Goal: Task Accomplishment & Management: Manage account settings

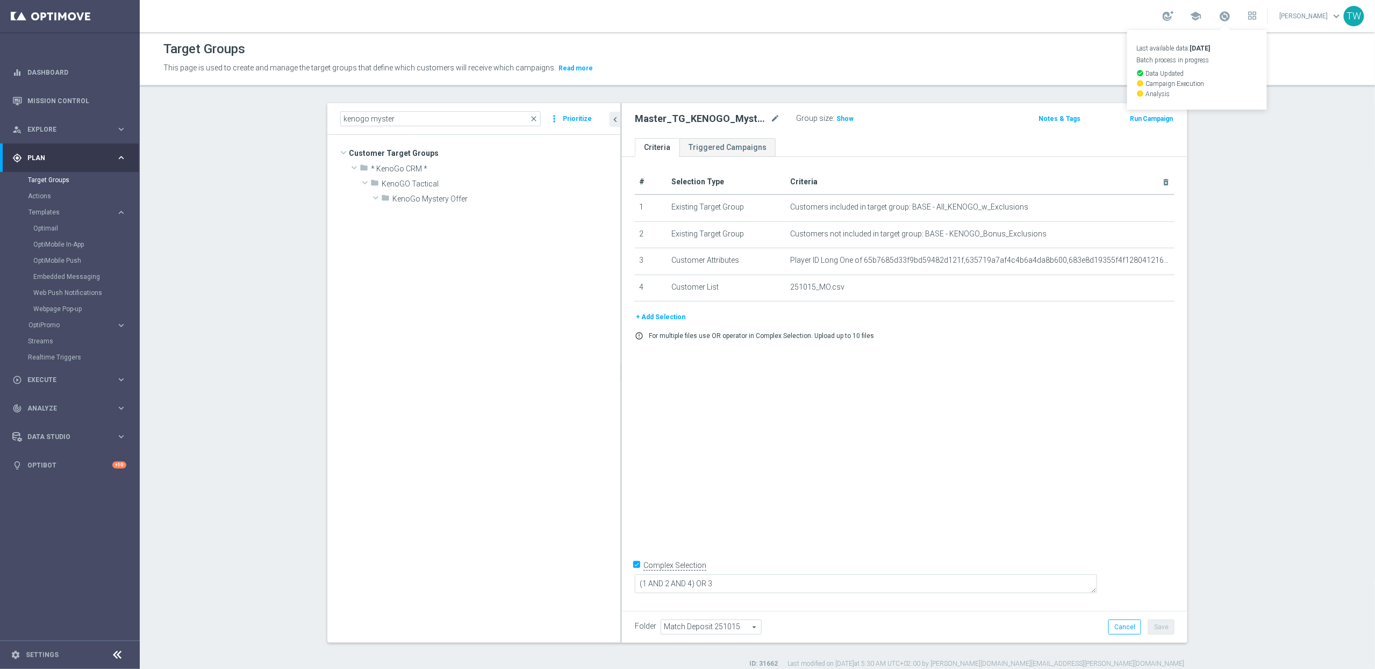
scroll to position [1228, 0]
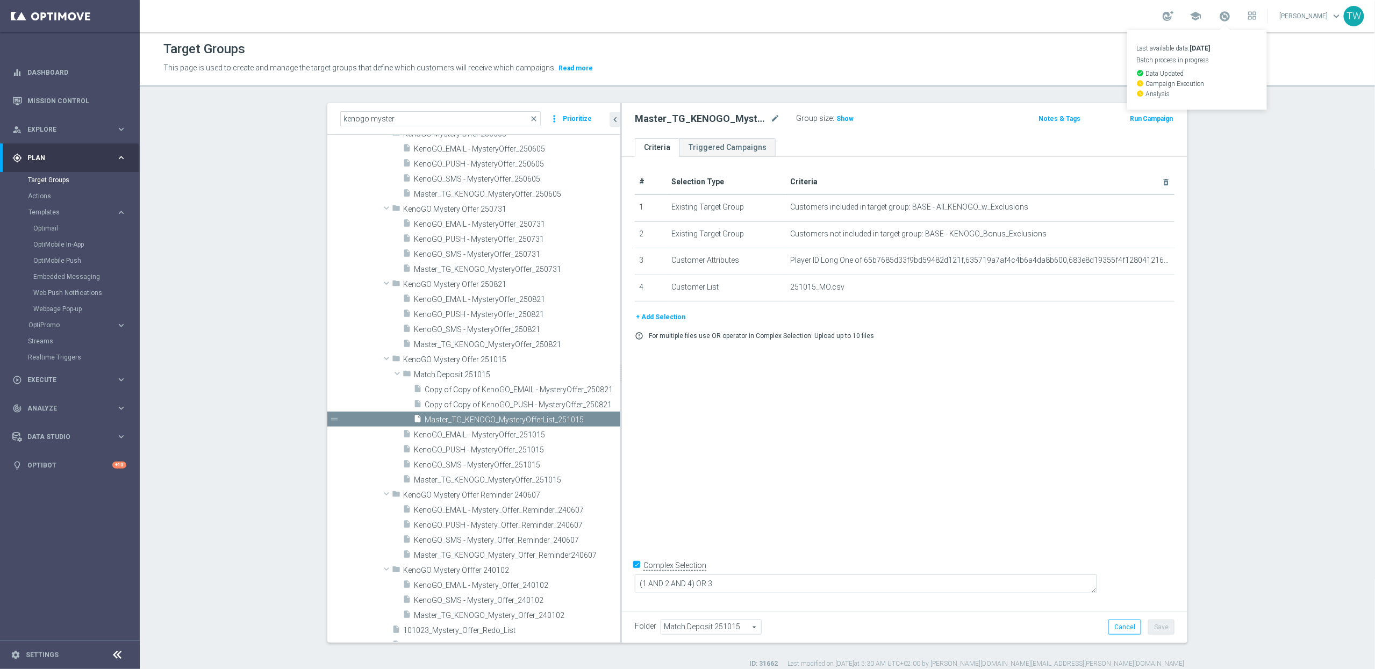
click at [1231, 17] on span at bounding box center [1225, 16] width 12 height 12
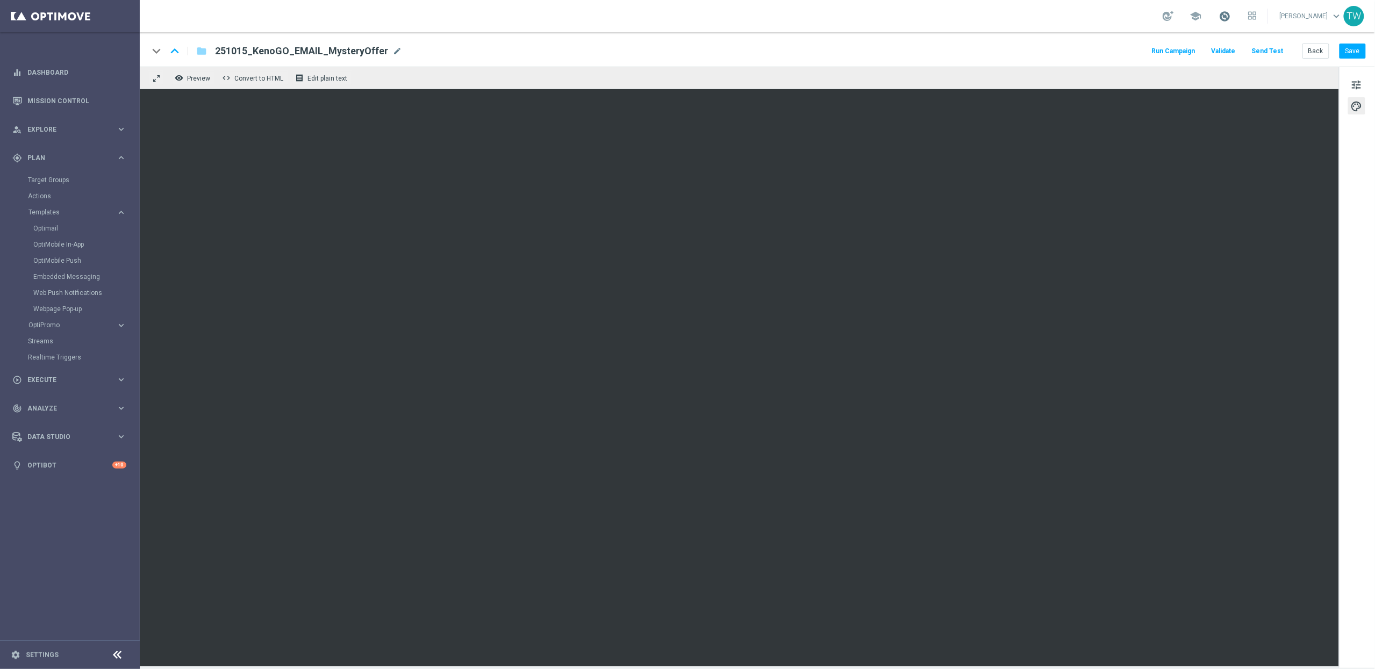
click at [1231, 16] on span at bounding box center [1225, 16] width 12 height 12
click at [1349, 93] on button "tune" at bounding box center [1356, 84] width 17 height 17
click at [1364, 55] on button "Save" at bounding box center [1352, 51] width 26 height 15
click at [1354, 57] on button "Save" at bounding box center [1352, 51] width 26 height 15
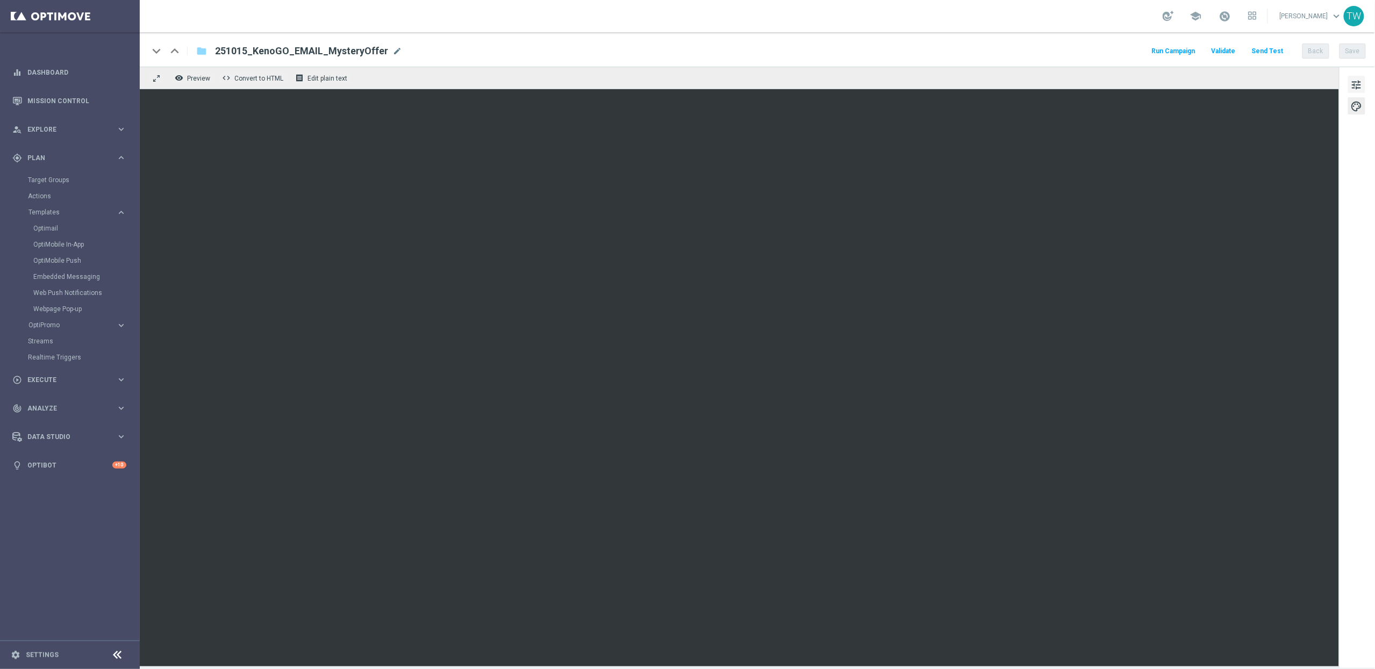
click at [1357, 75] on div "tune palette" at bounding box center [1357, 367] width 36 height 601
click at [1356, 84] on span "tune" at bounding box center [1356, 85] width 12 height 14
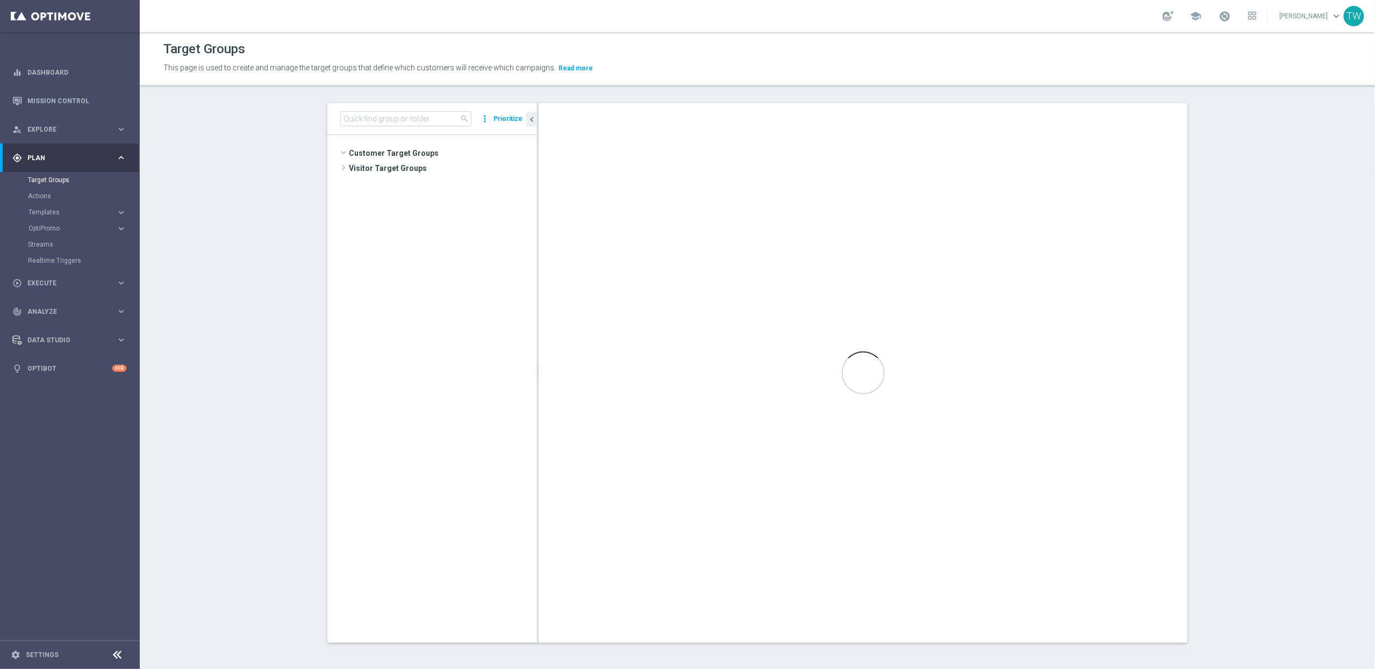
scroll to position [473, 0]
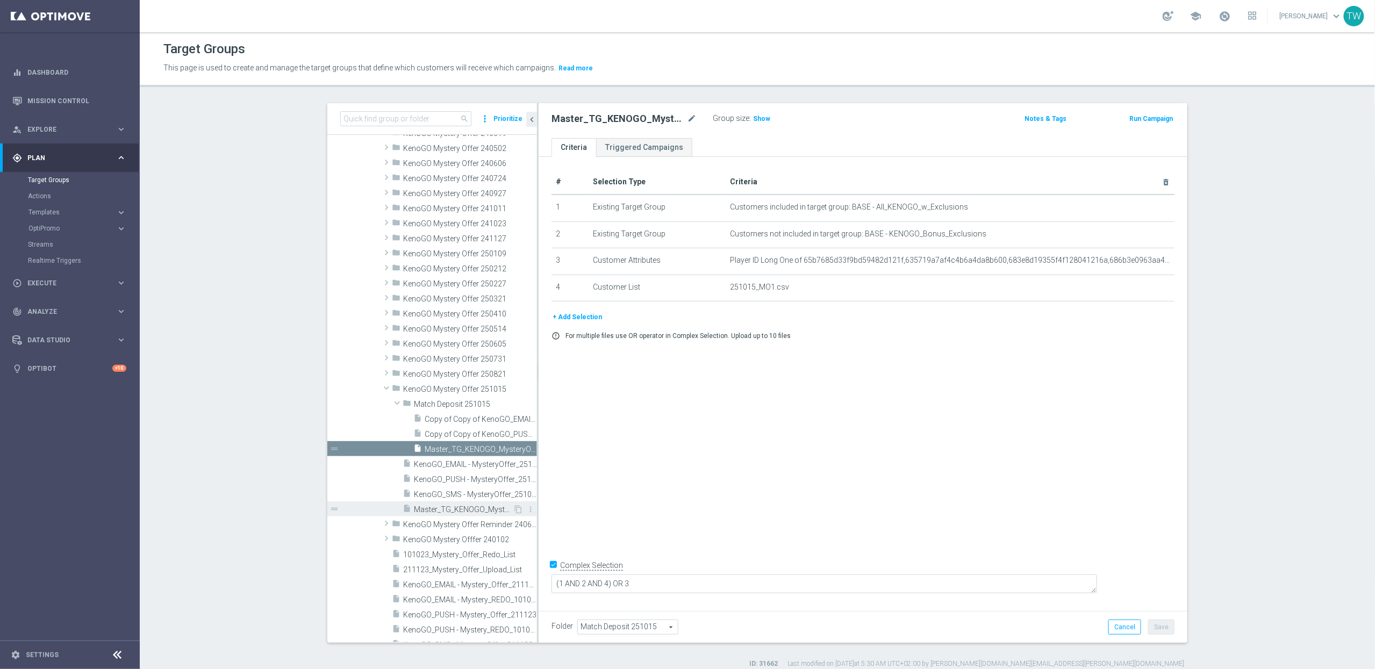
click at [475, 513] on span "Master_TG_KENOGO_MysteryOffer_251015" at bounding box center [463, 509] width 99 height 9
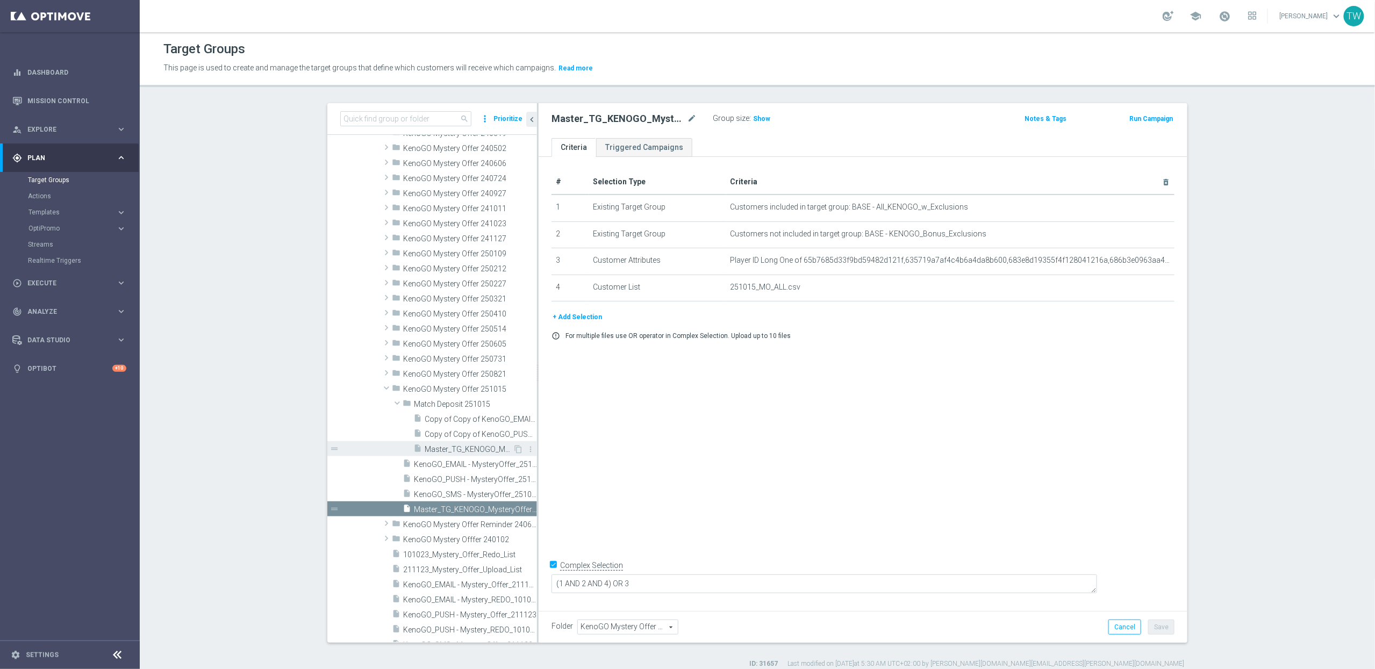
click at [475, 449] on span "Master_TG_KENOGO_MysteryOfferList_251015" at bounding box center [469, 449] width 88 height 9
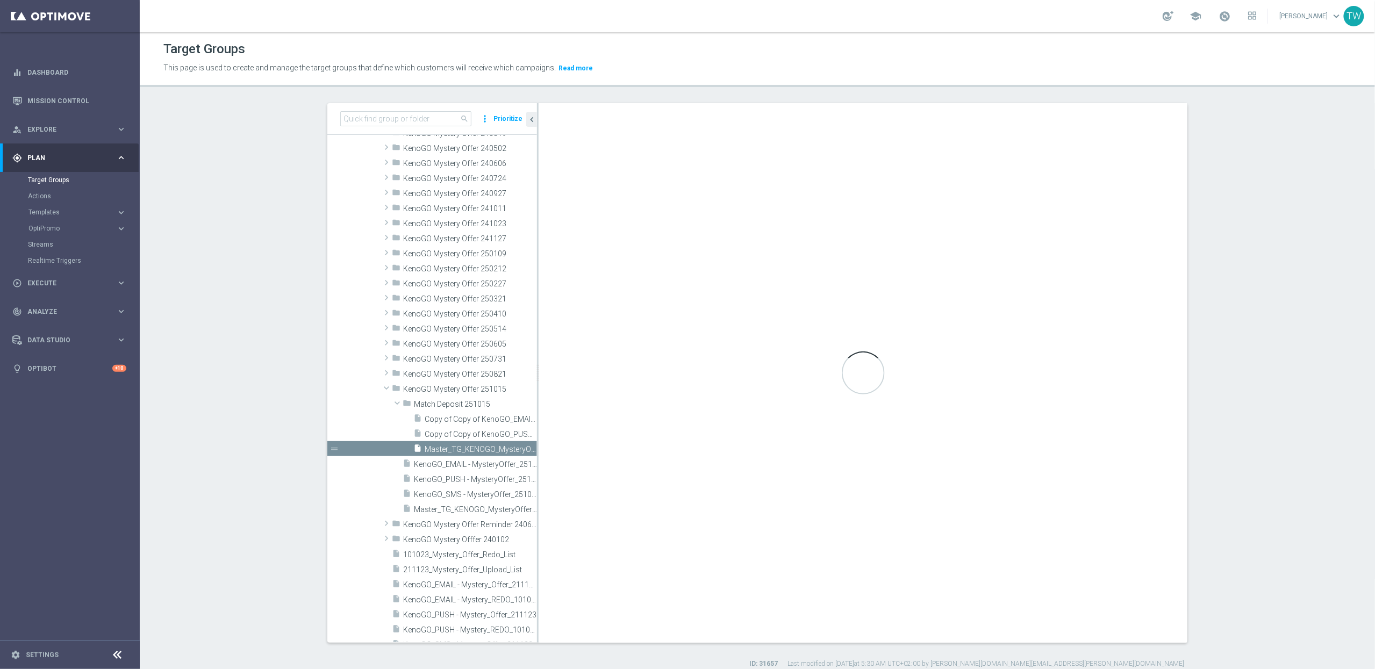
type input "Match Deposit 251015"
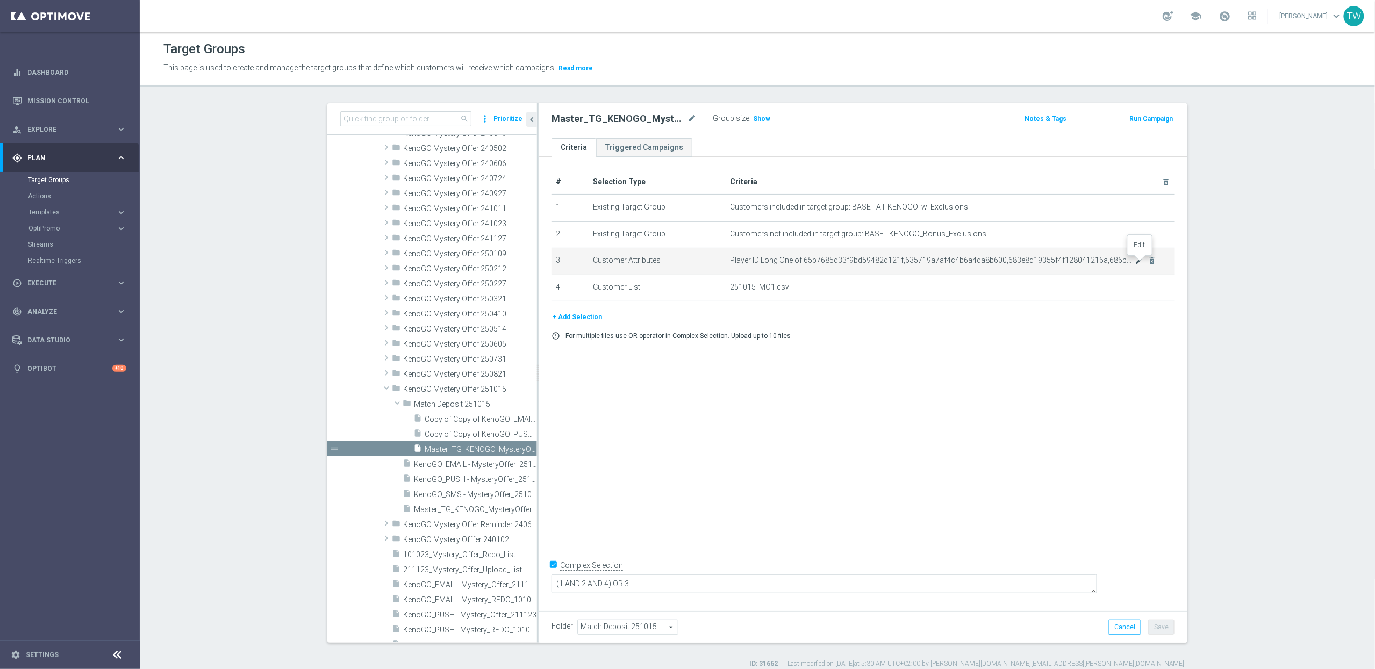
click at [1137, 260] on icon "mode_edit" at bounding box center [1139, 260] width 9 height 9
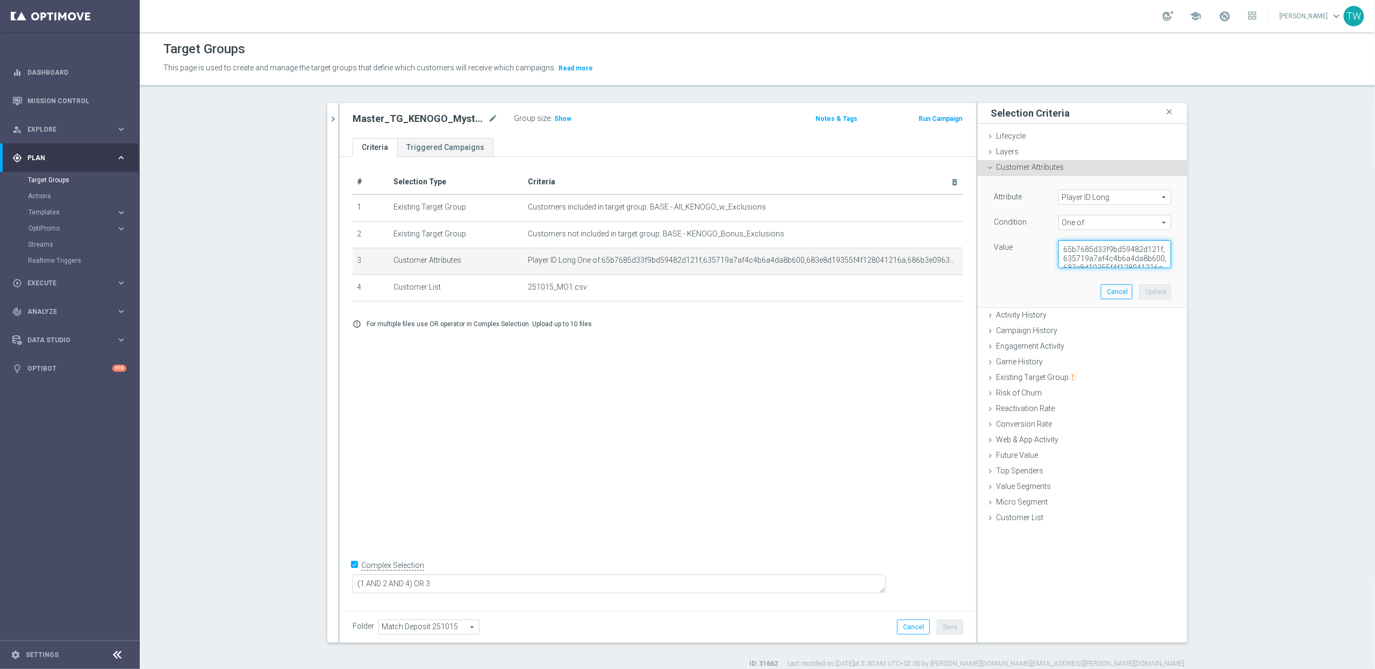
click at [1104, 254] on textarea "65b7685d33f9bd59482d121f,635719a7af4c4b6a4da8b600,683e8d19355f4f128041216a,686b…" at bounding box center [1114, 254] width 113 height 28
paste textarea "8cb600da8f9433700fc10dc,67db8cb4eb4b796da2e45626,68d21cfdb284b77d713d13a6,68d23…"
type textarea "65b7685d33f9bd59482d121f,635719a7af4c4b6a4da8b600,683e8d19355f4f128041216a,686b…"
click at [1149, 296] on button "Update" at bounding box center [1155, 291] width 32 height 15
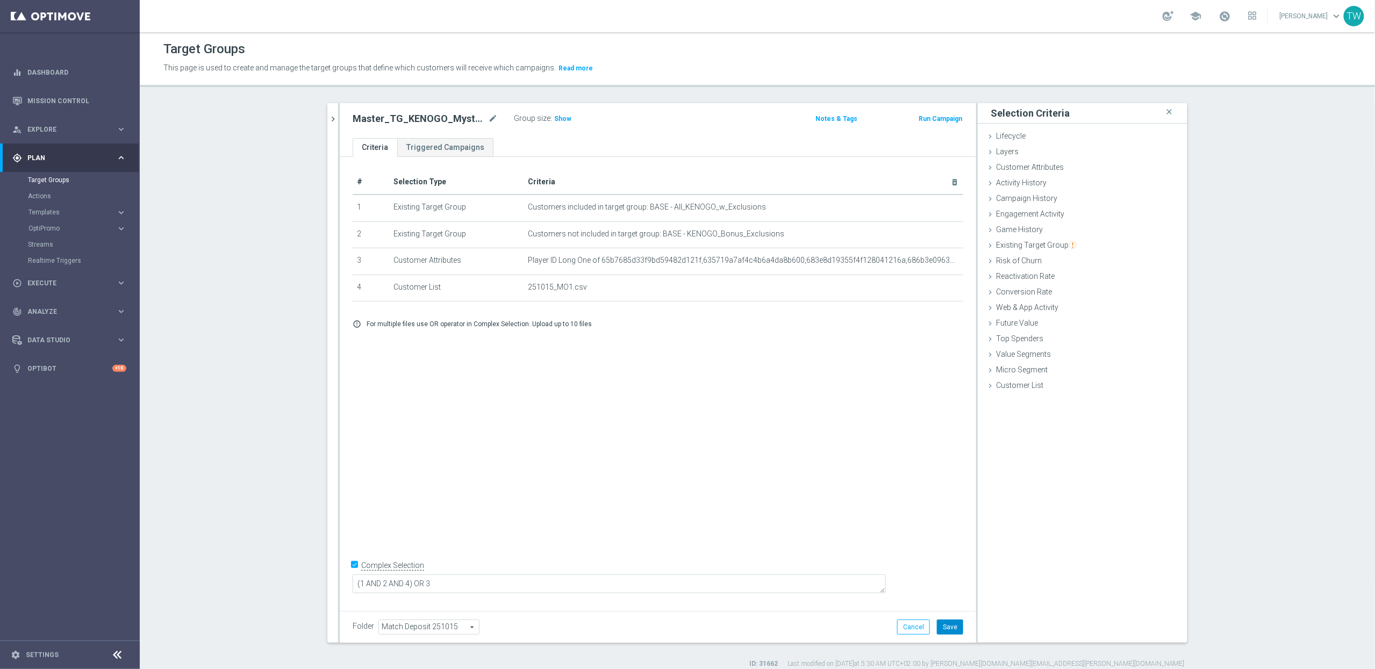
click at [950, 623] on button "Save" at bounding box center [950, 627] width 26 height 15
click at [566, 122] on span "Show" at bounding box center [562, 119] width 17 height 8
click at [489, 120] on icon "mode_edit" at bounding box center [493, 118] width 10 height 13
click at [748, 411] on div "# Selection Type Criteria delete_forever 1 Existing Target Group Customers incl…" at bounding box center [658, 381] width 636 height 449
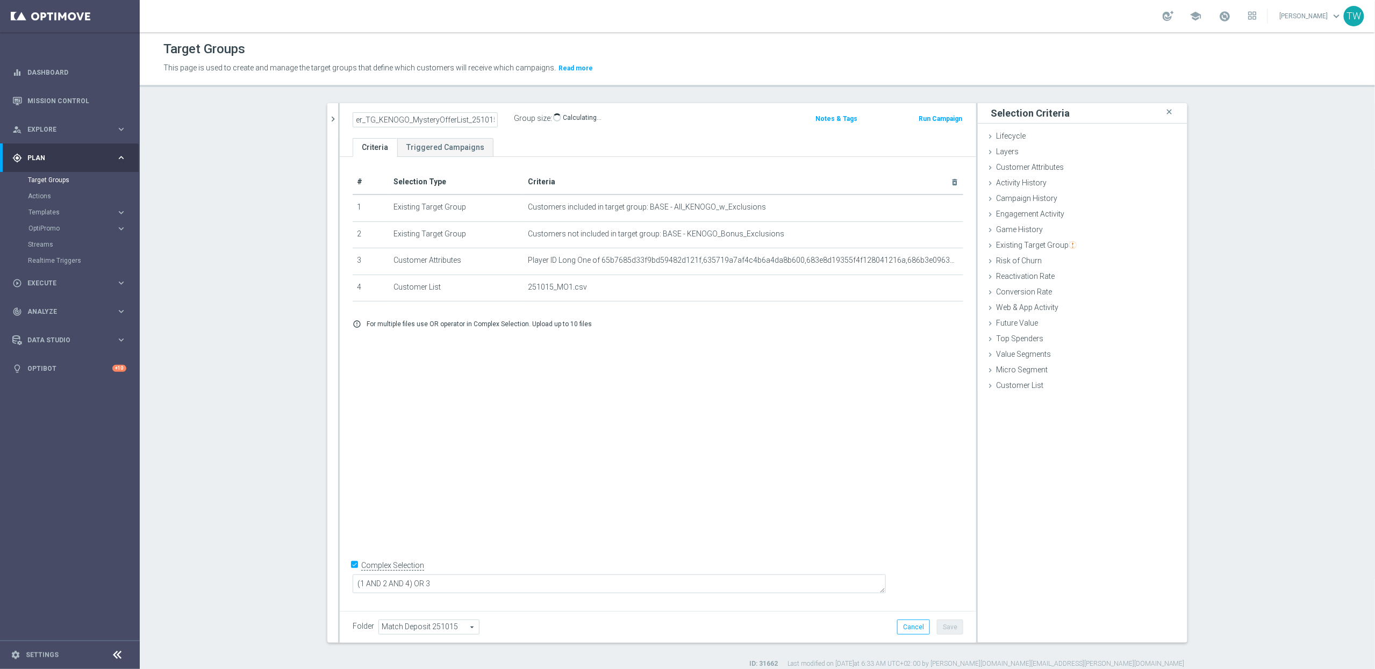
scroll to position [0, 0]
click at [558, 118] on span "5,813" at bounding box center [564, 120] width 19 height 10
click at [939, 289] on icon "delete_forever" at bounding box center [942, 287] width 9 height 9
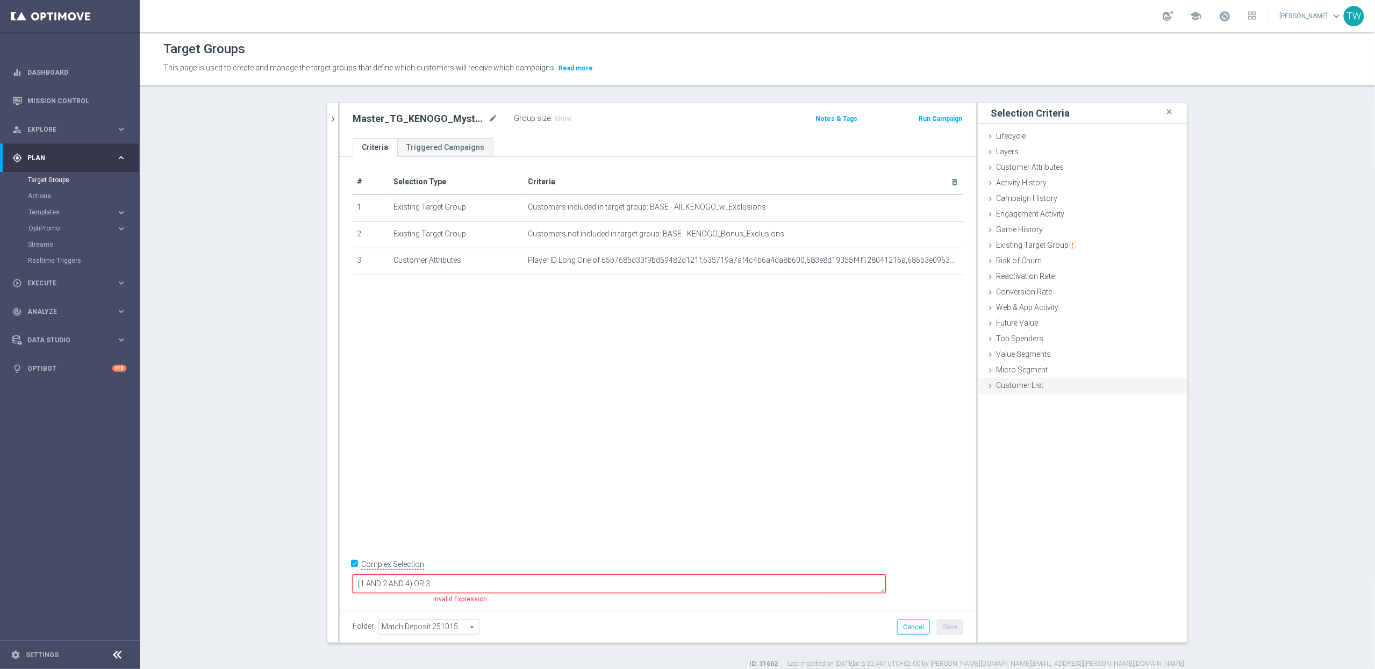
click at [1036, 386] on span "Customer List" at bounding box center [1019, 385] width 47 height 9
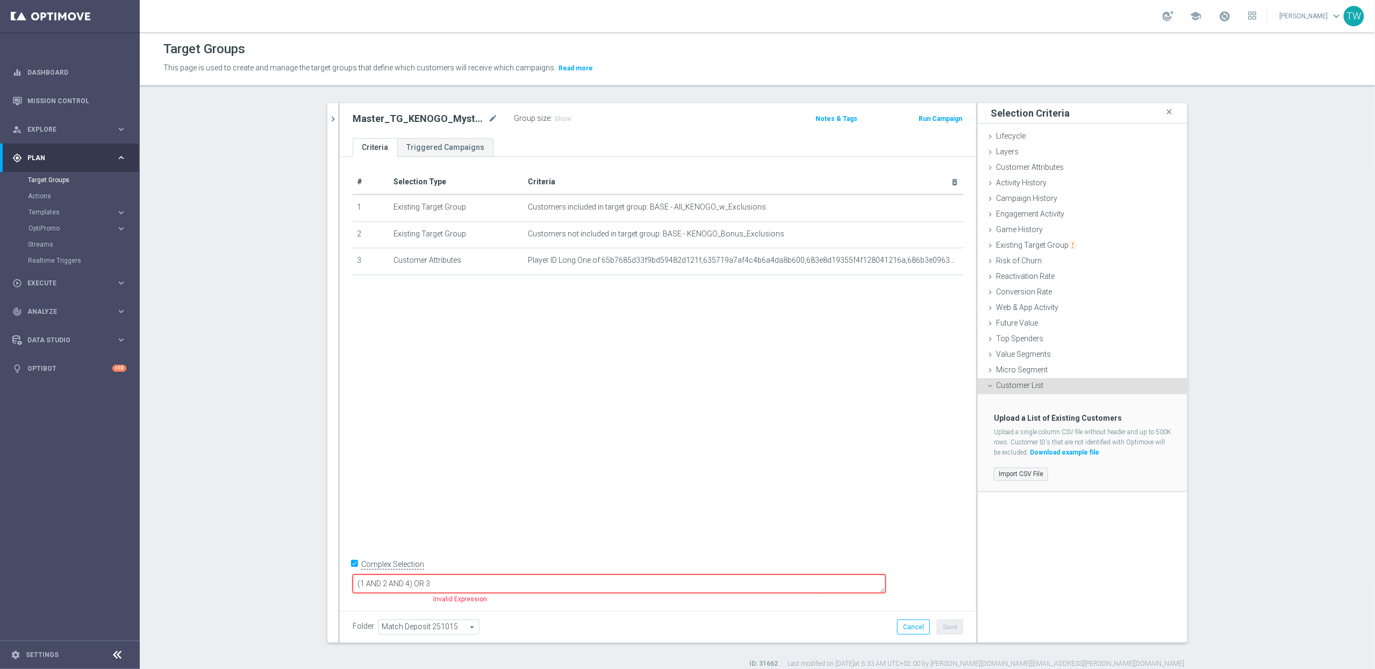
click at [1017, 471] on label "Import CSV File" at bounding box center [1021, 474] width 54 height 13
click at [0, 0] on input "Import CSV File" at bounding box center [0, 0] width 0 height 0
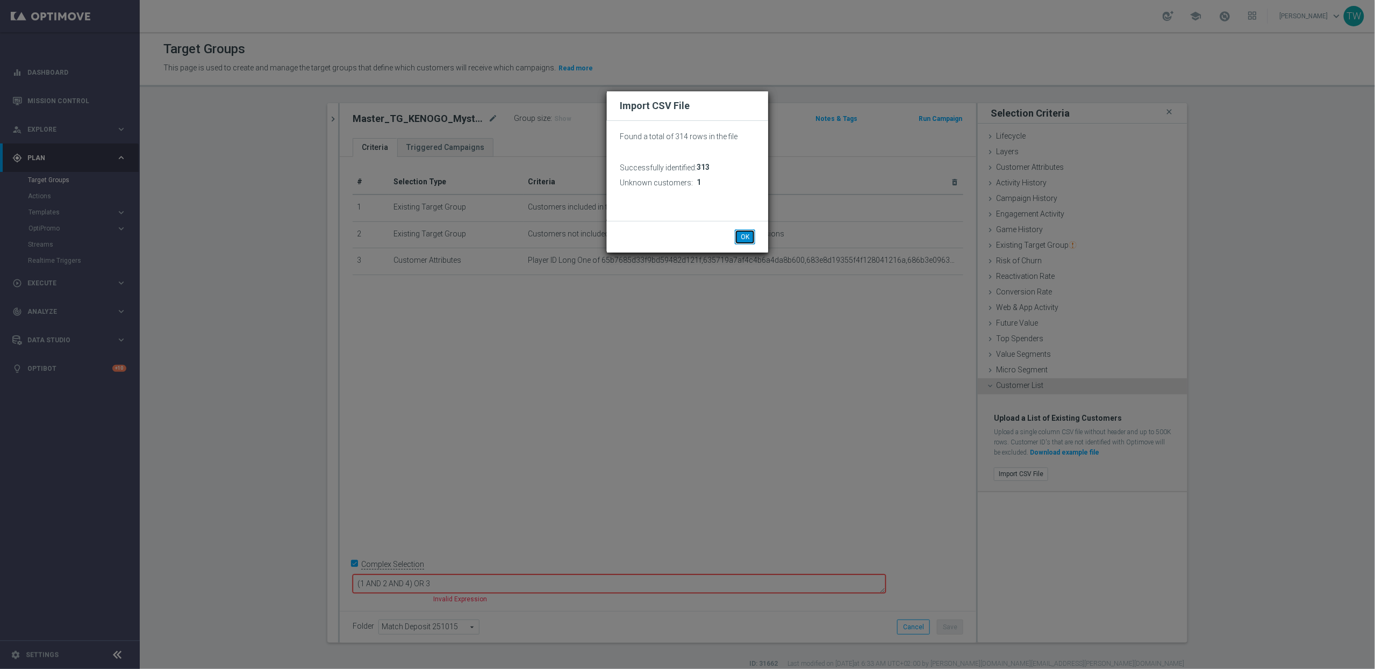
click at [739, 233] on button "OK" at bounding box center [745, 236] width 20 height 15
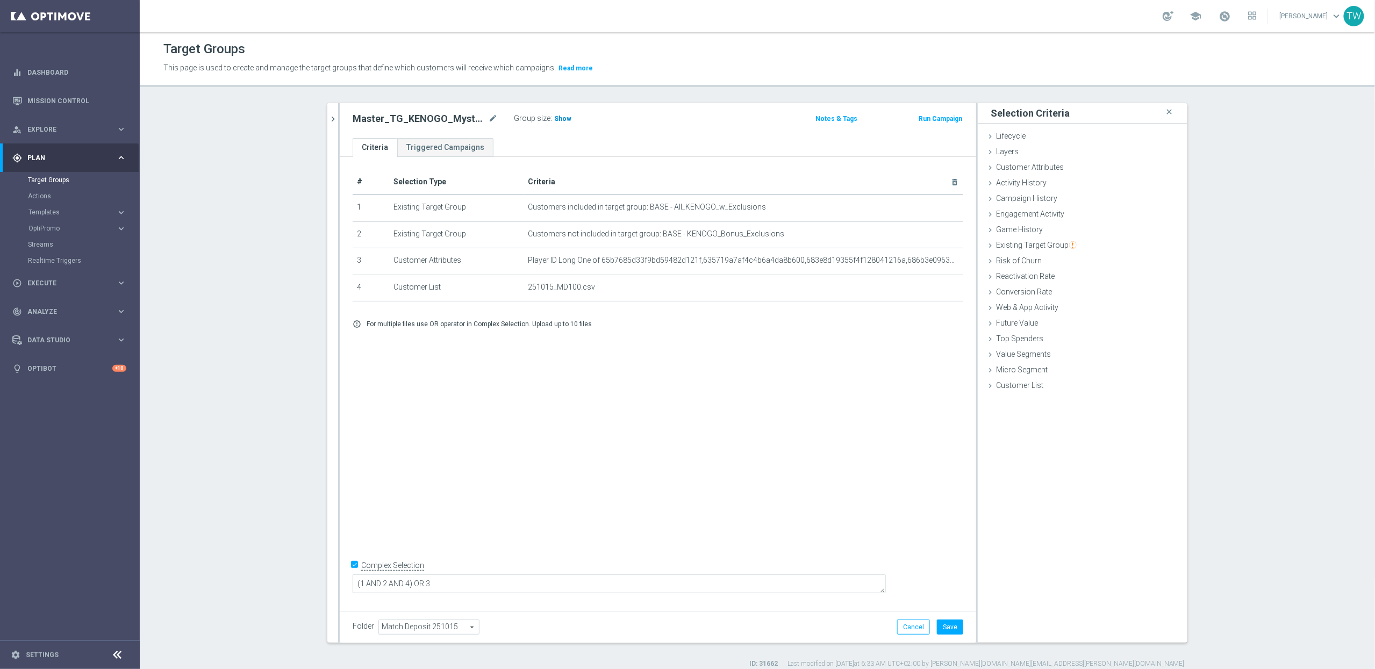
click at [555, 118] on span "Show" at bounding box center [562, 119] width 17 height 8
click at [948, 621] on button "Save" at bounding box center [950, 627] width 26 height 15
click at [556, 122] on span "272" at bounding box center [561, 120] width 13 height 10
click at [337, 130] on button "chevron_right" at bounding box center [332, 119] width 11 height 32
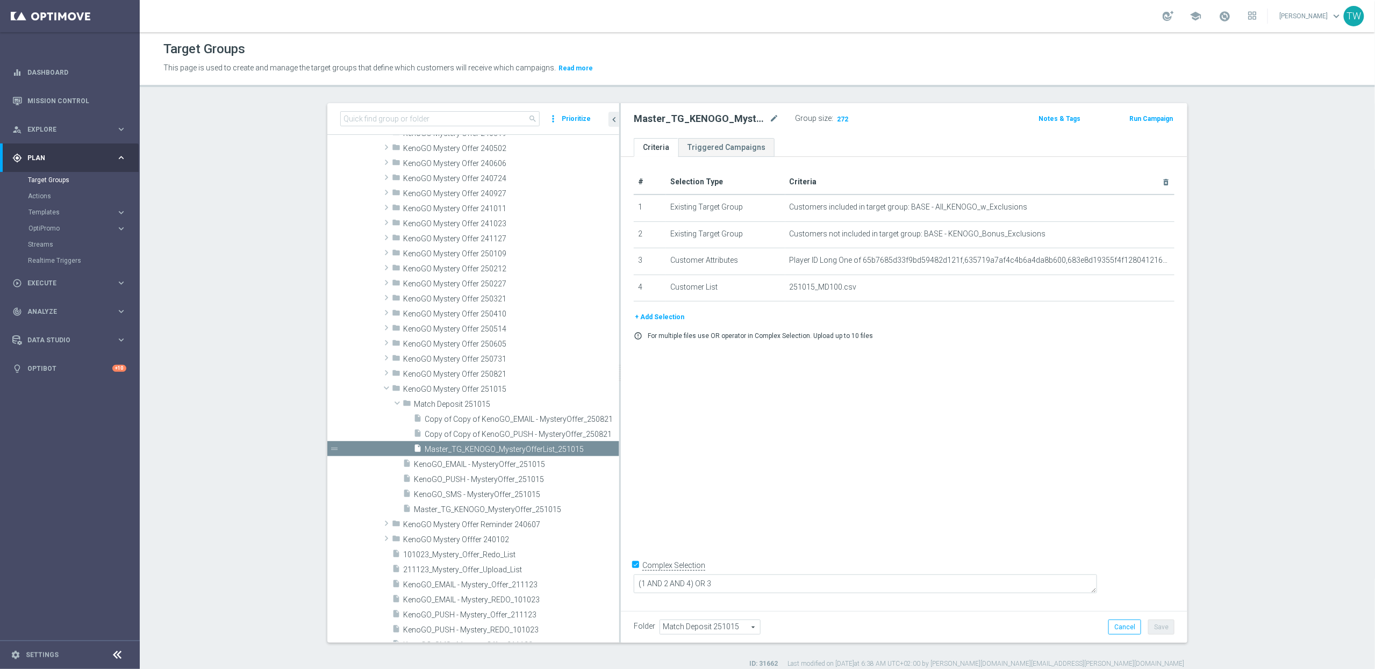
drag, startPoint x: 537, startPoint y: 475, endPoint x: 620, endPoint y: 465, distance: 82.8
click at [620, 465] on div at bounding box center [620, 373] width 2 height 540
click at [843, 122] on span "272" at bounding box center [842, 120] width 13 height 10
click at [600, 447] on icon "content_copy" at bounding box center [598, 449] width 9 height 9
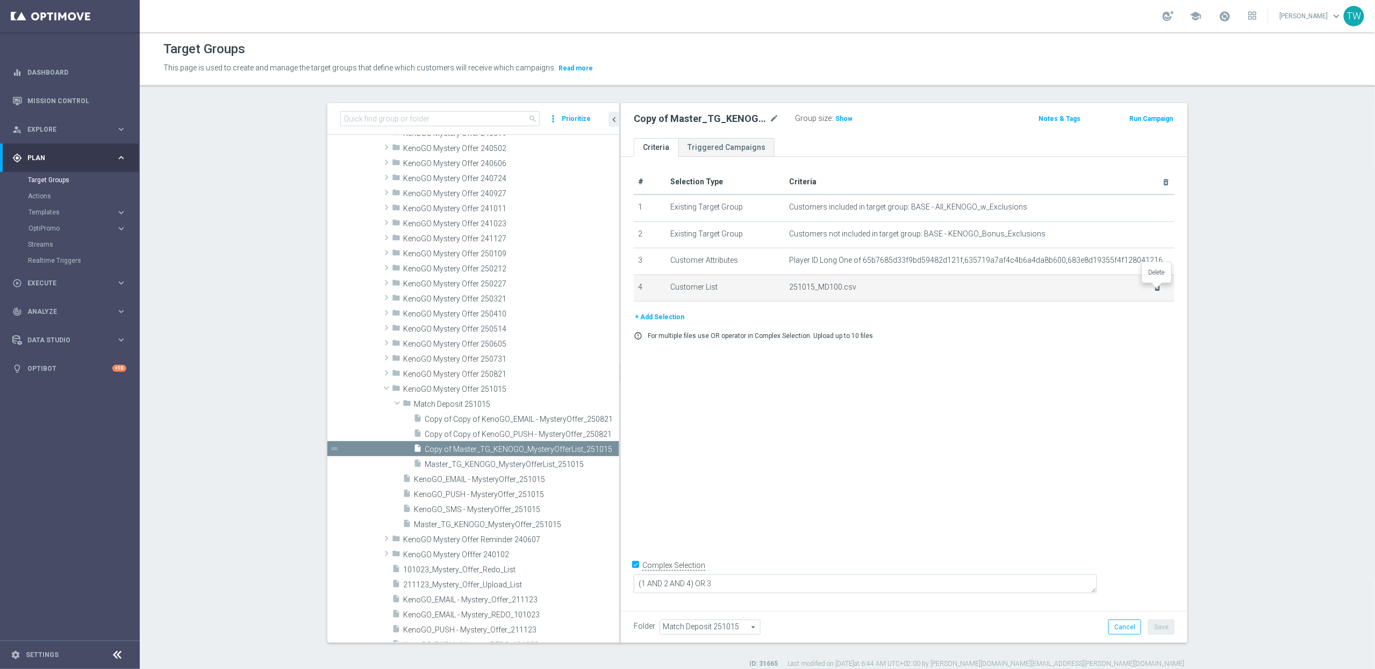
click at [1155, 289] on icon "delete_forever" at bounding box center [1157, 287] width 9 height 9
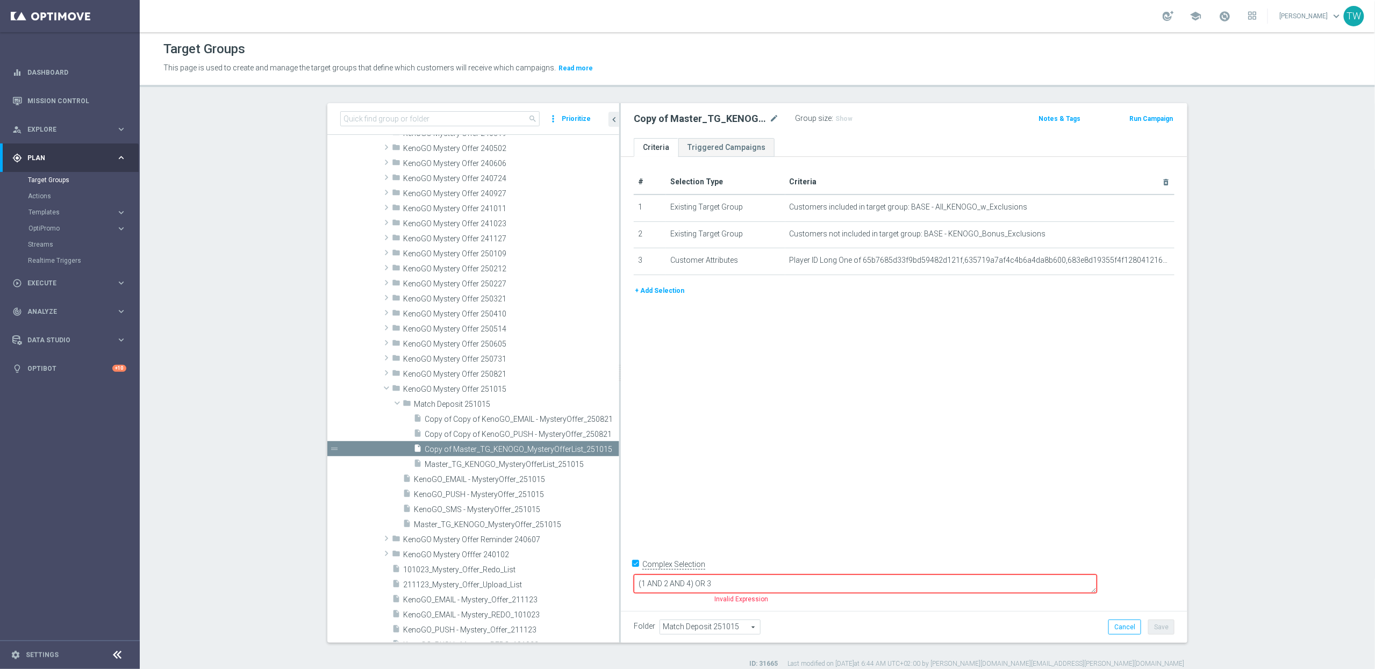
click at [666, 294] on button "+ Add Selection" at bounding box center [660, 291] width 52 height 12
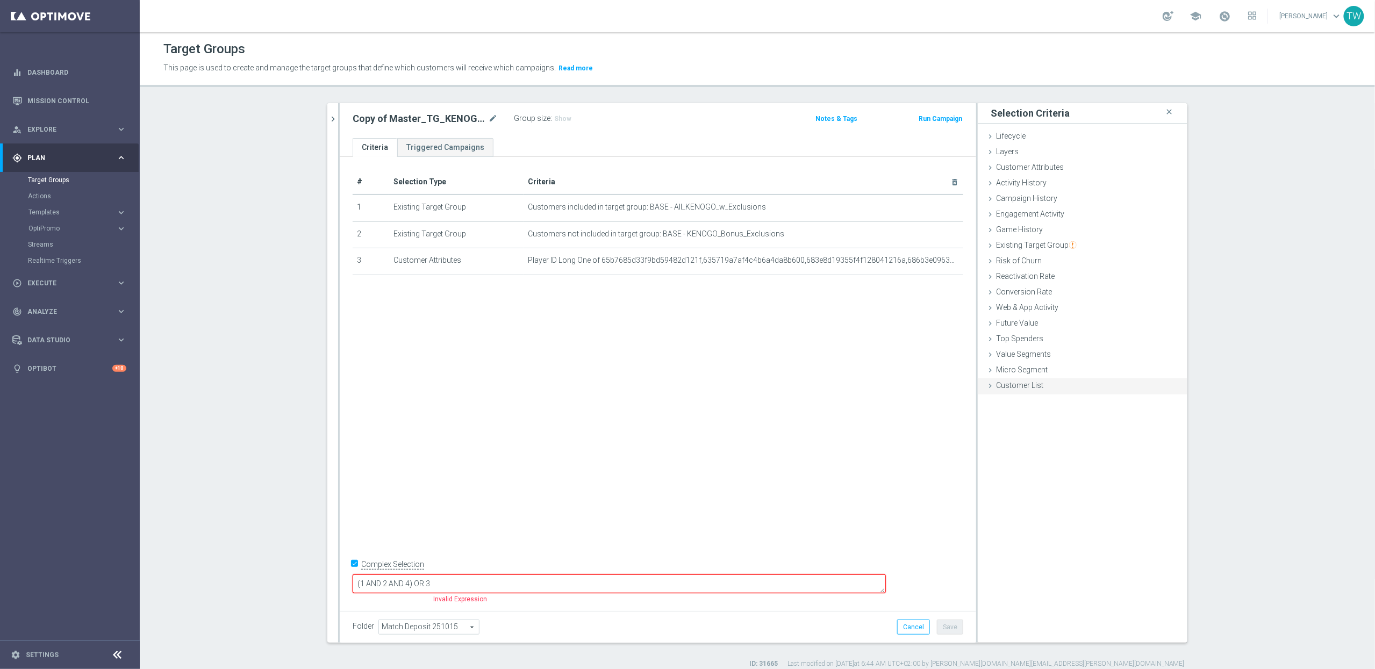
click at [1022, 393] on div "Customer List done selection saved" at bounding box center [1083, 386] width 210 height 16
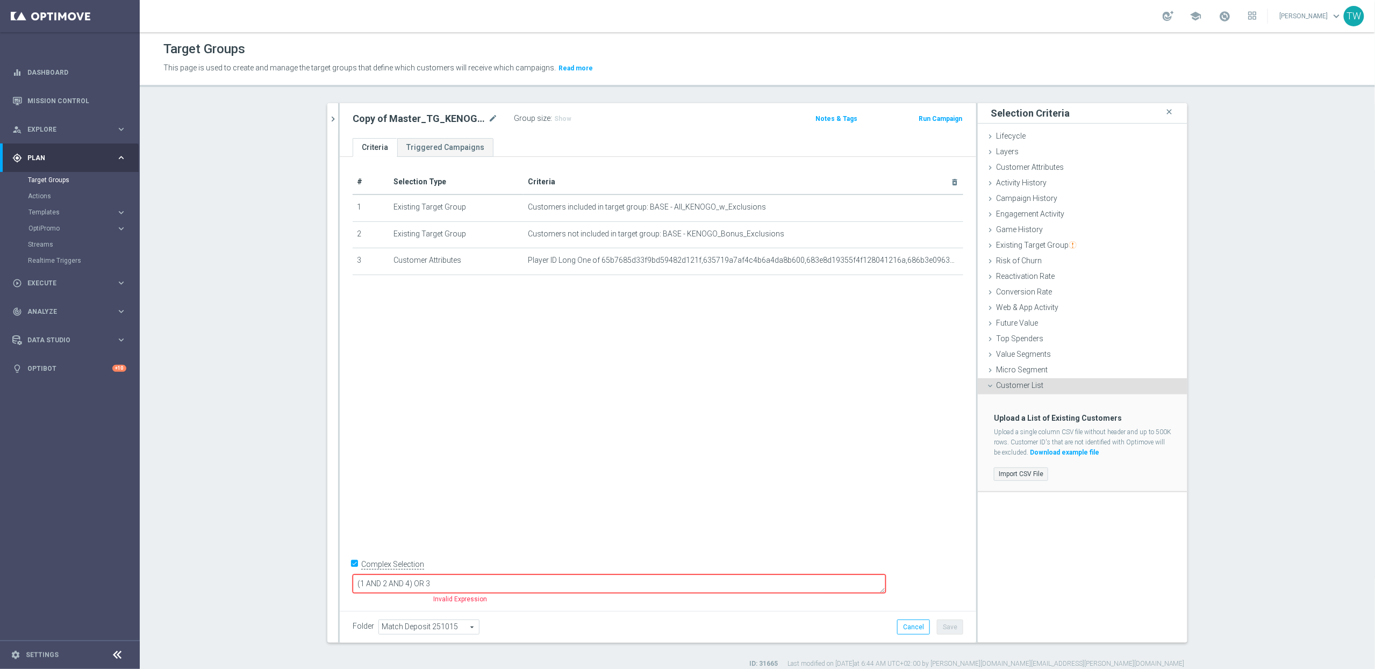
click at [1020, 481] on label "Import CSV File" at bounding box center [1021, 474] width 54 height 13
click at [0, 0] on input "Import CSV File" at bounding box center [0, 0] width 0 height 0
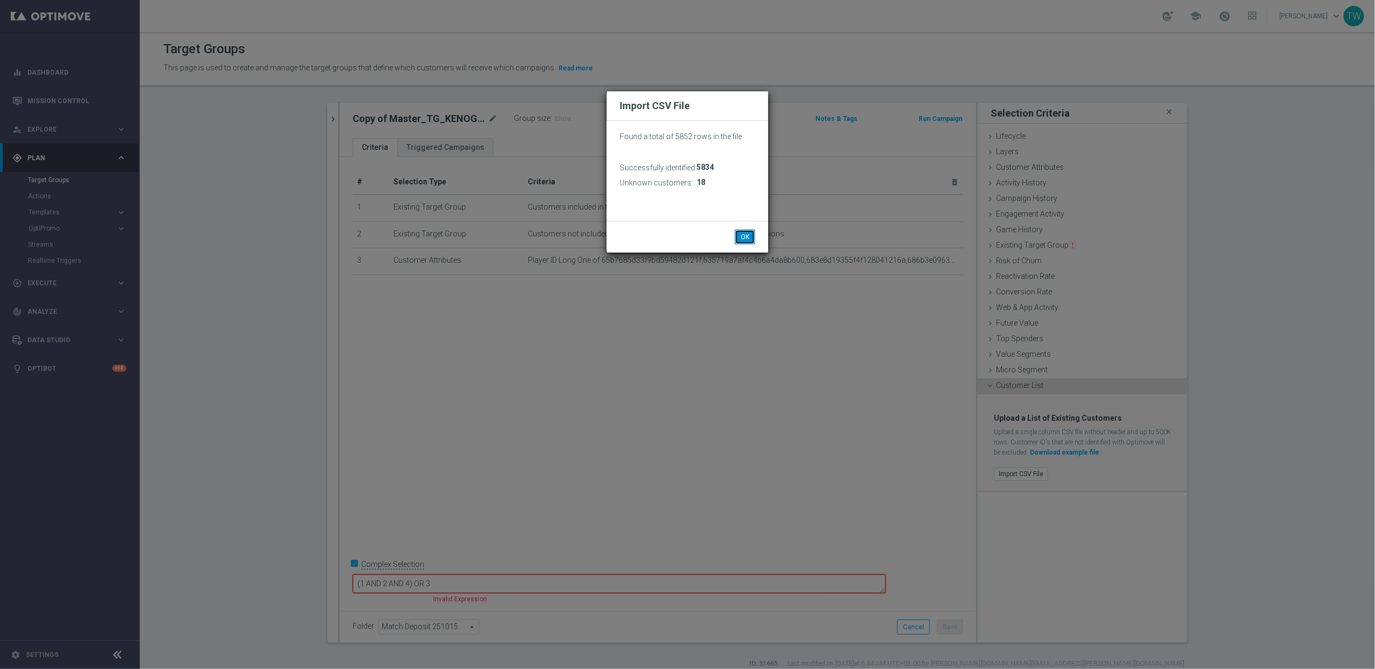
click at [747, 235] on button "OK" at bounding box center [745, 236] width 20 height 15
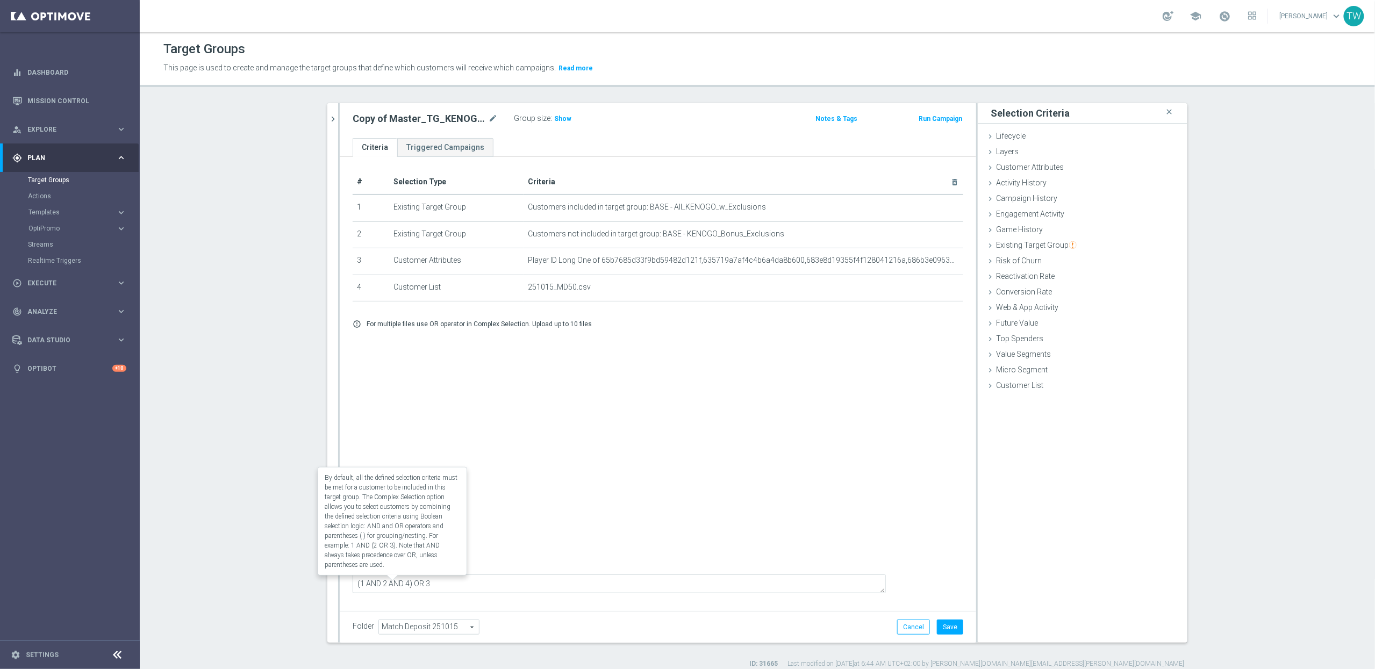
click at [361, 571] on label "Complex Selection" at bounding box center [392, 566] width 63 height 10
click at [353, 574] on input "Complex Selection" at bounding box center [356, 566] width 7 height 15
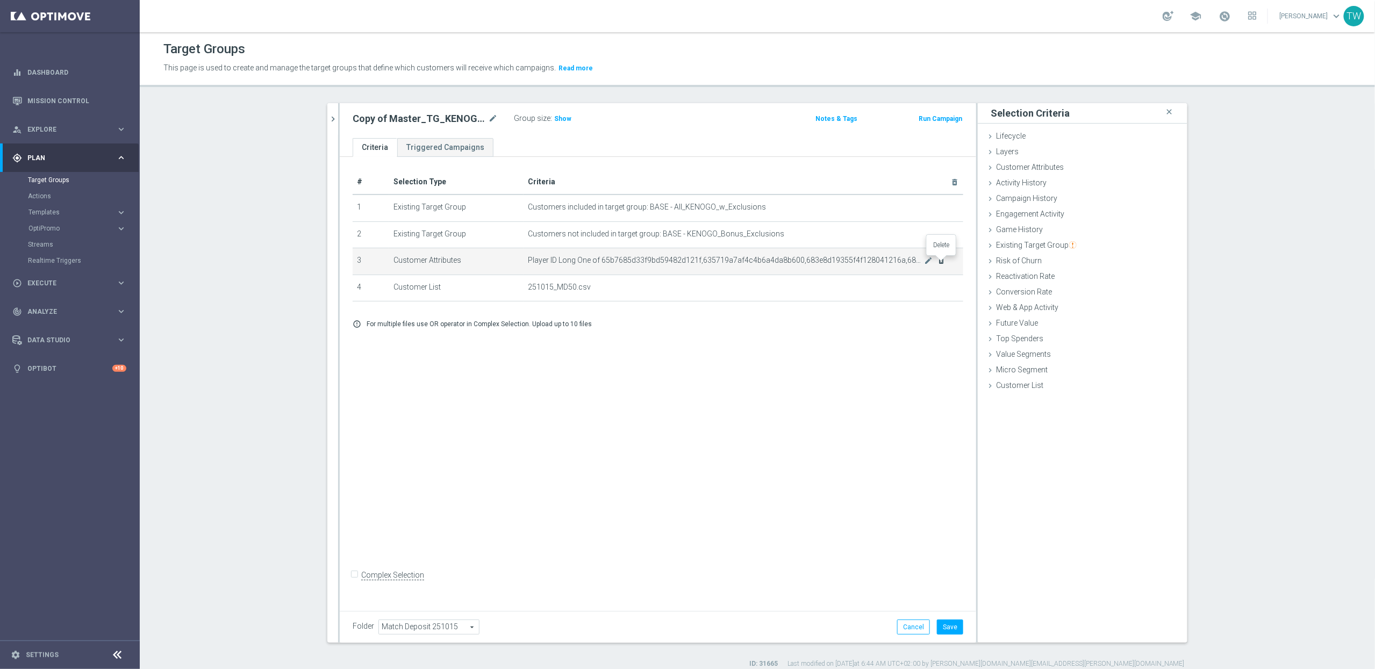
click at [943, 260] on icon "delete_forever" at bounding box center [941, 260] width 9 height 9
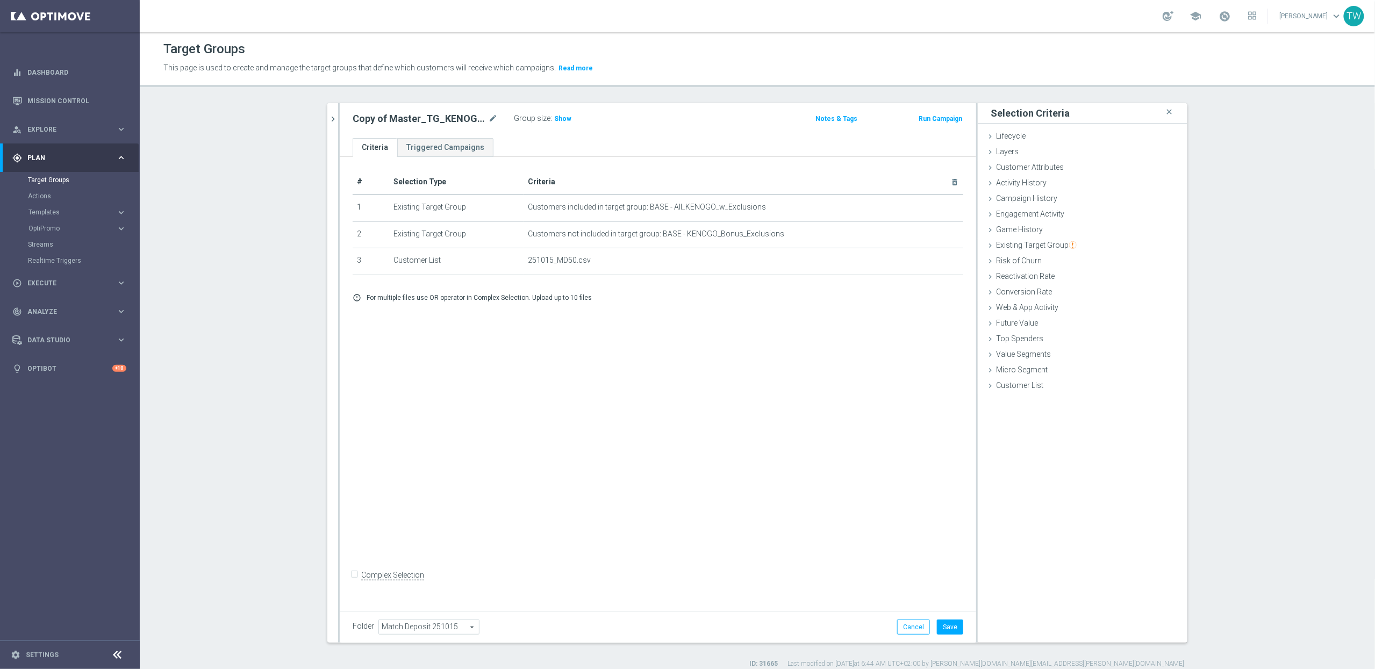
drag, startPoint x: 568, startPoint y: 118, endPoint x: 605, endPoint y: 156, distance: 52.8
click at [568, 118] on span "Show" at bounding box center [562, 119] width 17 height 8
drag, startPoint x: 959, startPoint y: 626, endPoint x: 968, endPoint y: 607, distance: 21.4
click at [959, 626] on button "Save" at bounding box center [950, 627] width 26 height 15
click at [561, 122] on span "5,307" at bounding box center [564, 120] width 19 height 10
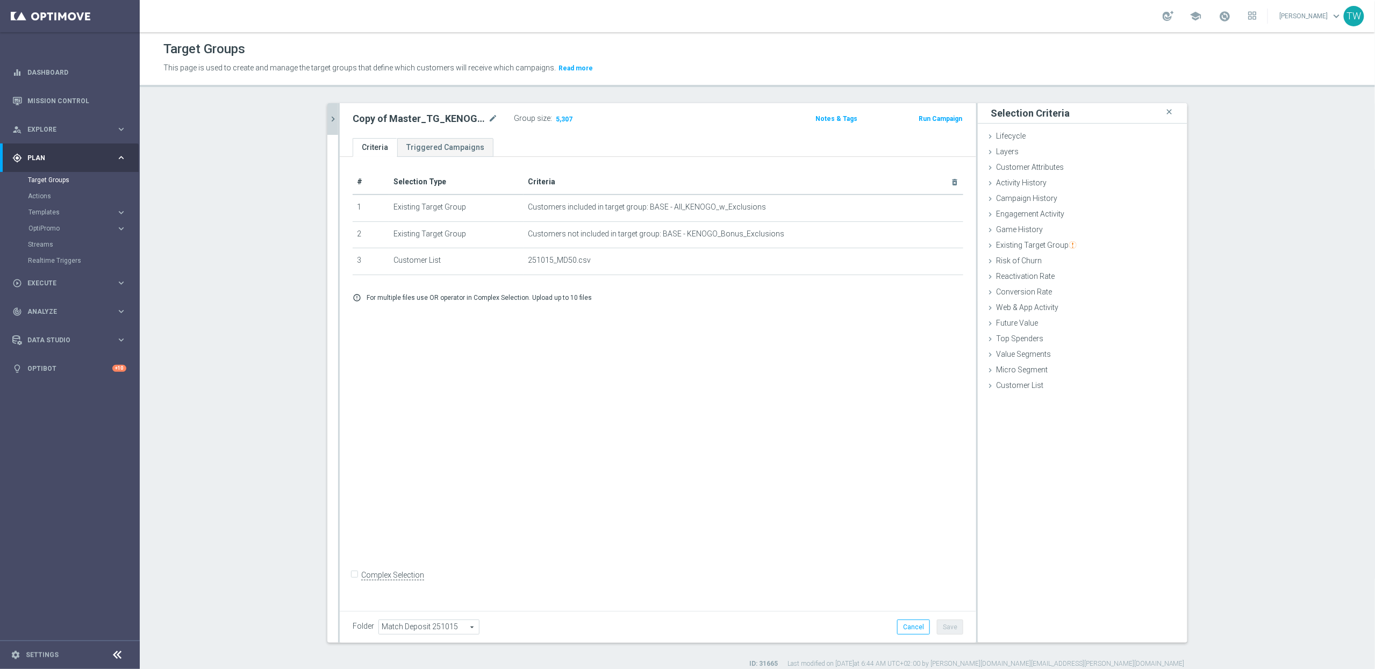
click at [329, 121] on icon "chevron_right" at bounding box center [333, 119] width 10 height 10
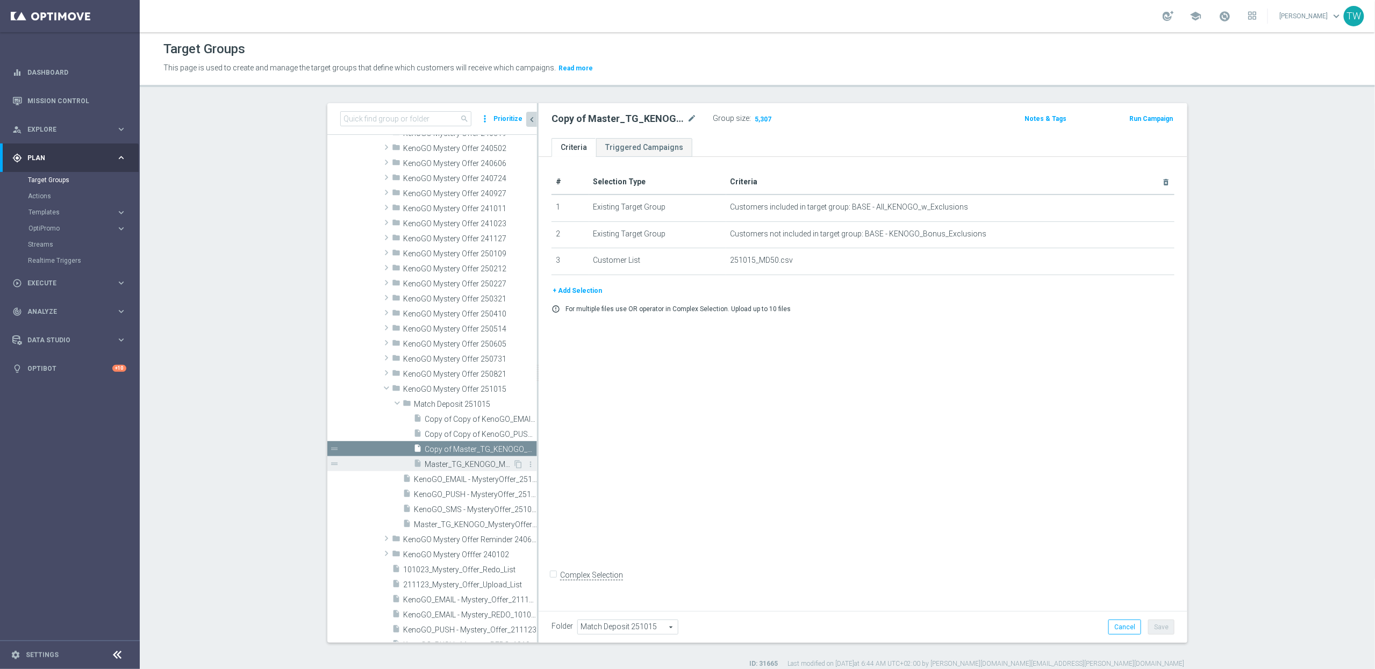
click at [471, 465] on span "Master_TG_KENOGO_MysteryOfferList_251015" at bounding box center [469, 464] width 88 height 9
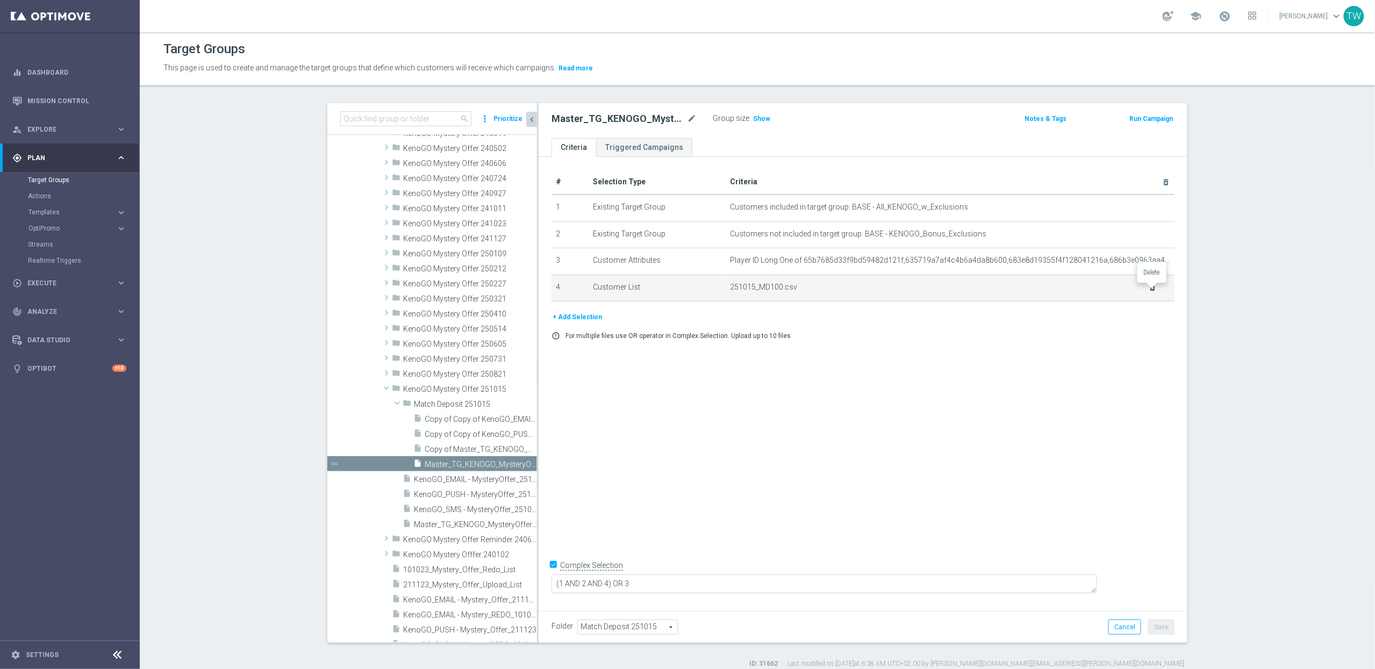
click at [1154, 288] on icon "delete_forever" at bounding box center [1152, 287] width 9 height 9
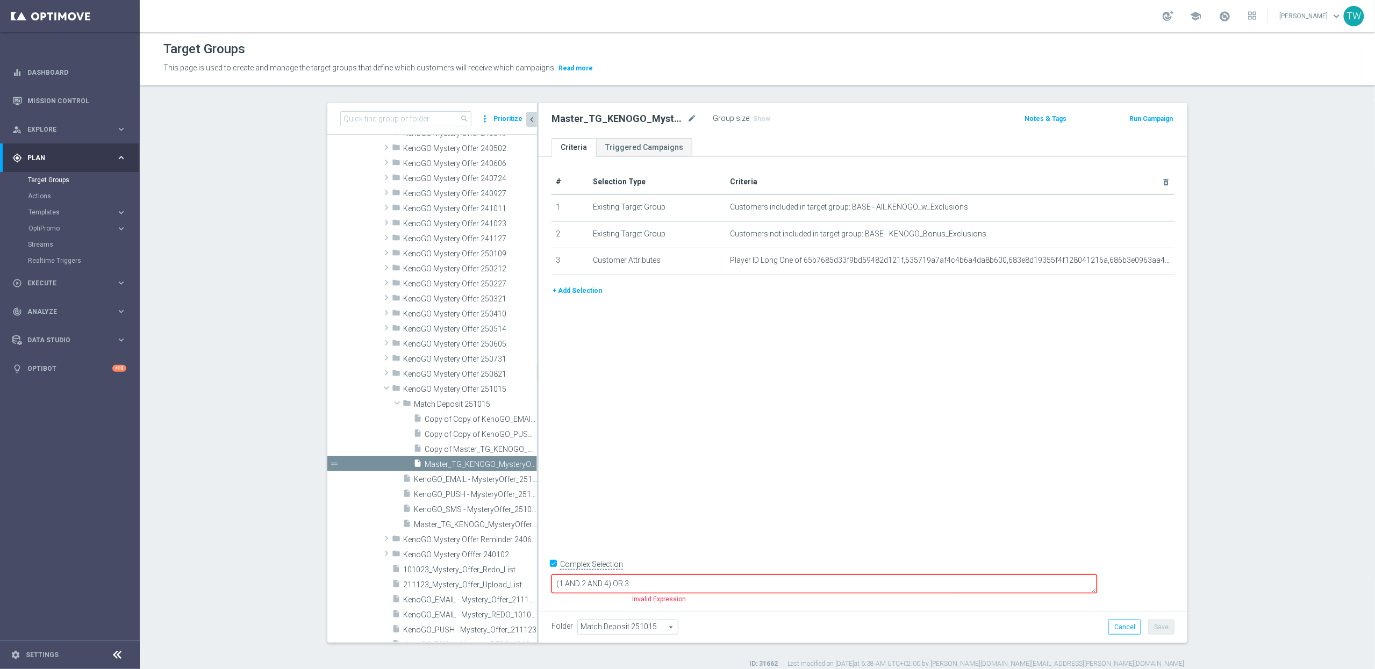
click at [570, 292] on button "+ Add Selection" at bounding box center [577, 291] width 52 height 12
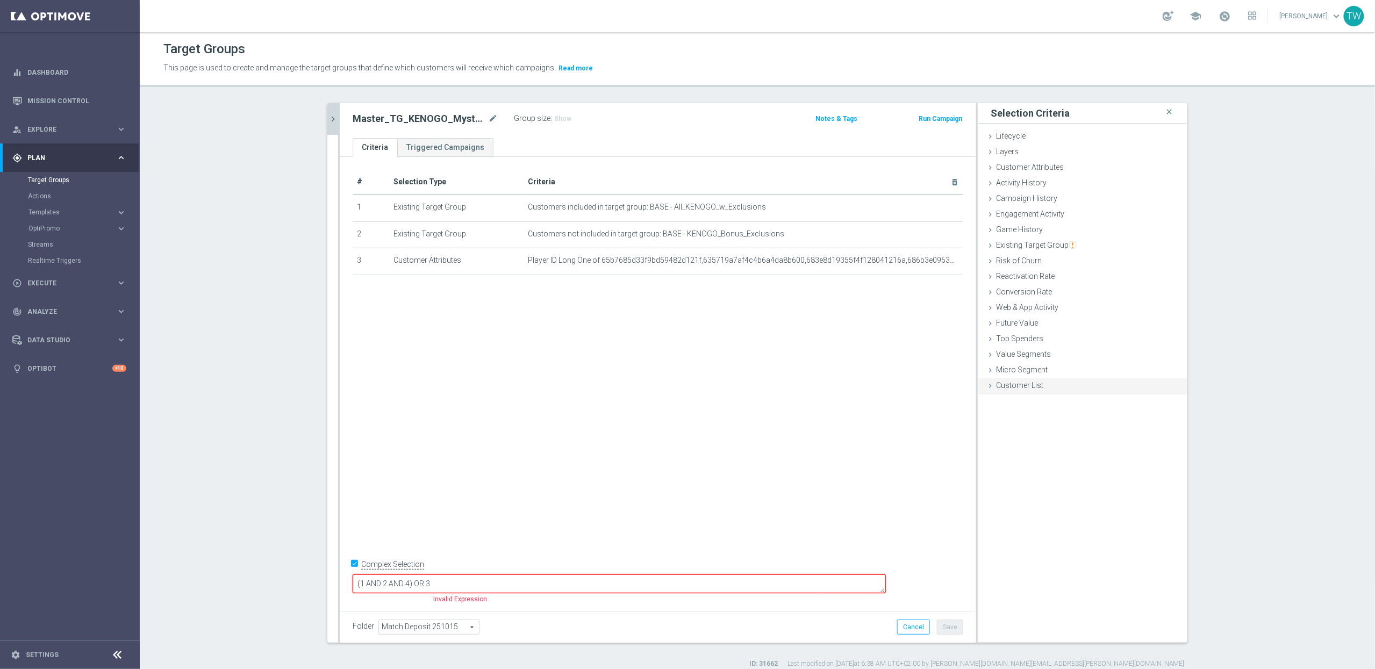
click at [1019, 387] on span "Customer List" at bounding box center [1019, 385] width 47 height 9
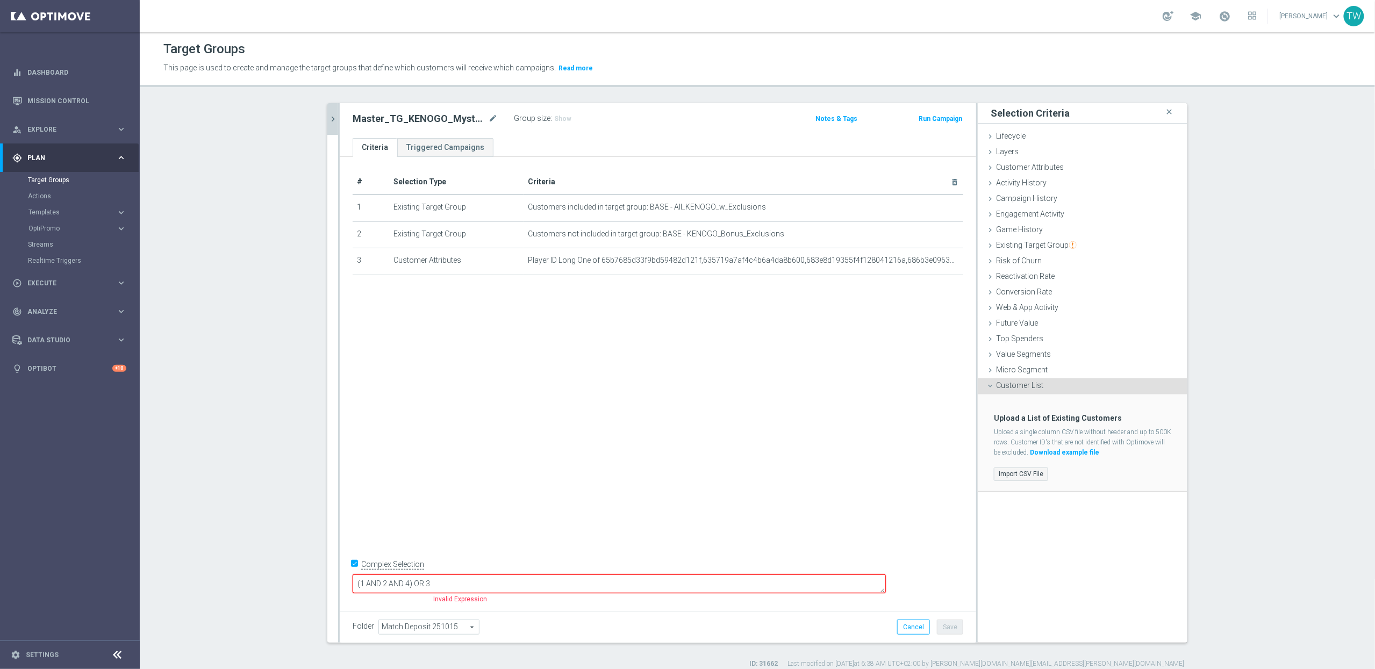
click at [1013, 483] on div "Import CSV File" at bounding box center [1082, 474] width 193 height 18
click at [1014, 479] on label "Import CSV File" at bounding box center [1021, 474] width 54 height 13
click at [0, 0] on input "Import CSV File" at bounding box center [0, 0] width 0 height 0
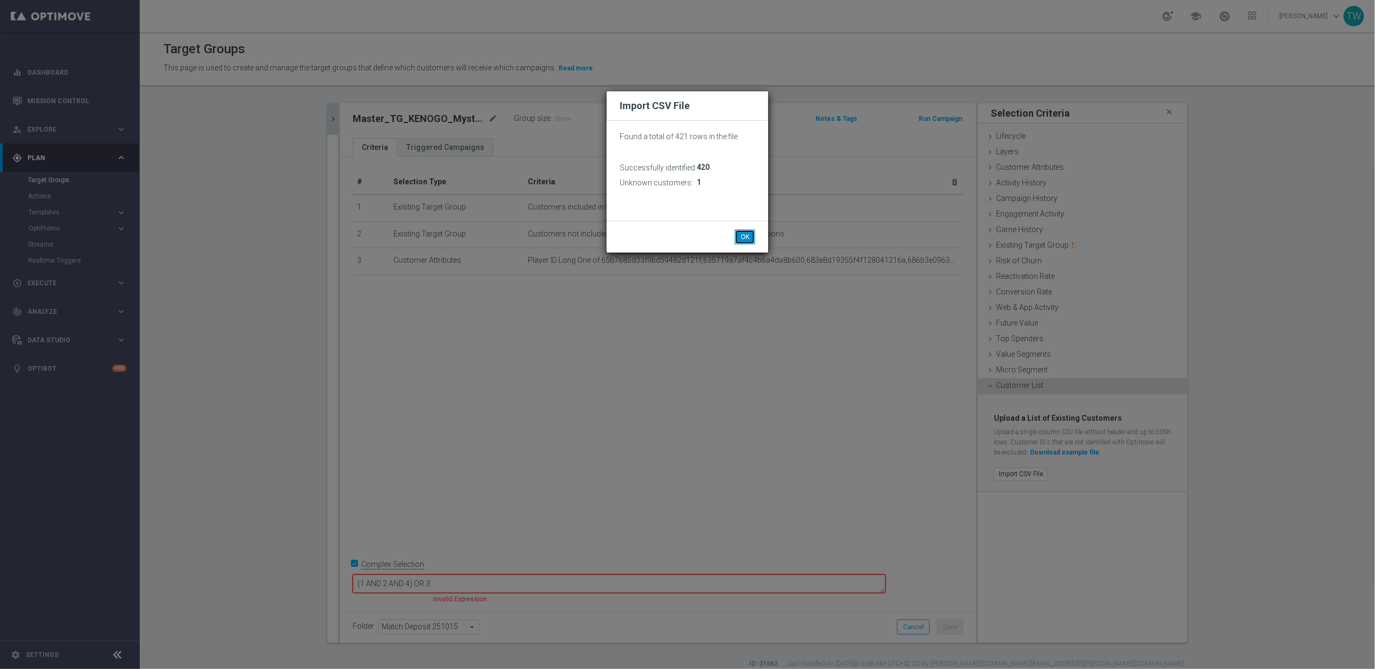
click at [751, 233] on button "OK" at bounding box center [745, 236] width 20 height 15
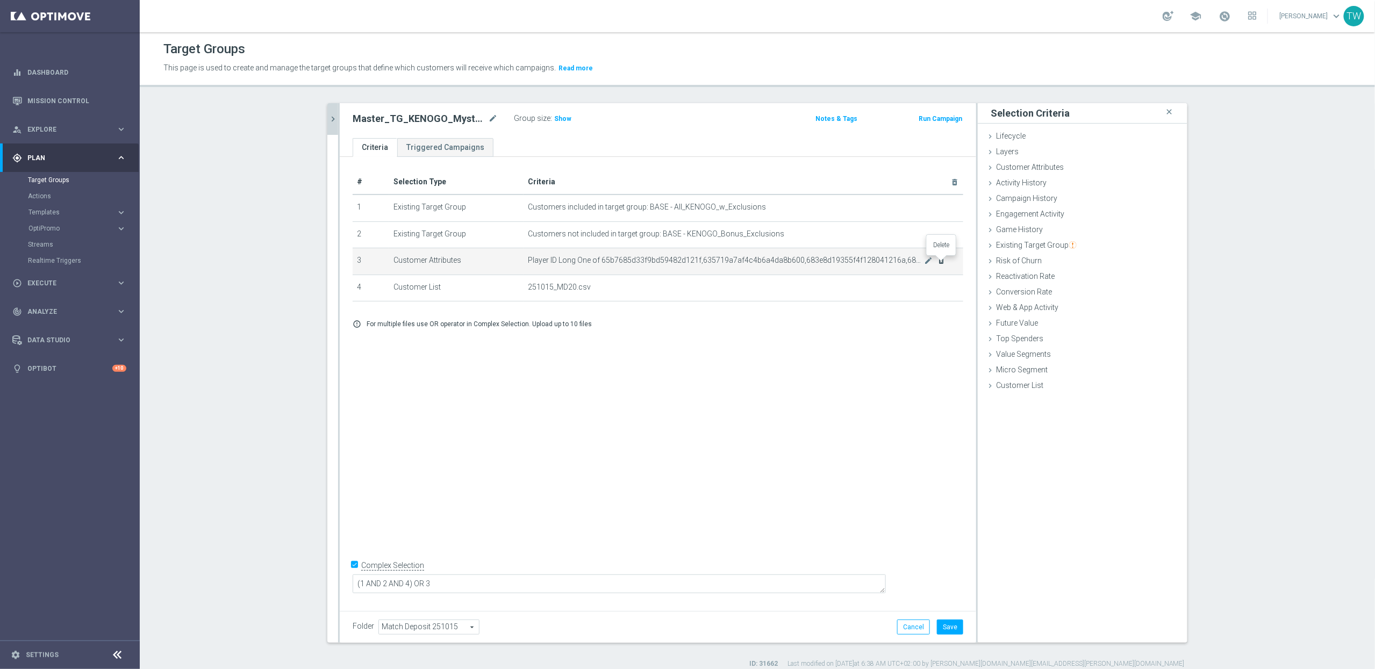
click at [942, 261] on icon "delete_forever" at bounding box center [941, 260] width 9 height 9
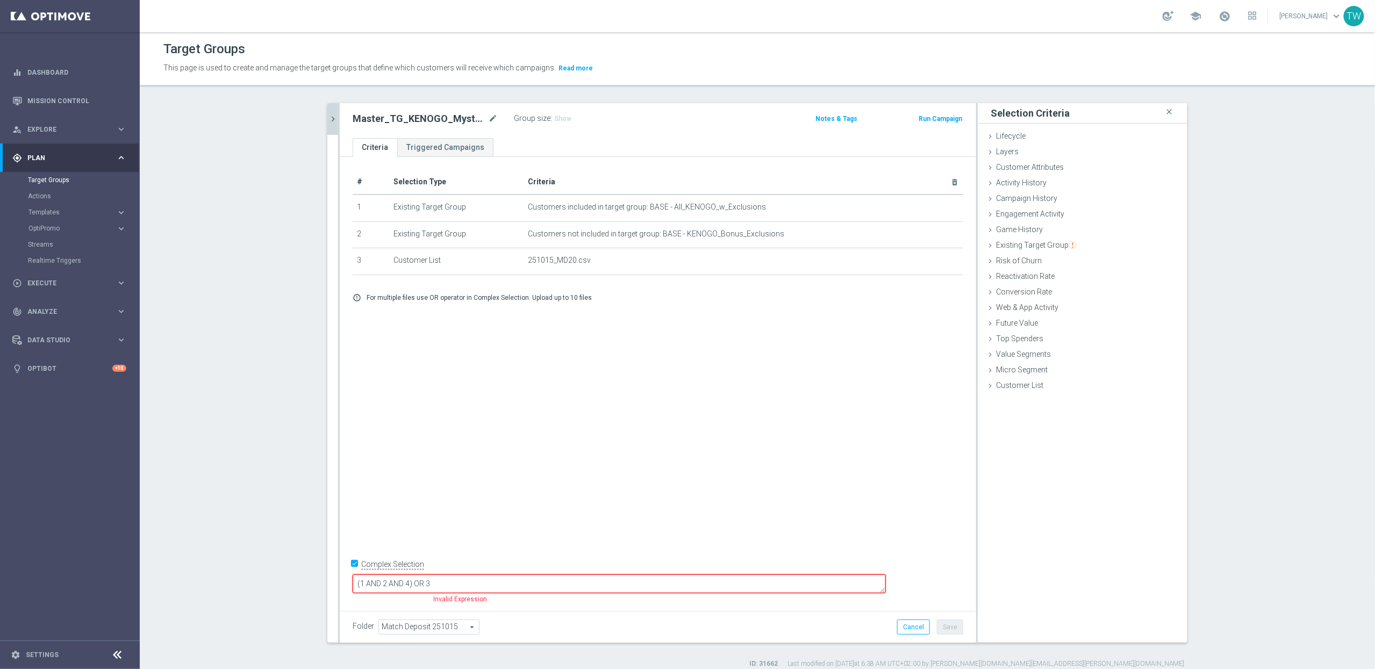
click at [353, 573] on input "Complex Selection" at bounding box center [356, 565] width 7 height 15
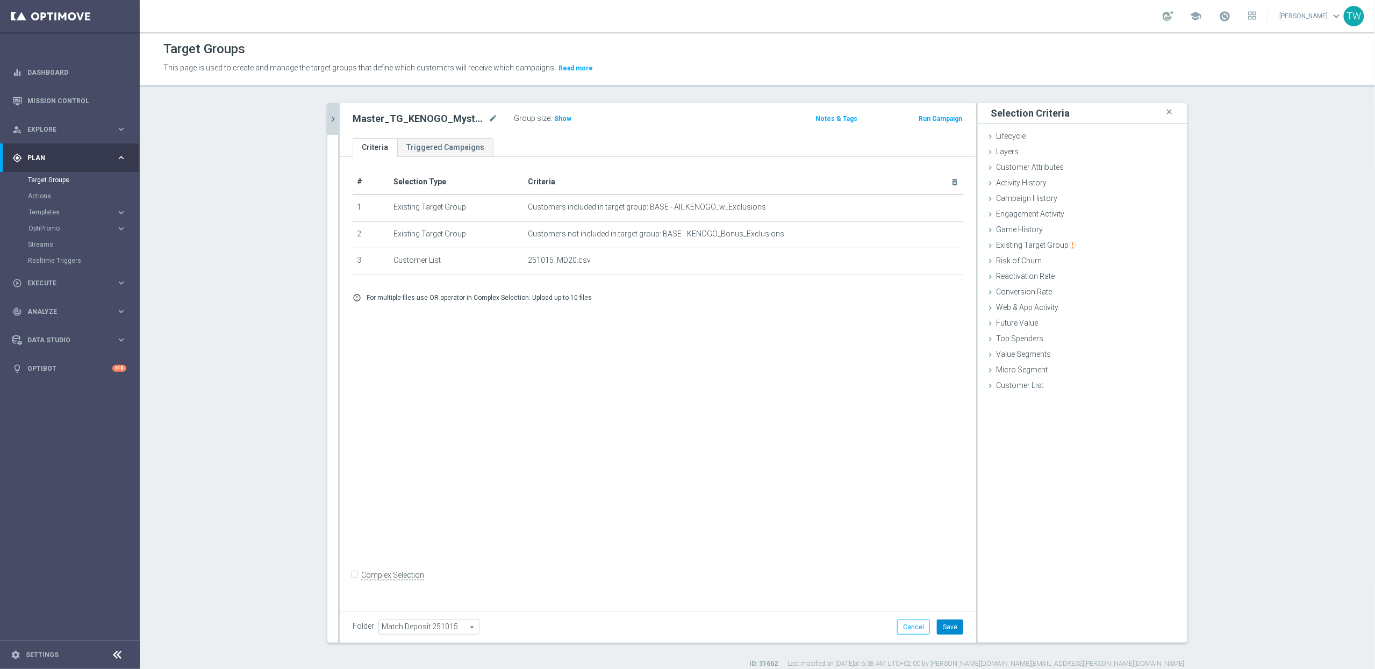
click at [953, 628] on button "Save" at bounding box center [950, 627] width 26 height 15
click at [563, 116] on span "Show" at bounding box center [562, 119] width 17 height 8
click at [562, 119] on span "367" at bounding box center [561, 120] width 13 height 10
click at [51, 280] on span "Execute" at bounding box center [71, 283] width 89 height 6
click at [338, 118] on icon "chevron_right" at bounding box center [333, 119] width 10 height 10
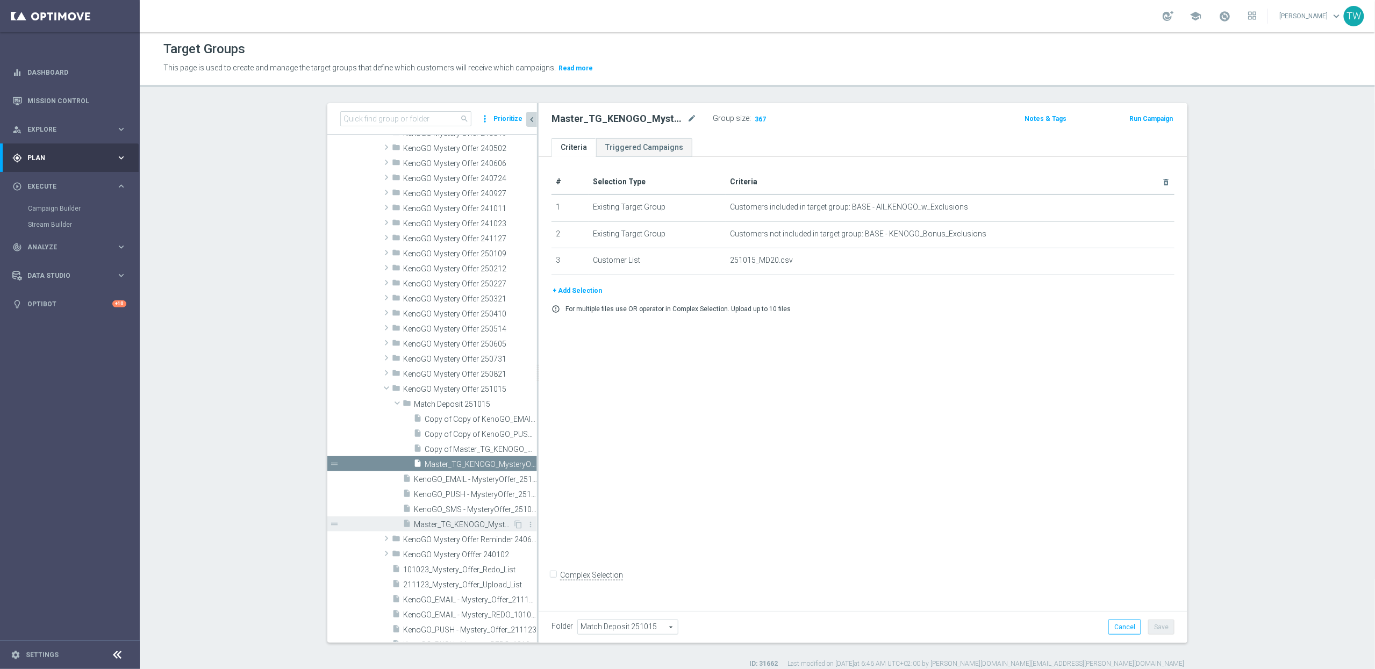
click at [459, 523] on span "Master_TG_KENOGO_MysteryOffer_251015" at bounding box center [463, 524] width 99 height 9
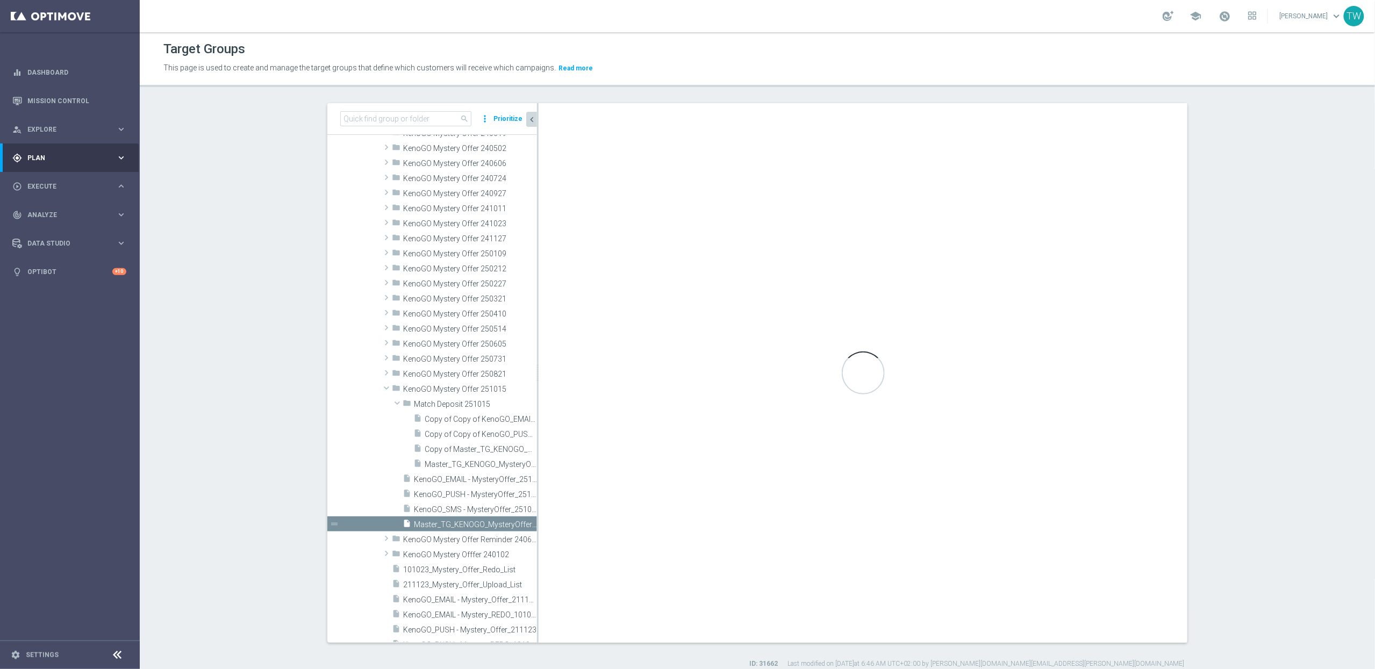
checkbox input "true"
type input "KenoGO Mystery Offer 251015"
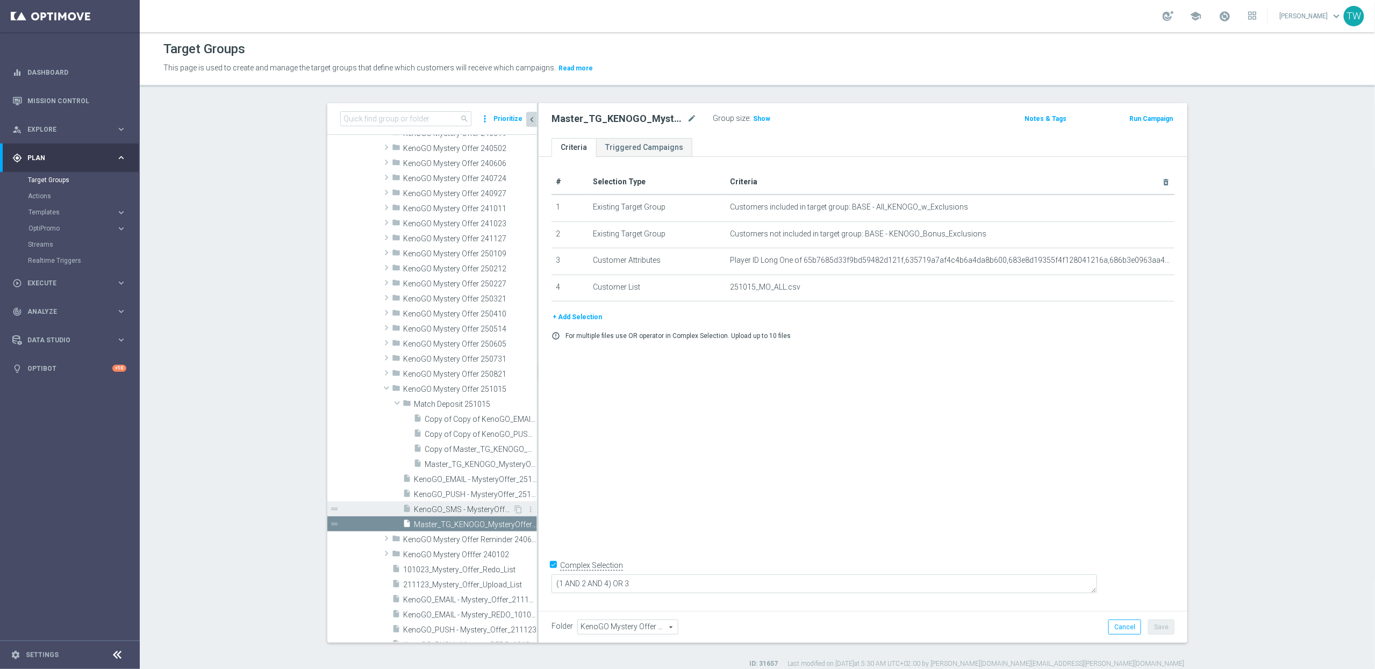
click at [445, 510] on span "KenoGO_SMS - MysteryOffer_251015" at bounding box center [463, 509] width 99 height 9
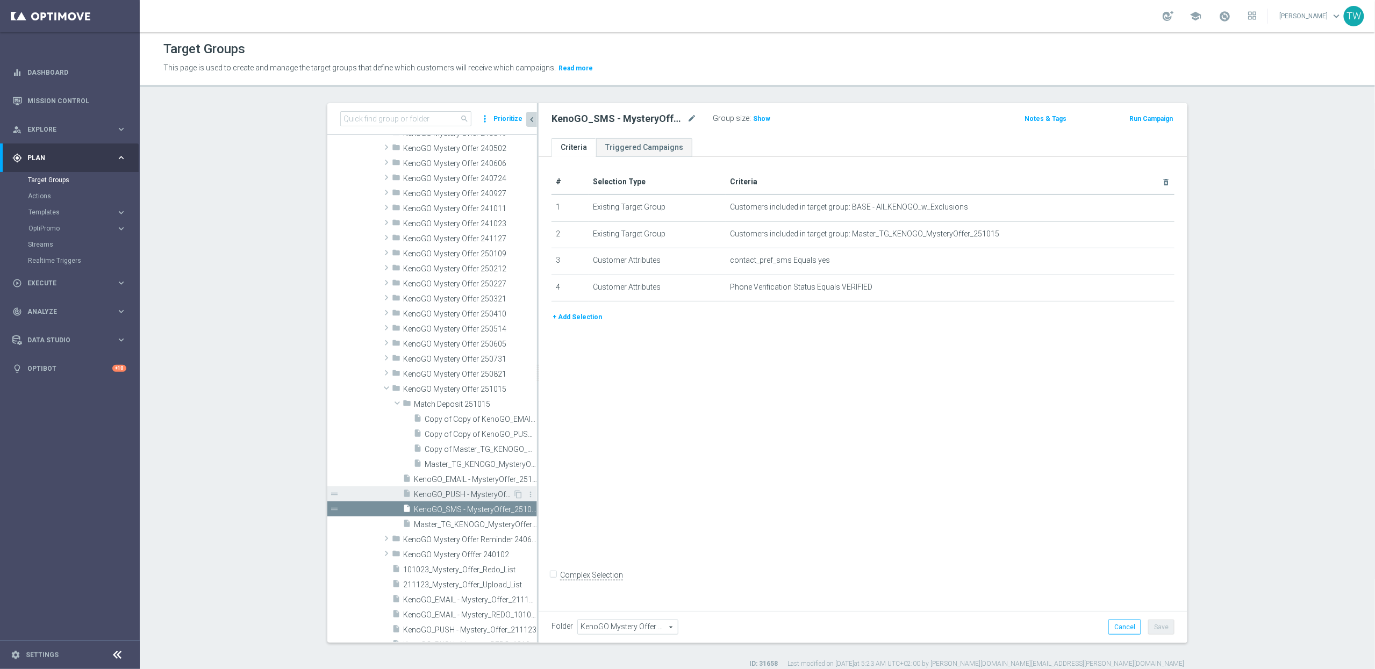
click at [458, 495] on span "KenoGO_PUSH - MysteryOffer_251015" at bounding box center [463, 494] width 99 height 9
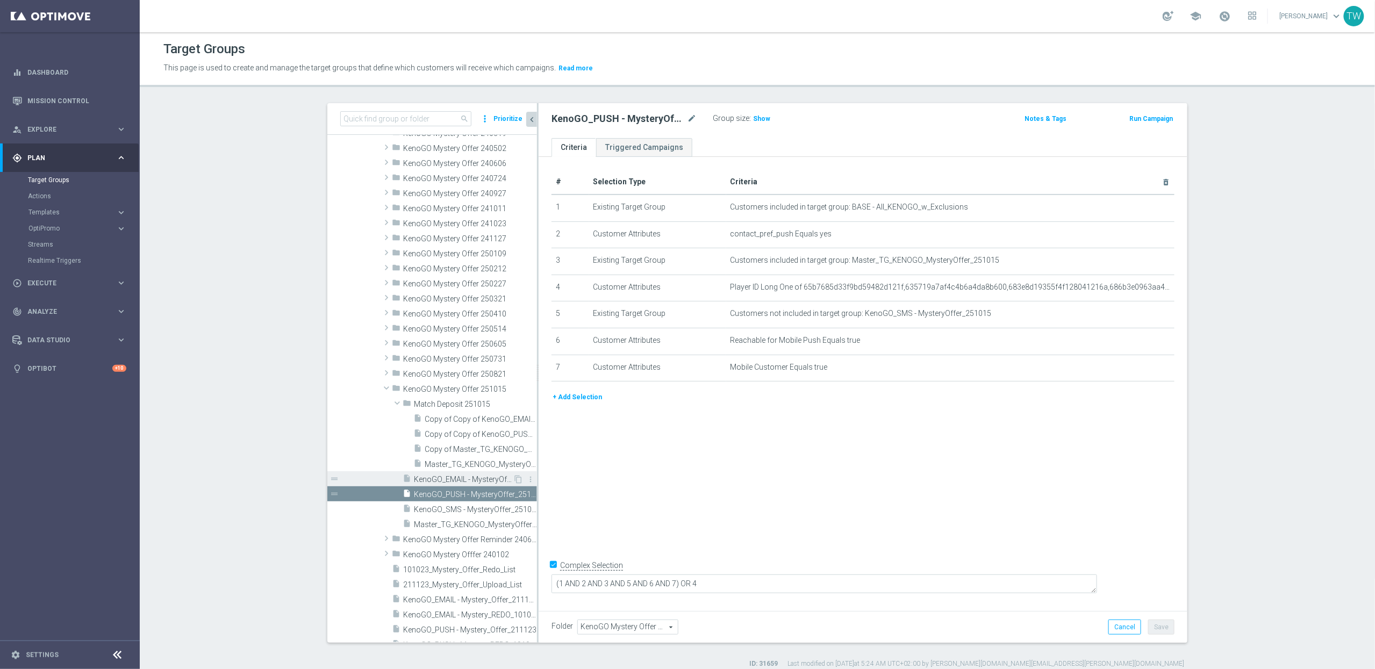
click at [457, 477] on span "KenoGO_EMAIL - MysteryOffer_251015" at bounding box center [463, 479] width 99 height 9
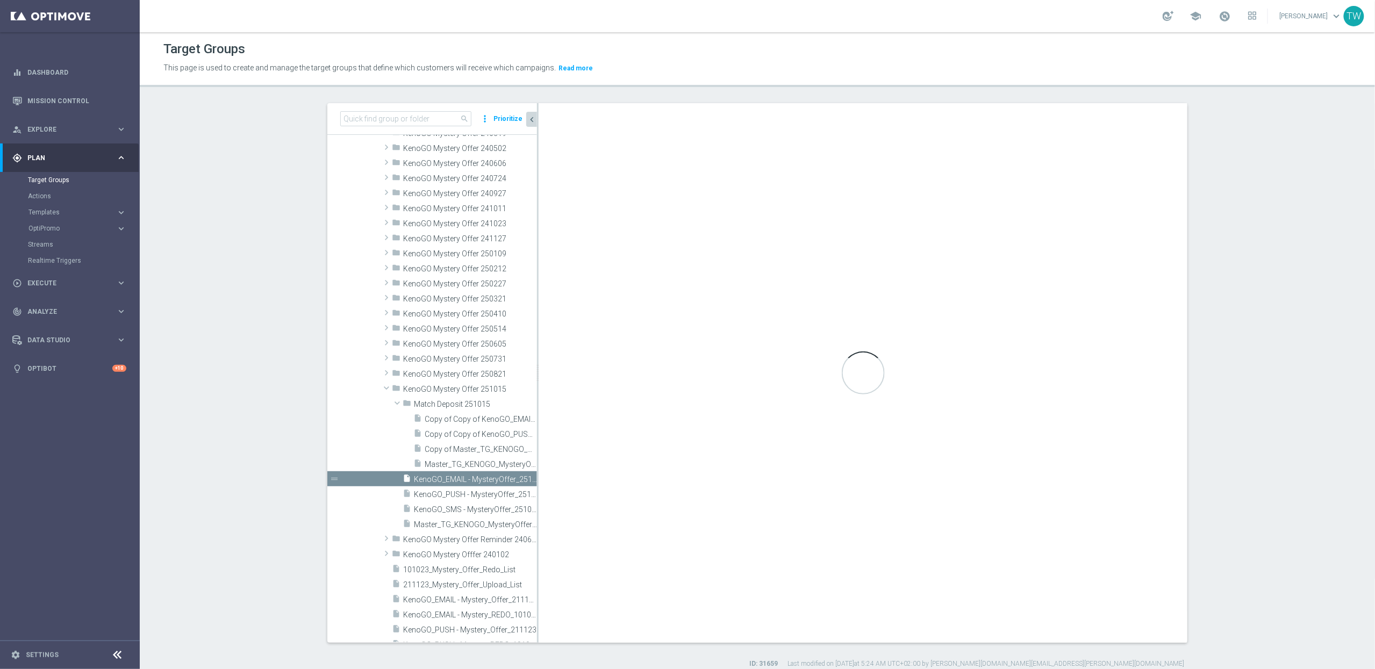
checkbox input "false"
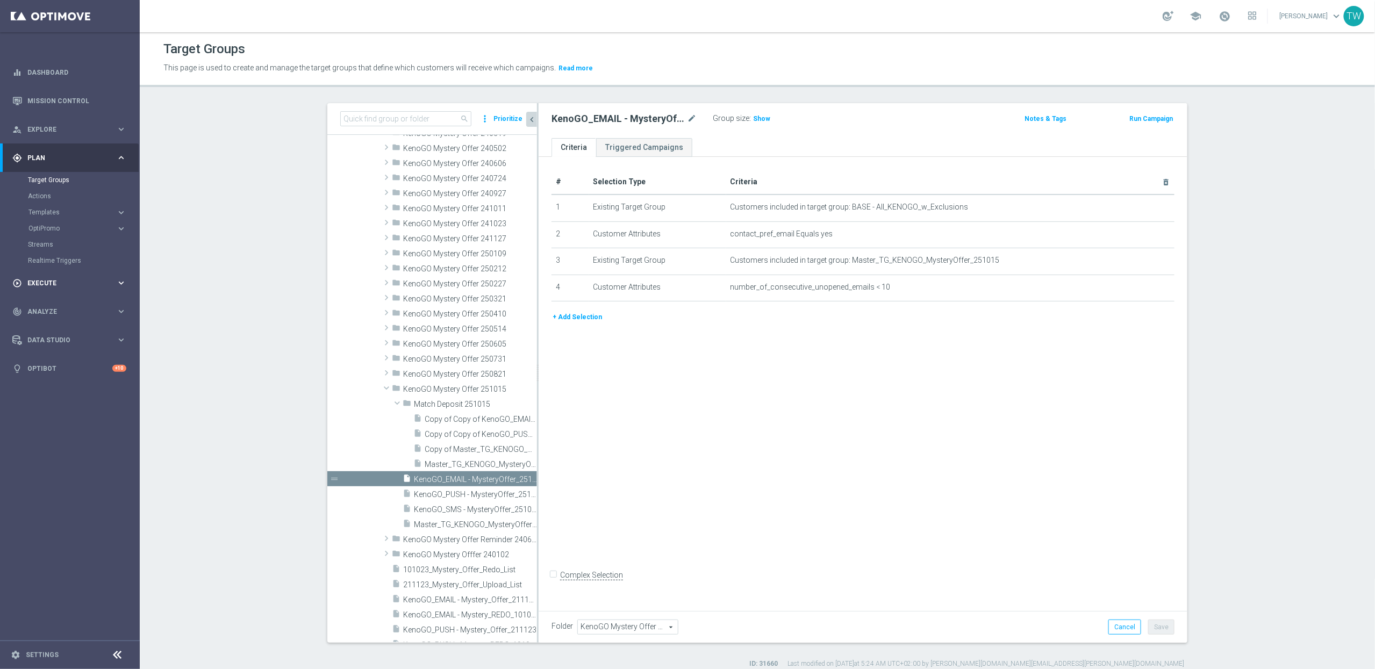
click at [81, 283] on span "Execute" at bounding box center [71, 283] width 89 height 6
click at [66, 207] on link "Campaign Builder" at bounding box center [70, 208] width 84 height 9
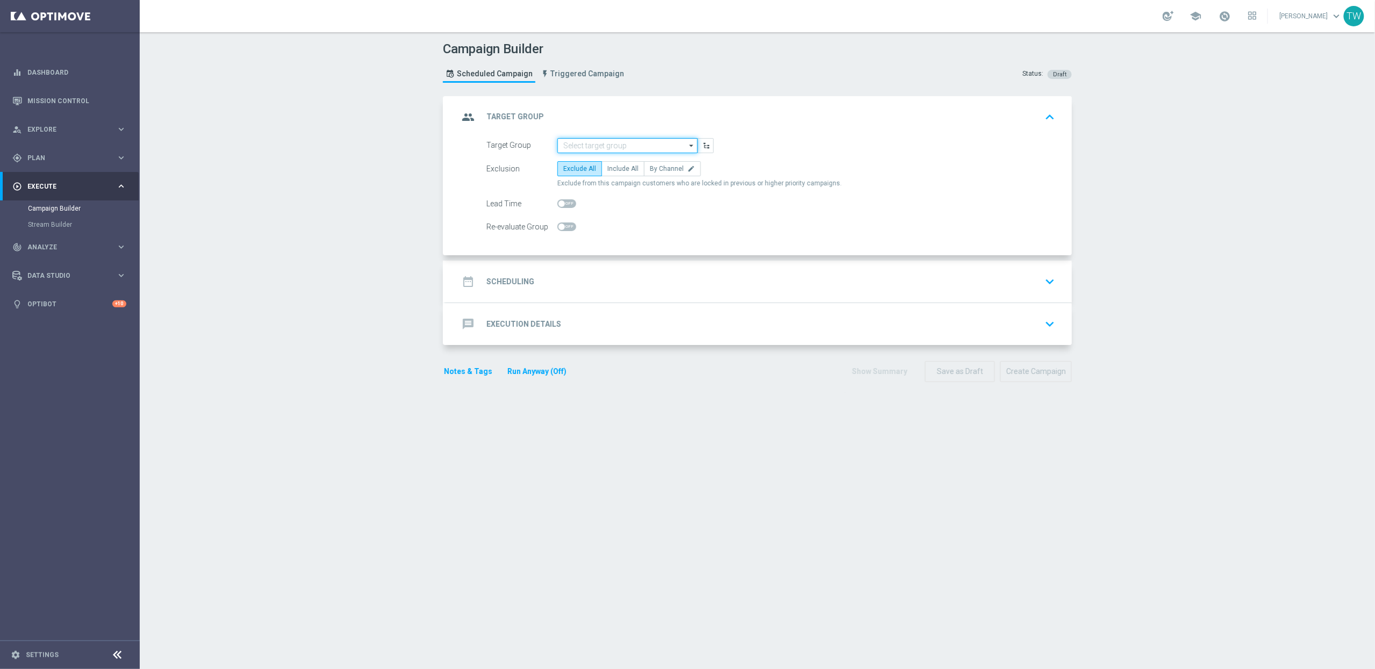
click at [616, 149] on input at bounding box center [627, 145] width 140 height 15
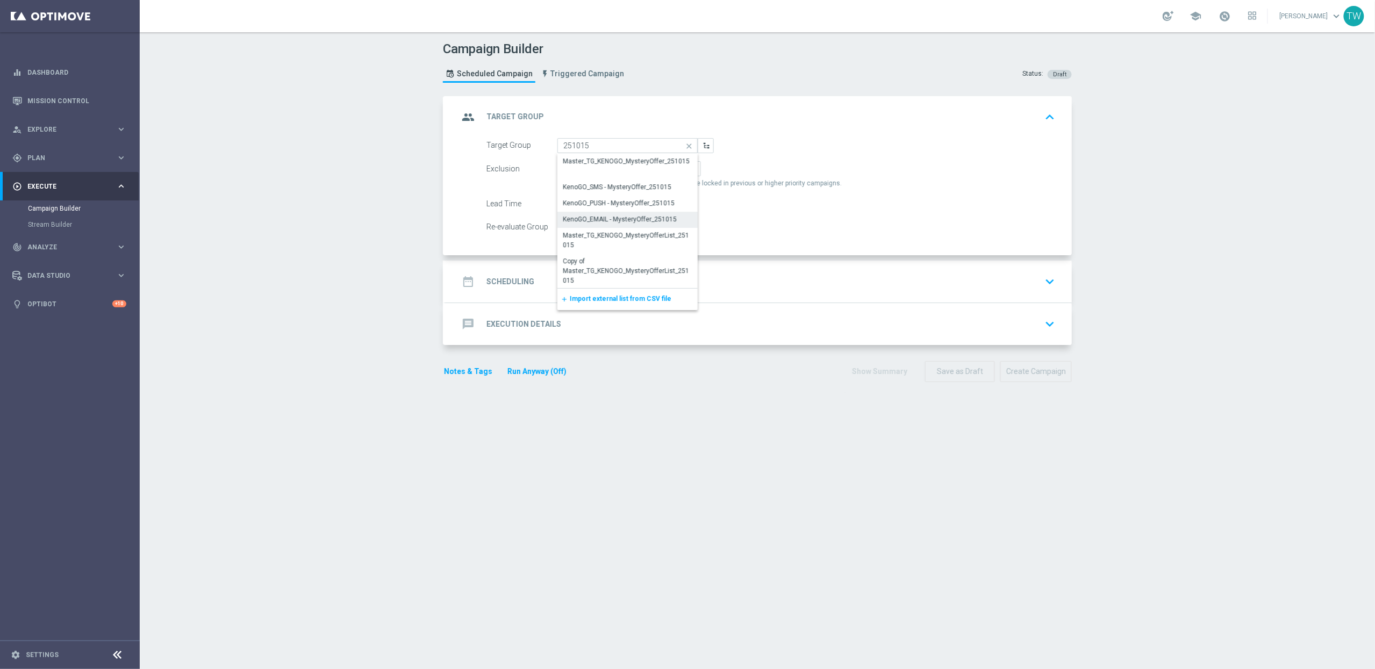
click at [665, 220] on div "KenoGO_EMAIL - MysteryOffer_251015" at bounding box center [620, 219] width 114 height 10
type input "KenoGO_EMAIL - MysteryOffer_251015"
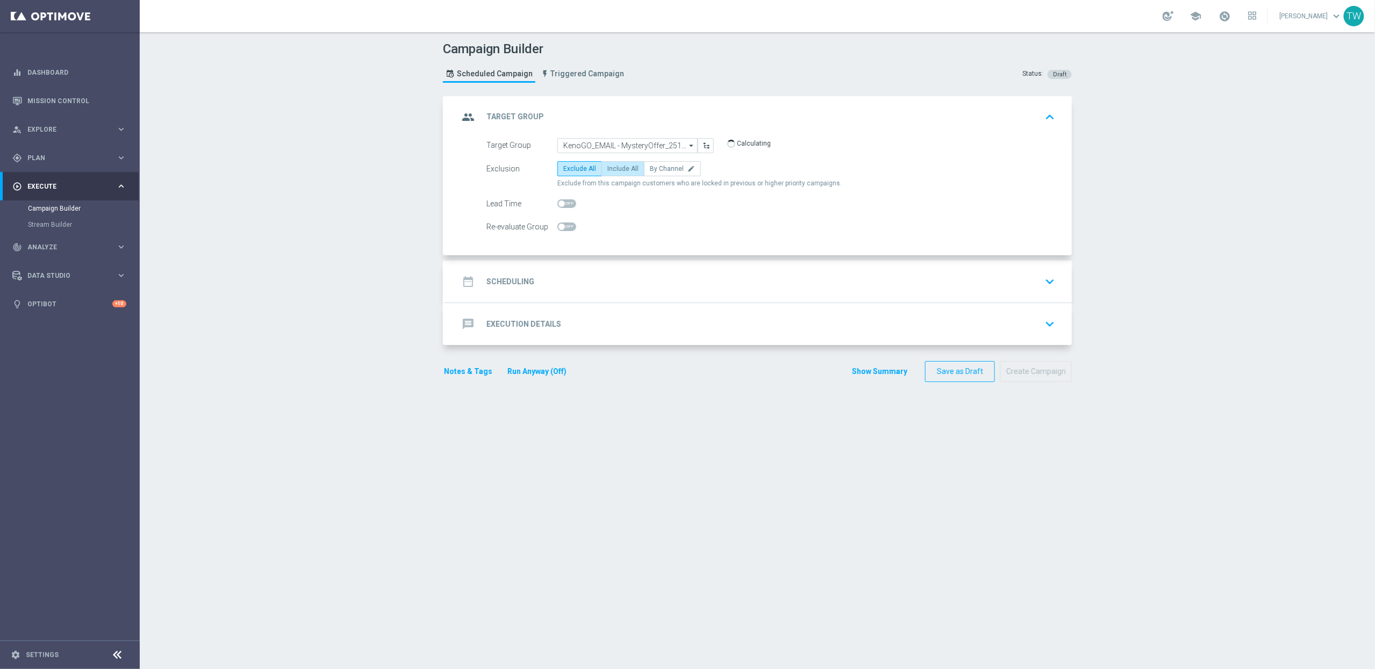
click at [620, 169] on span "Include All" at bounding box center [622, 169] width 31 height 8
click at [614, 169] on input "Include All" at bounding box center [610, 170] width 7 height 7
radio input "true"
click at [619, 281] on div "date_range Scheduling keyboard_arrow_down" at bounding box center [758, 281] width 600 height 20
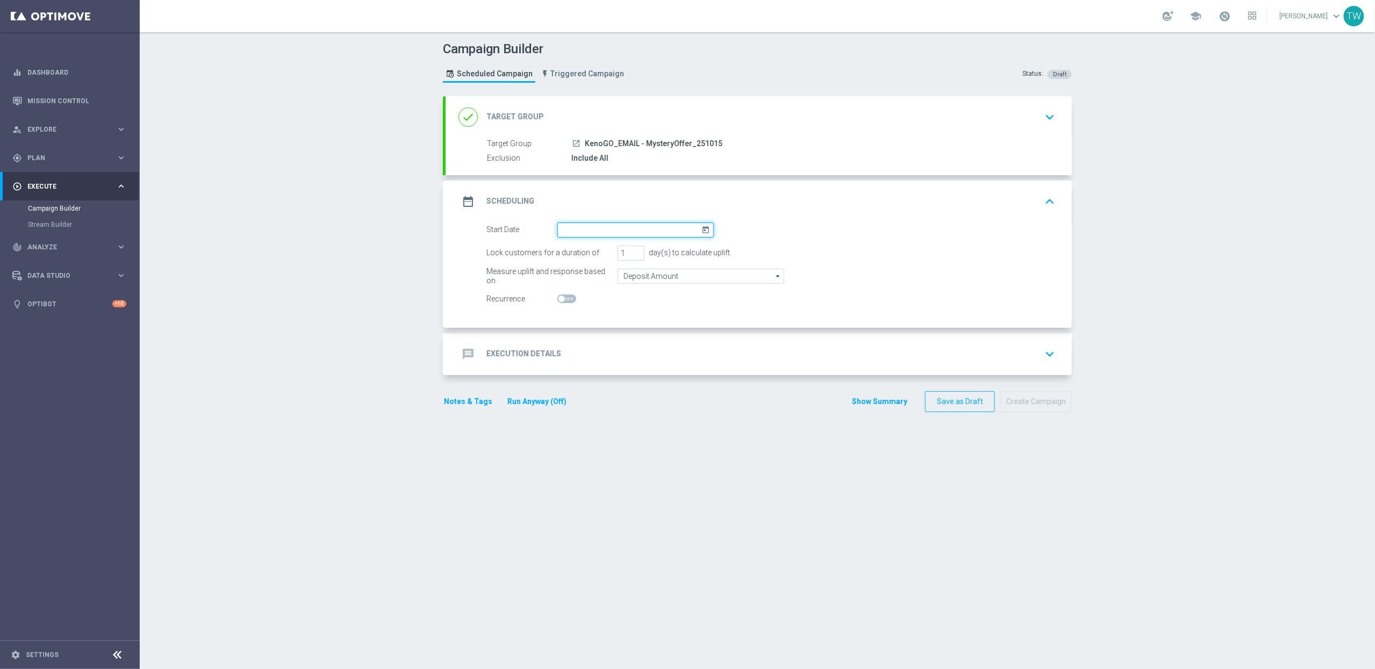
click at [603, 234] on input at bounding box center [635, 229] width 156 height 15
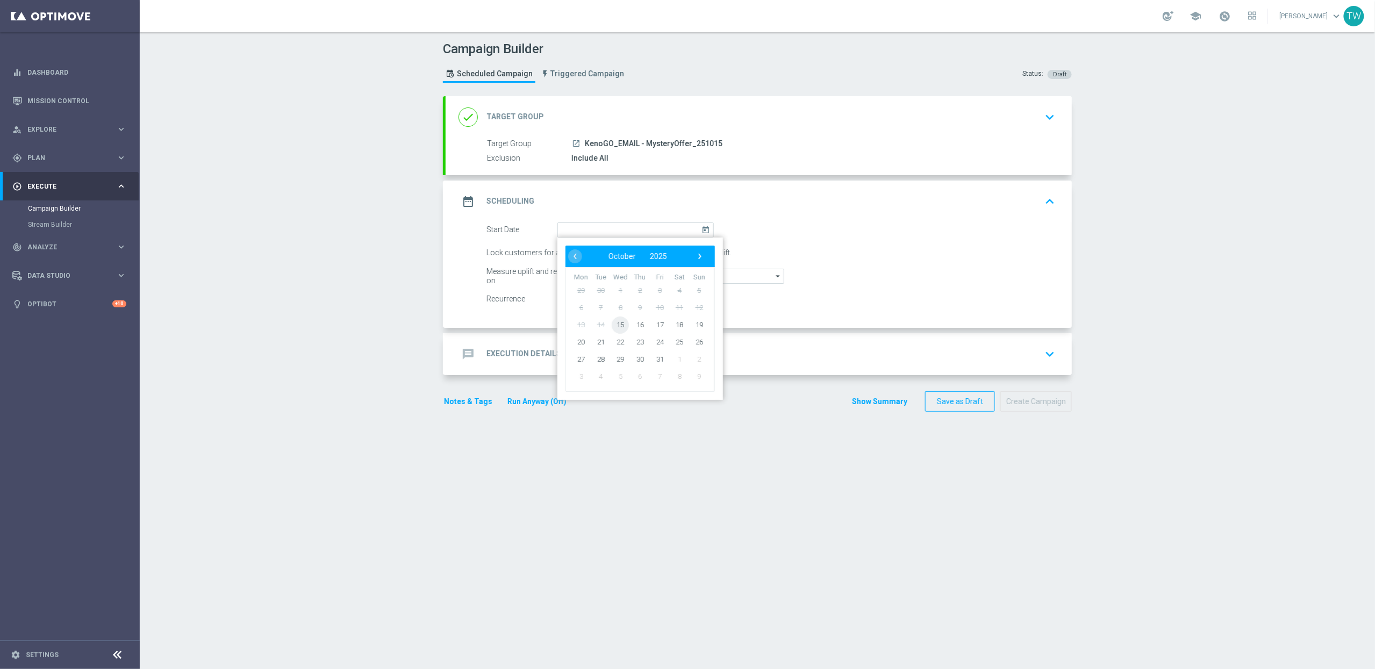
click at [619, 324] on span "15" at bounding box center [620, 324] width 17 height 17
type input "15 Oct 2025"
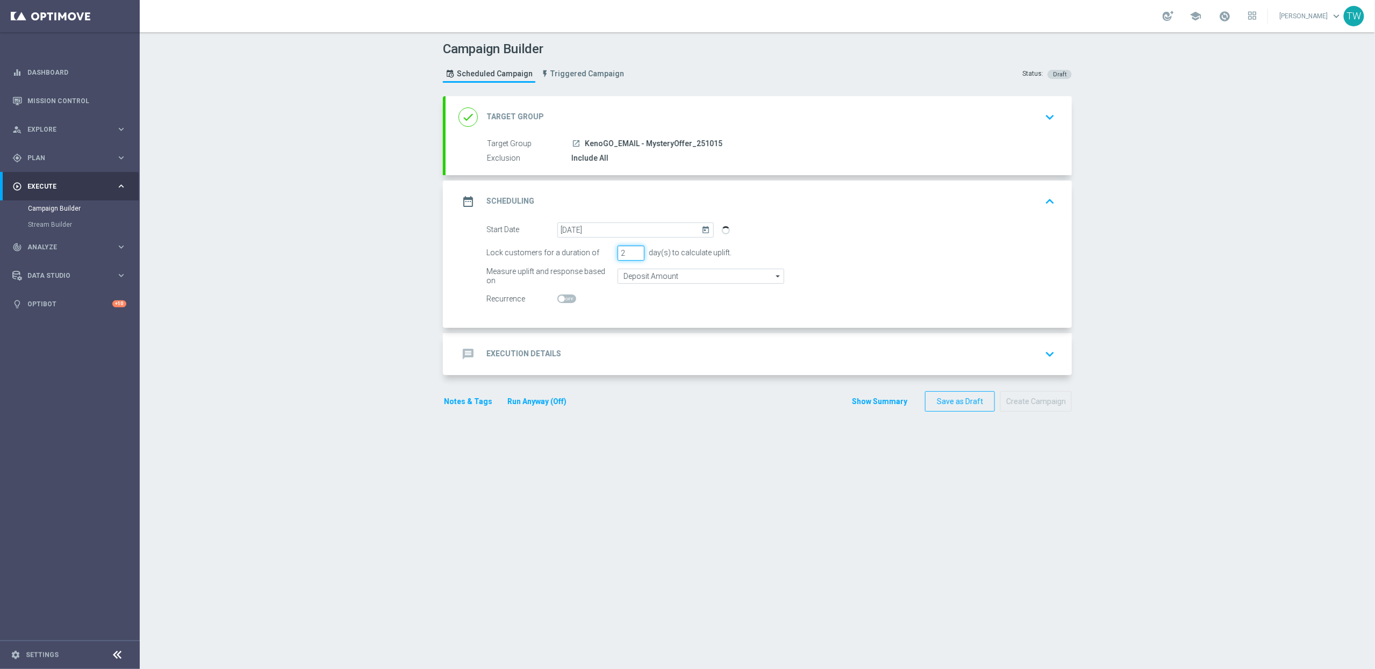
type input "2"
click at [639, 252] on input "2" at bounding box center [630, 253] width 27 height 15
click at [642, 353] on div "message Execution Details keyboard_arrow_down" at bounding box center [758, 354] width 600 height 20
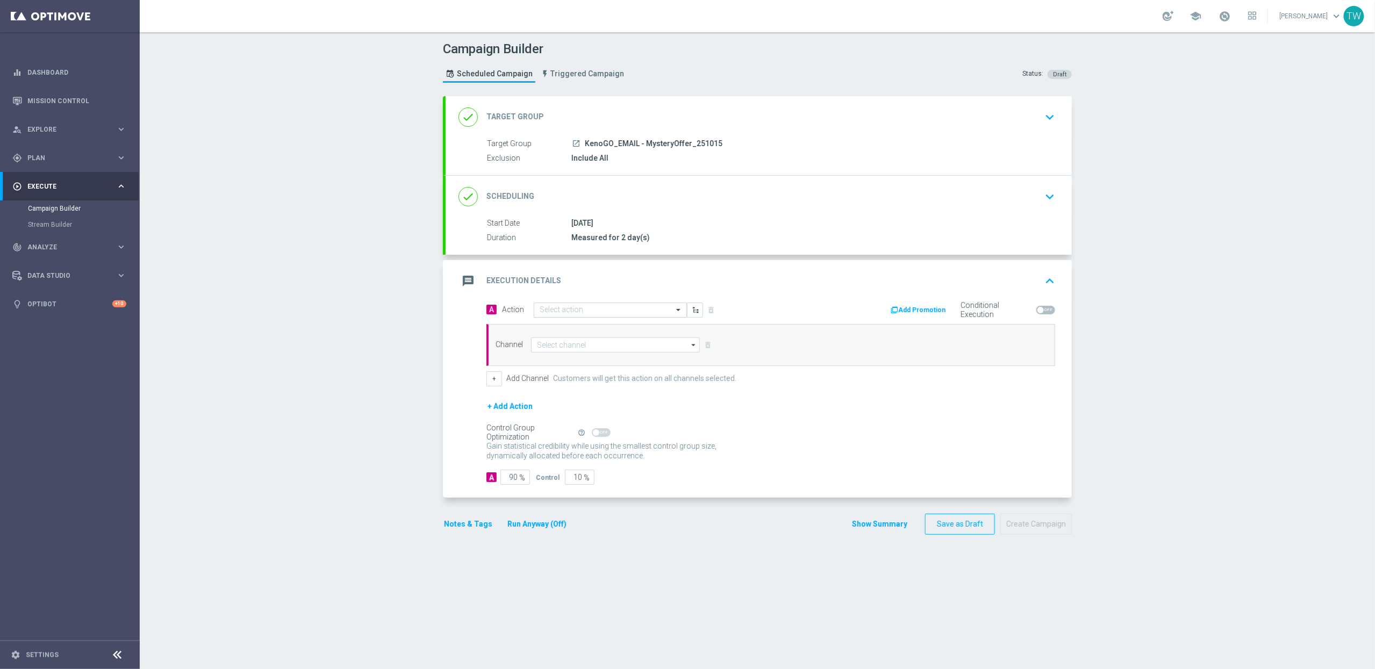
click at [592, 307] on input "text" at bounding box center [600, 310] width 120 height 9
type input "2"
type input "kenogo tact"
click at [613, 367] on label "KenoGO TACT - Mystery Offer" at bounding box center [582, 362] width 84 height 9
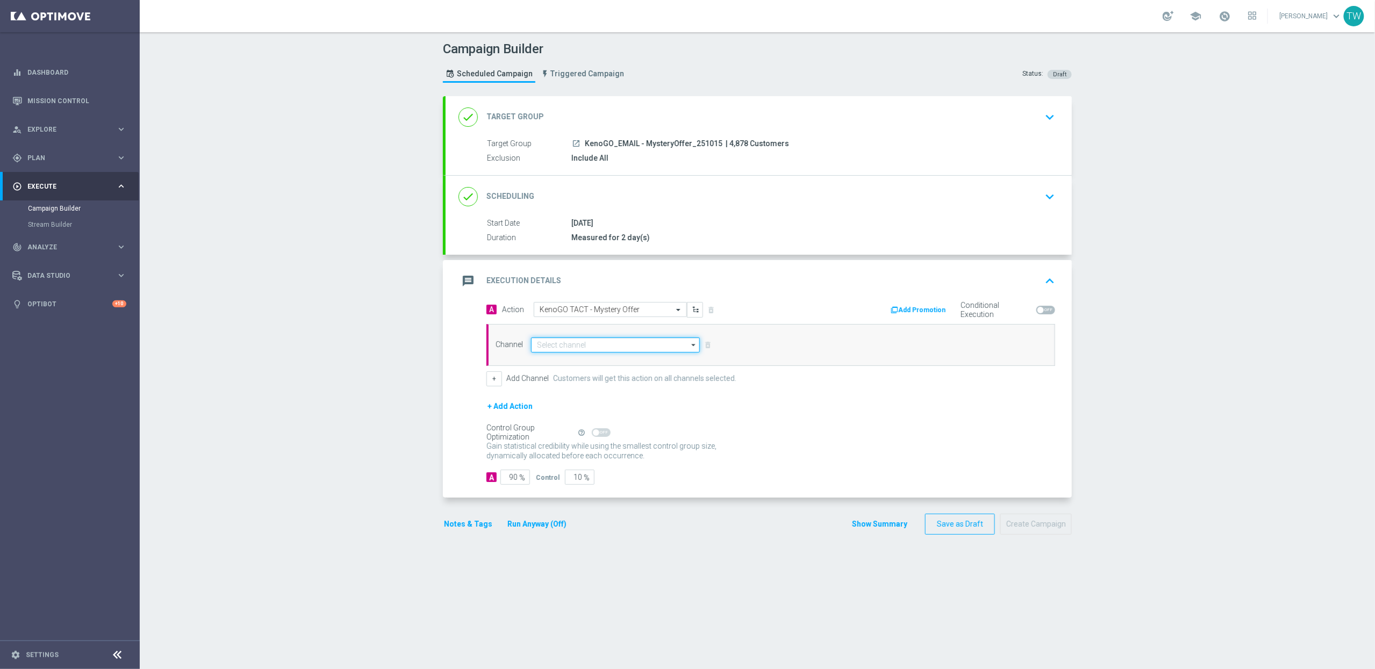
click at [618, 340] on input at bounding box center [615, 344] width 169 height 15
click at [603, 397] on div "Optimail" at bounding box center [611, 393] width 160 height 16
type input "Optimail"
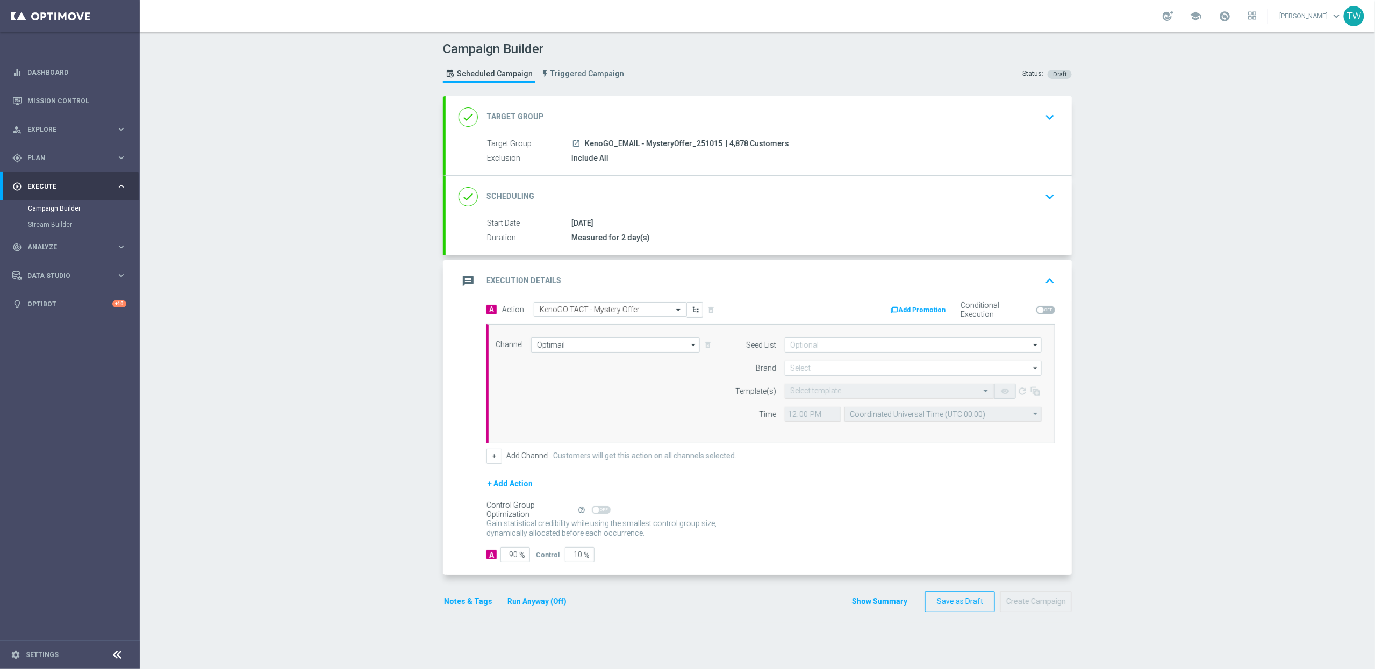
click at [557, 603] on button "Run Anyway (Off)" at bounding box center [536, 601] width 61 height 13
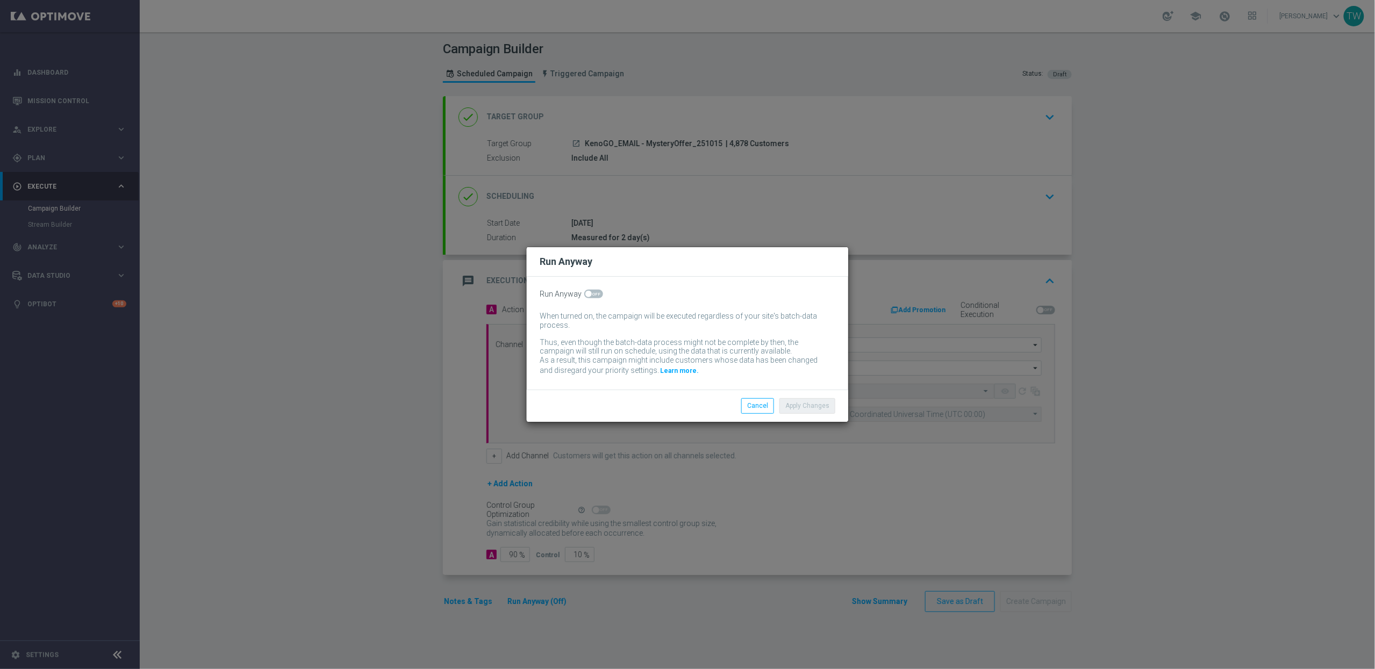
click at [598, 294] on span at bounding box center [593, 294] width 19 height 9
click at [598, 294] on input "checkbox" at bounding box center [593, 294] width 19 height 9
checkbox input "true"
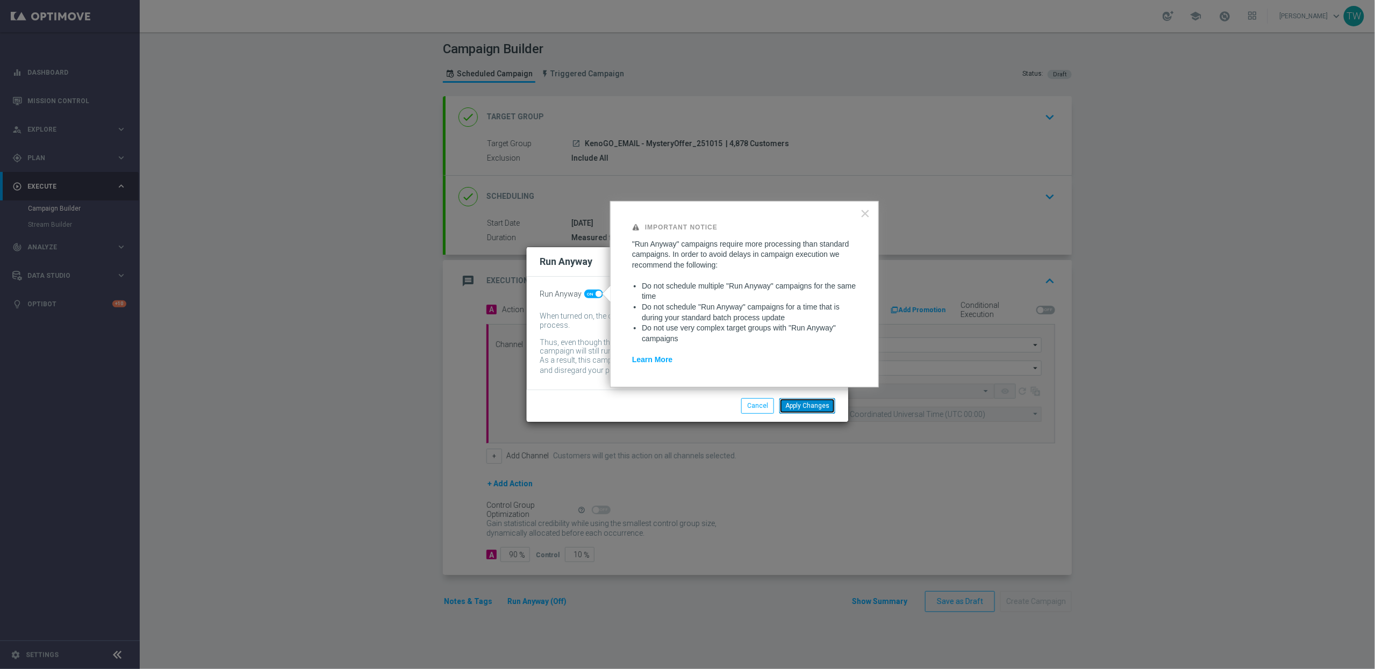
click at [821, 406] on button "Apply Changes" at bounding box center [807, 405] width 56 height 15
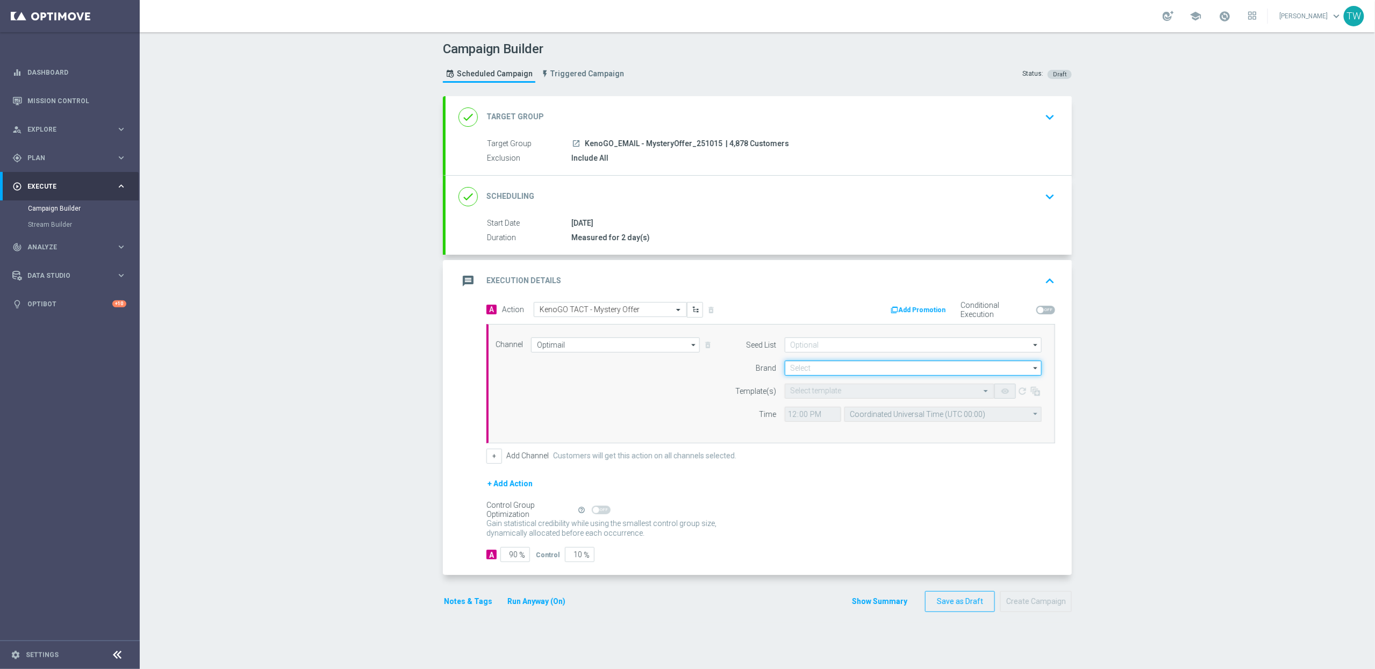
click at [879, 364] on input at bounding box center [913, 368] width 257 height 15
click at [868, 382] on div "KenoGO" at bounding box center [913, 384] width 257 height 16
type input "KenoGO"
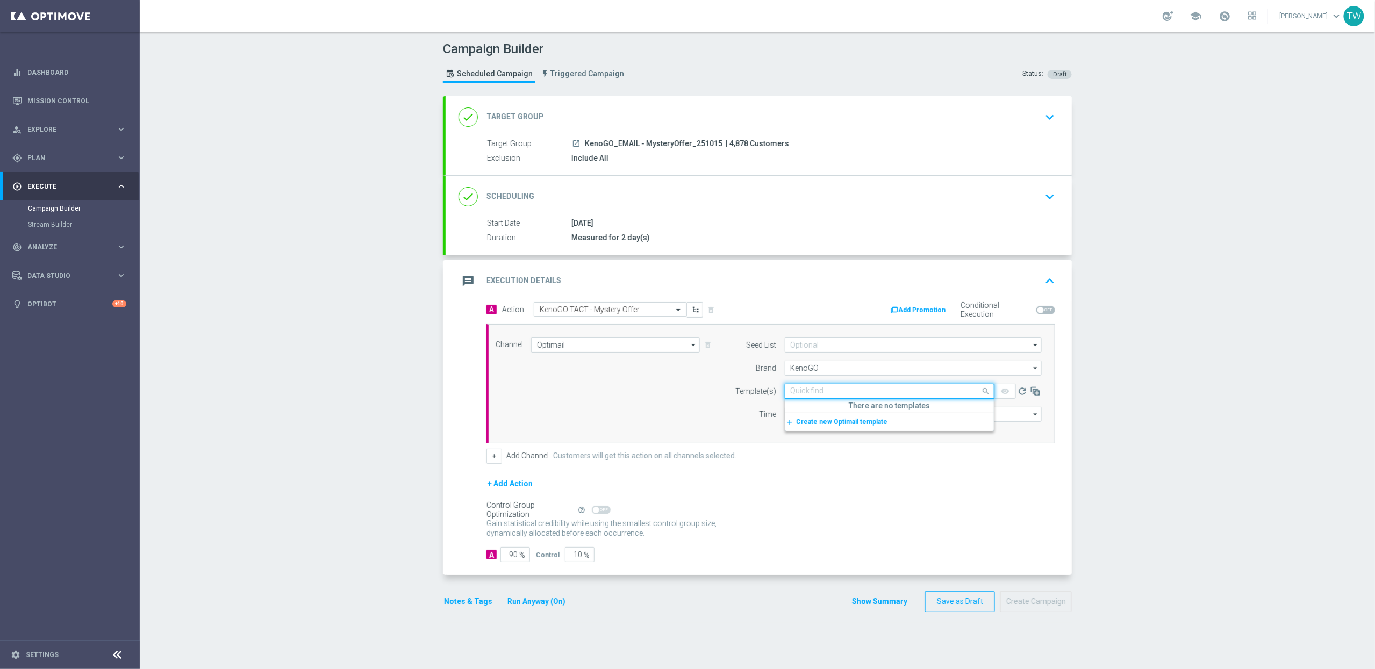
click at [857, 393] on input "text" at bounding box center [879, 391] width 176 height 9
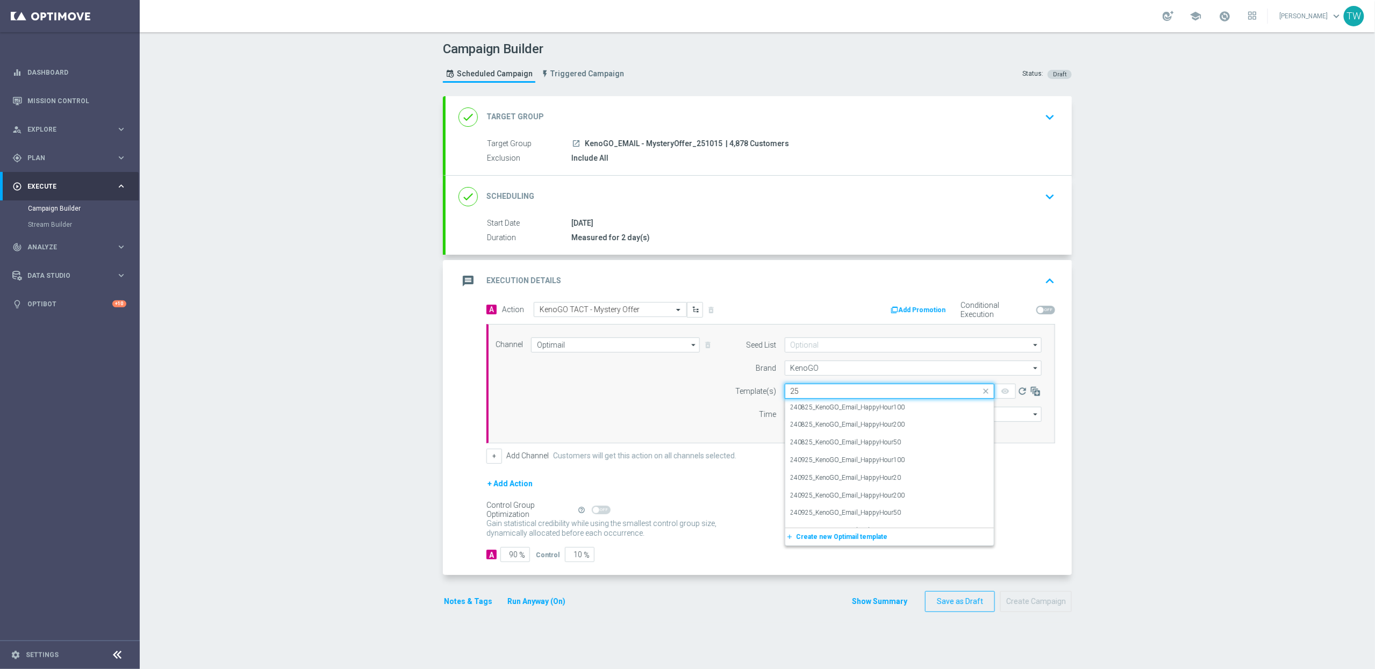
type input "25"
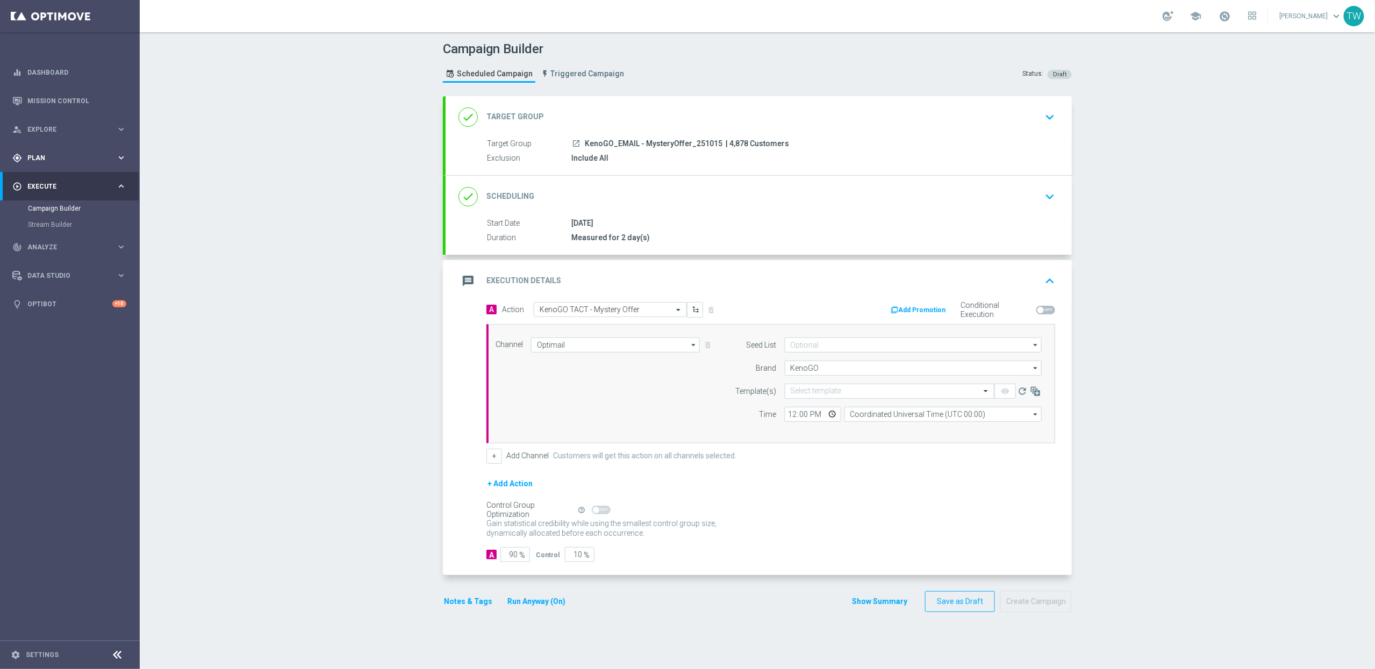
click at [61, 155] on span "Plan" at bounding box center [71, 158] width 89 height 6
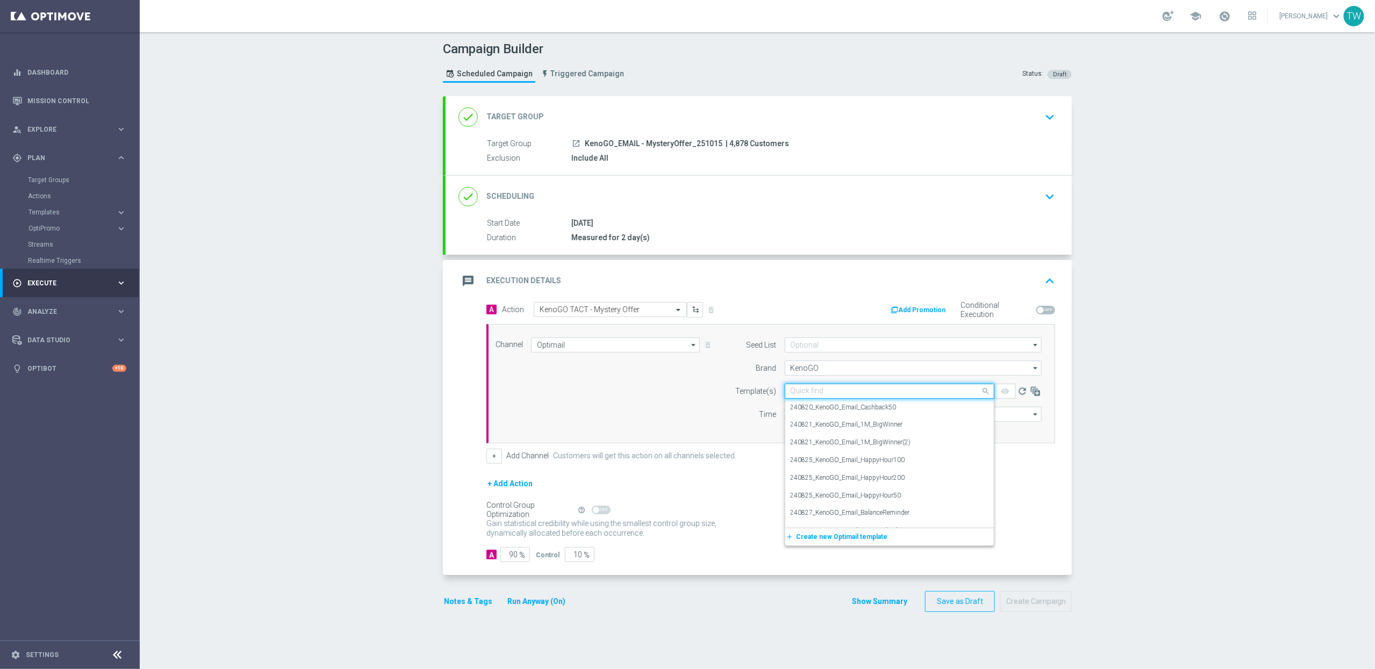
click at [822, 397] on div "Quick find" at bounding box center [890, 391] width 210 height 15
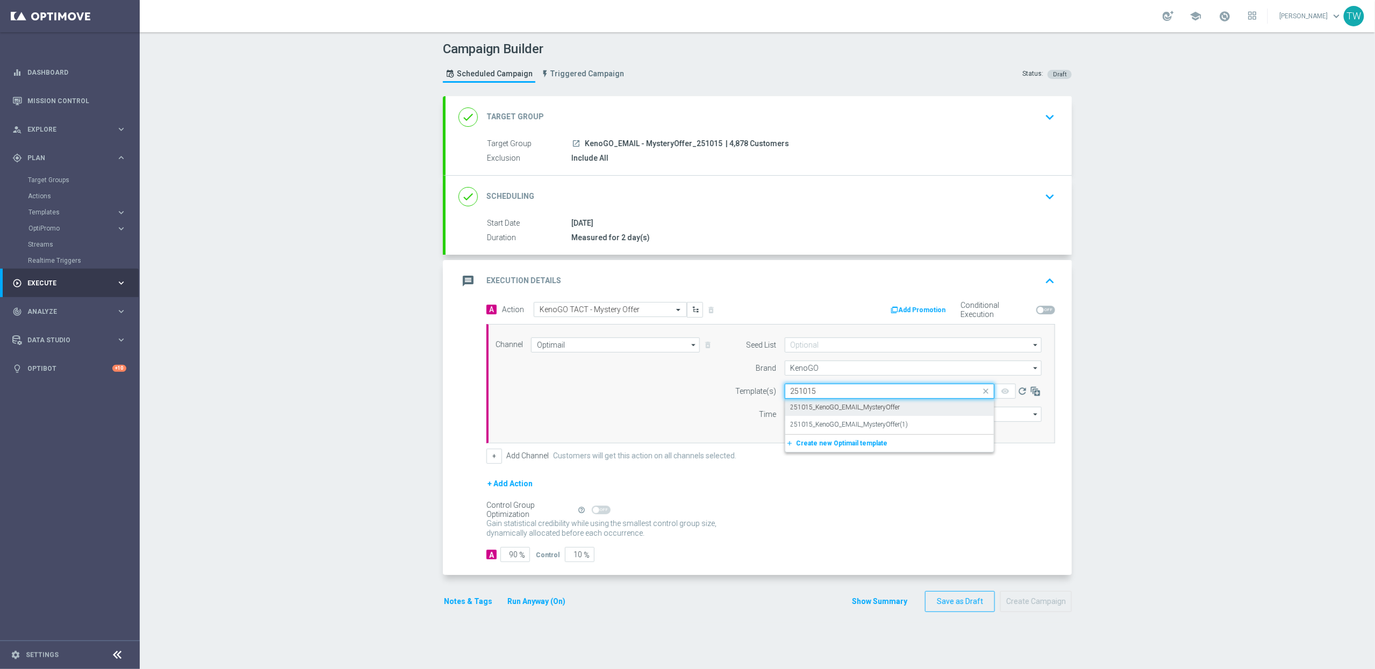
click at [890, 408] on label "251015_KenoGO_EMAIL_MysteryOffer" at bounding box center [846, 407] width 110 height 9
type input "251015"
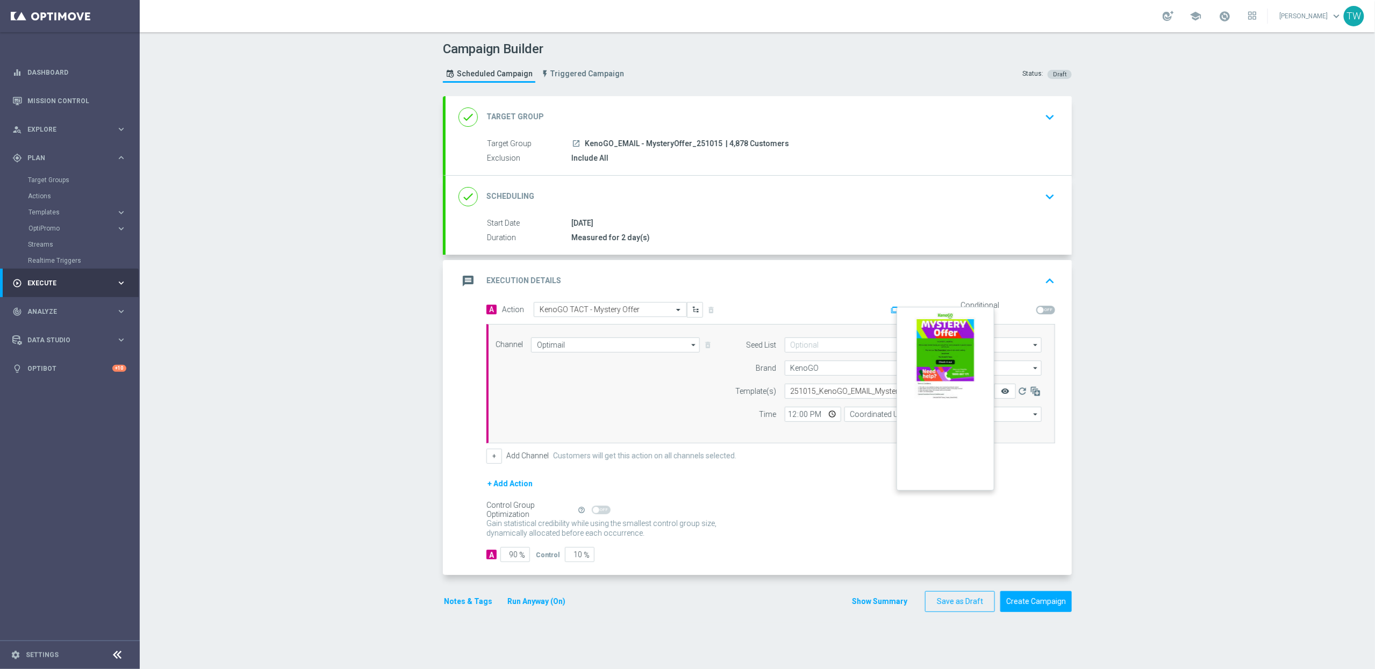
click at [1003, 392] on icon "remove_red_eye" at bounding box center [1005, 391] width 9 height 9
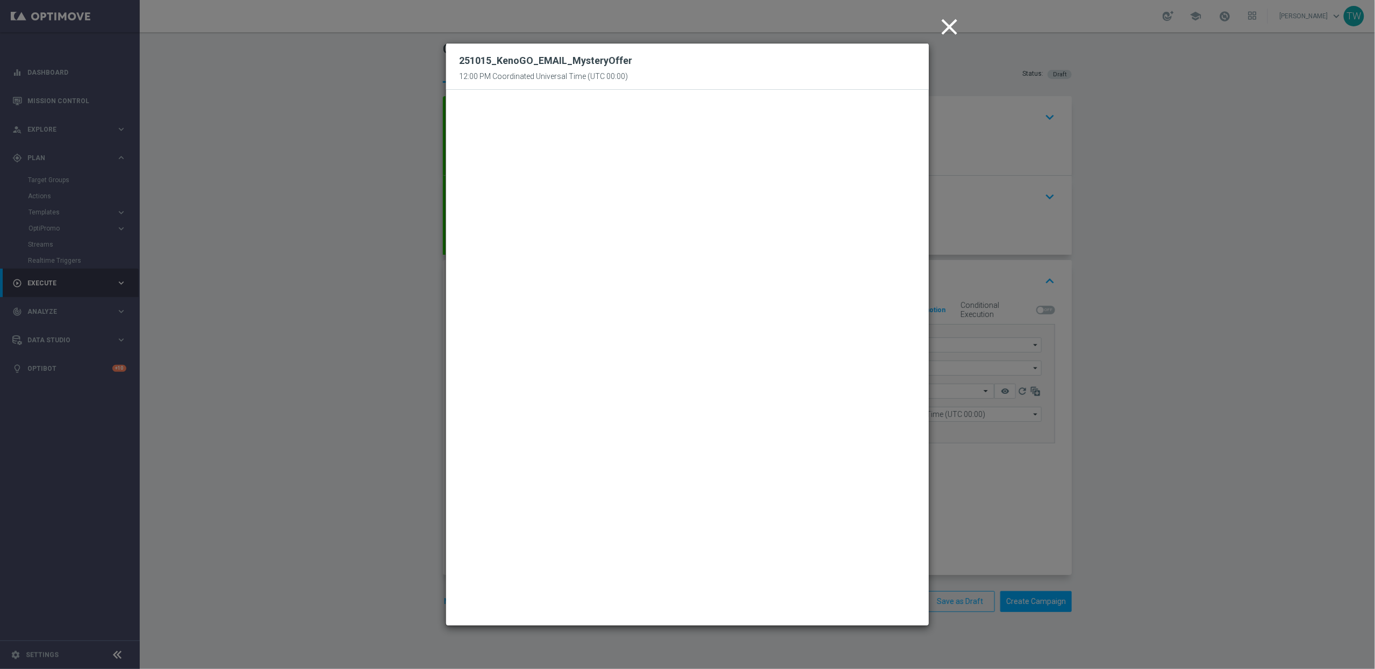
click at [955, 30] on icon "close" at bounding box center [949, 26] width 27 height 27
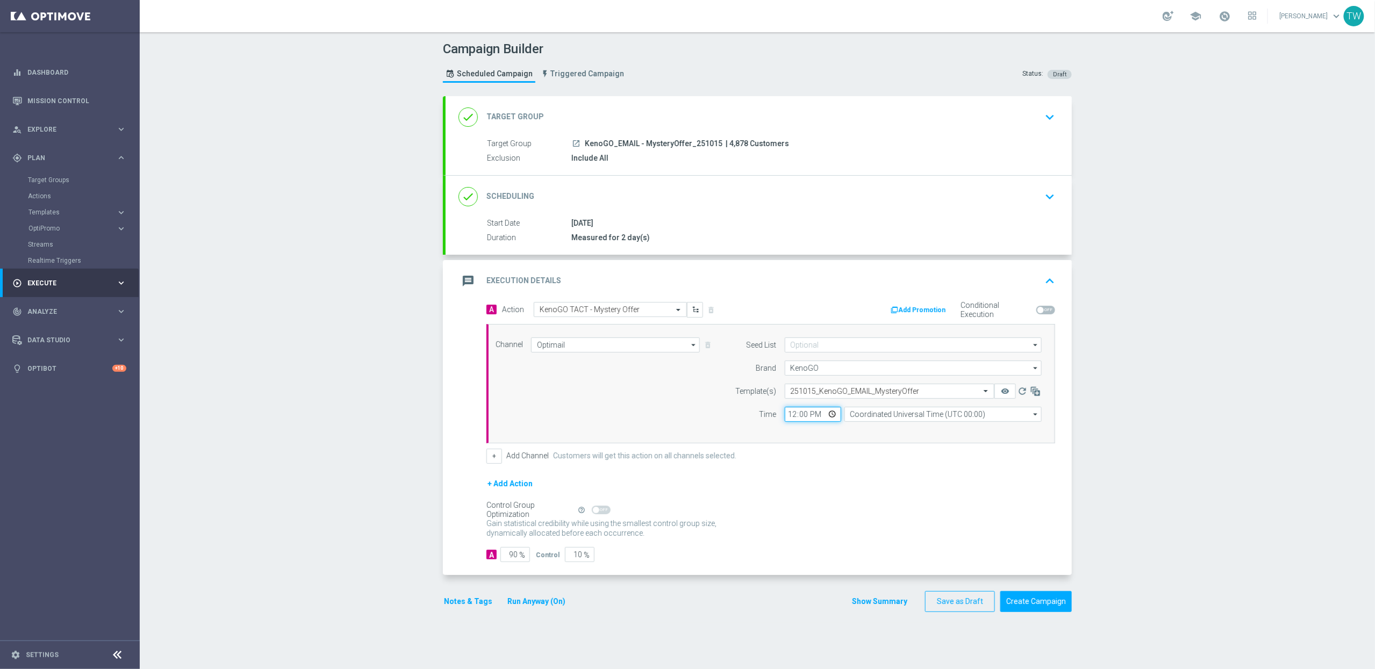
click at [795, 417] on input "12:00" at bounding box center [813, 414] width 56 height 15
type input "17:00"
click at [906, 419] on input "Coordinated Universal Time (UTC 00:00)" at bounding box center [942, 414] width 197 height 15
click at [905, 429] on div "Eastern Australia Time (Sydney) (UTC +11:00)" at bounding box center [938, 430] width 176 height 10
type input "Eastern Australia Time (Sydney) (UTC +11:00)"
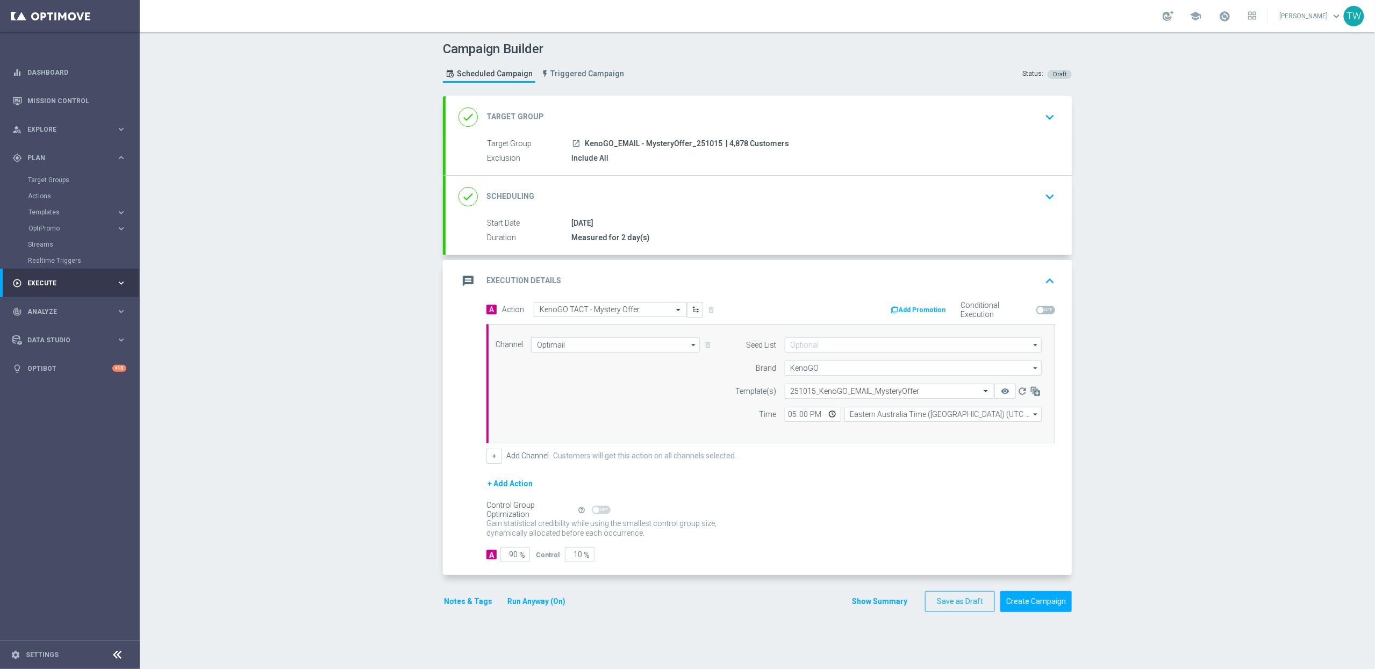
click at [1232, 16] on link at bounding box center [1225, 16] width 14 height 17
click at [1231, 15] on span at bounding box center [1225, 16] width 12 height 12
click at [694, 117] on div "done Target Group keyboard_arrow_down" at bounding box center [758, 117] width 600 height 20
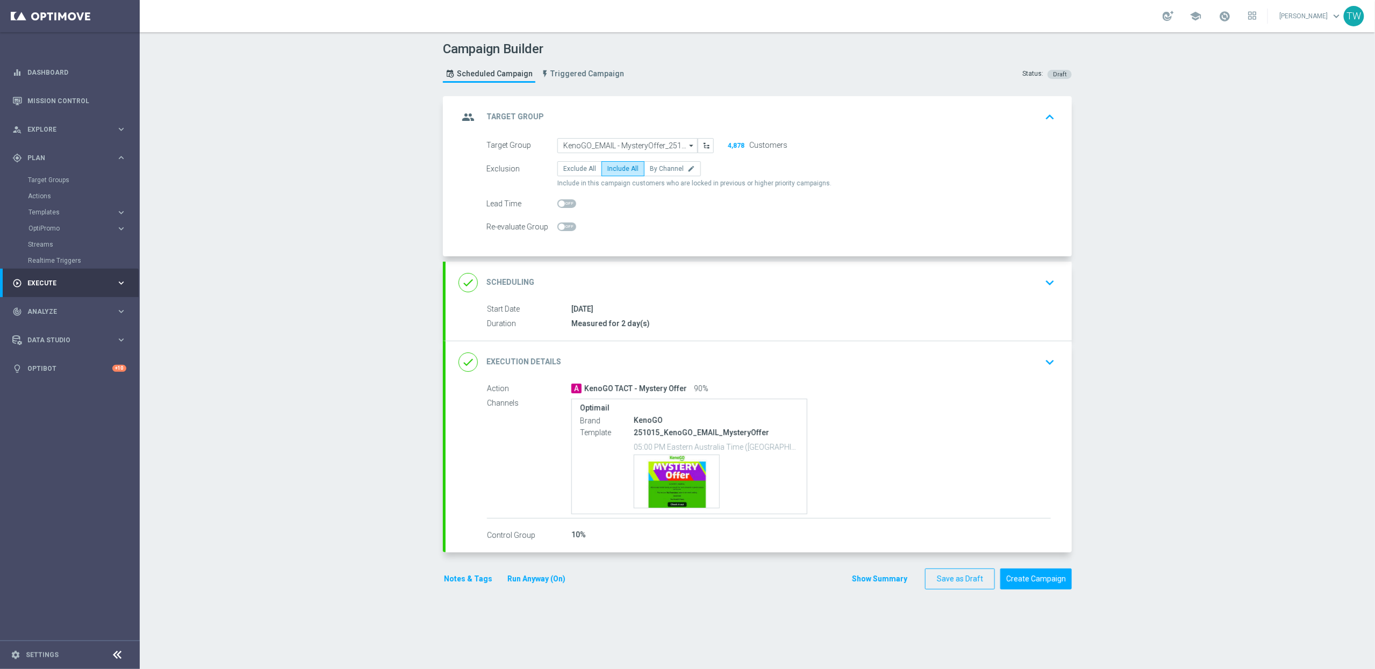
click at [734, 143] on button "4,878" at bounding box center [736, 145] width 18 height 9
click at [835, 117] on div "group Target Group keyboard_arrow_up" at bounding box center [758, 117] width 600 height 20
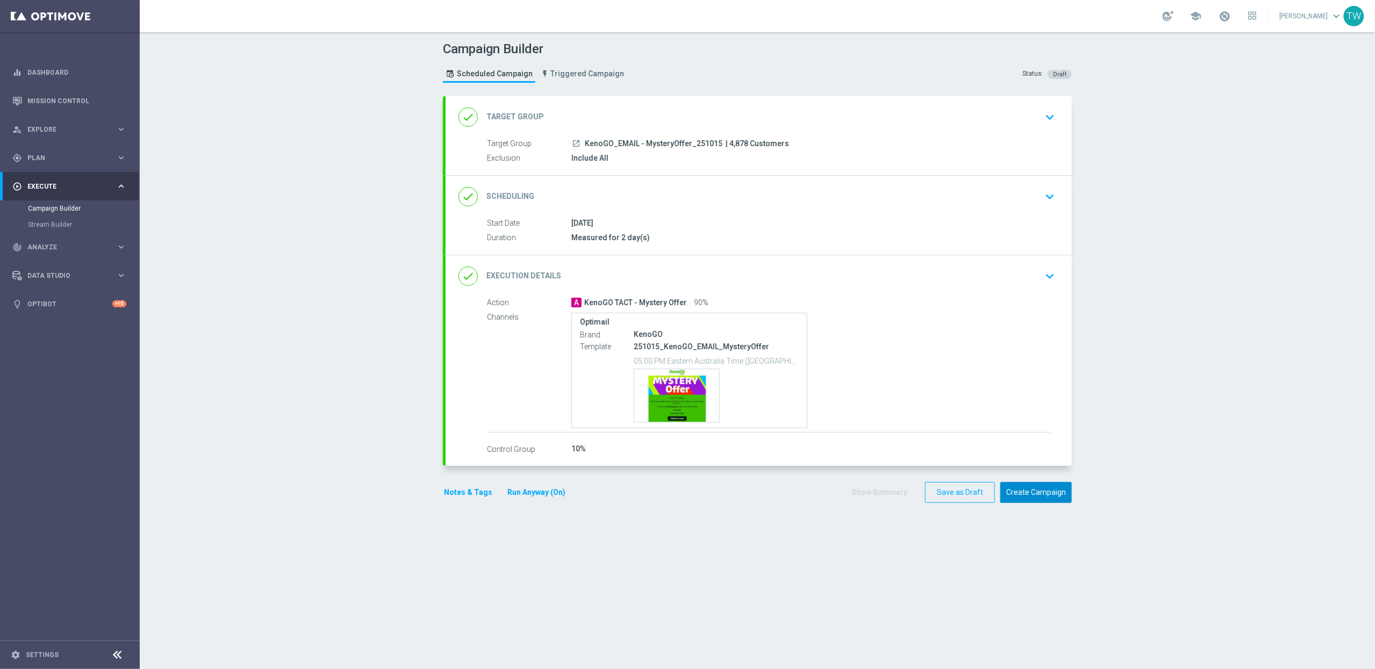
click at [1050, 500] on button "Create Campaign" at bounding box center [1035, 492] width 71 height 21
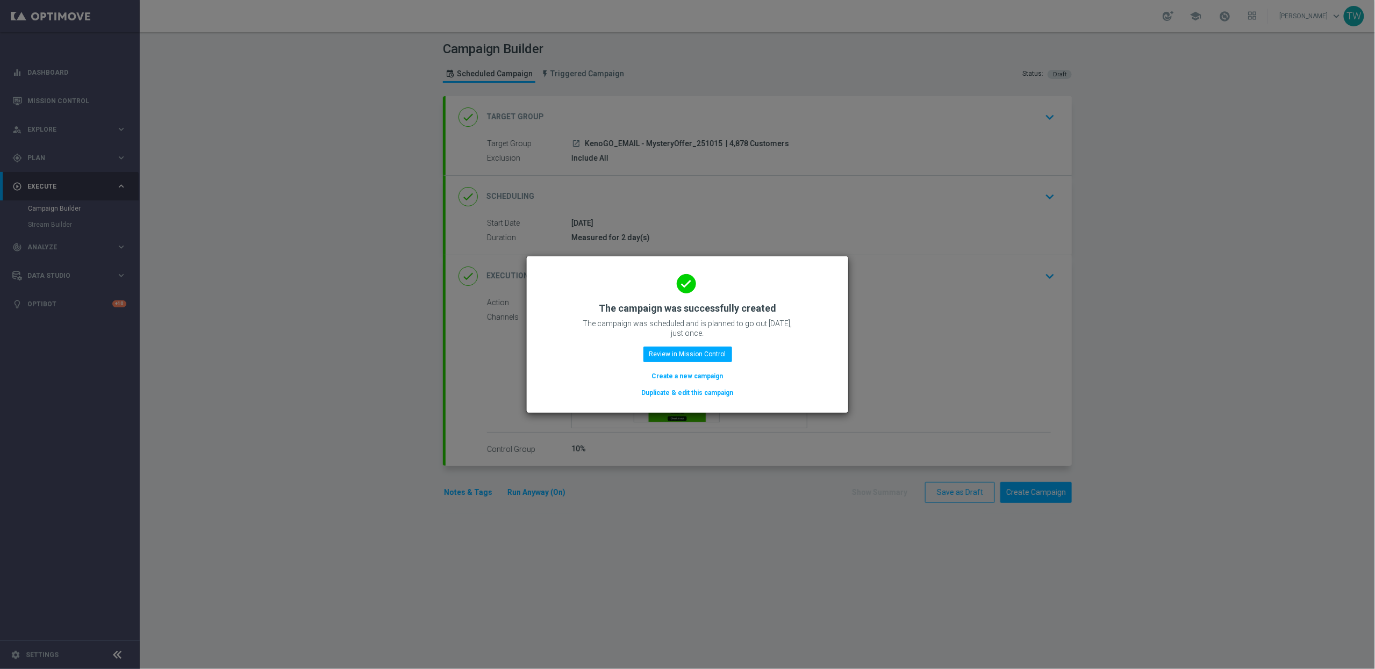
click at [686, 389] on button "Duplicate & edit this campaign" at bounding box center [688, 393] width 94 height 12
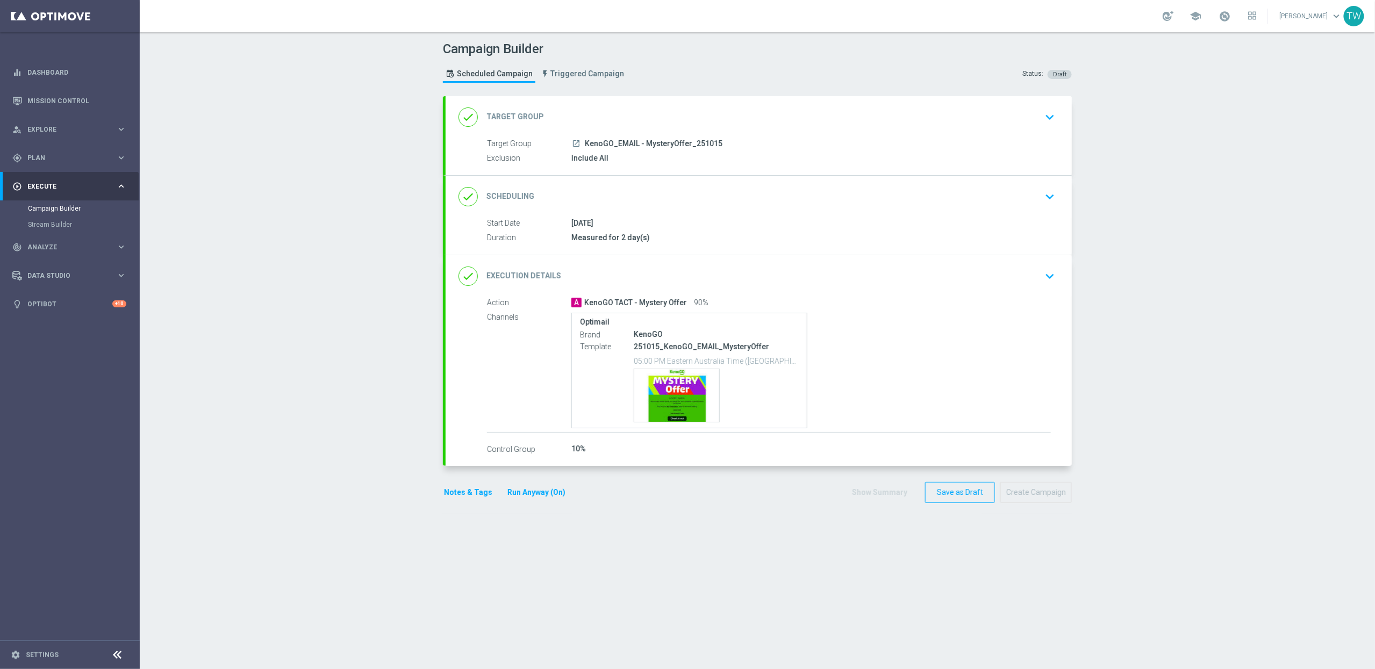
drag, startPoint x: 685, startPoint y: 113, endPoint x: 645, endPoint y: 132, distance: 43.7
click at [682, 115] on div "done Target Group keyboard_arrow_down" at bounding box center [758, 117] width 600 height 20
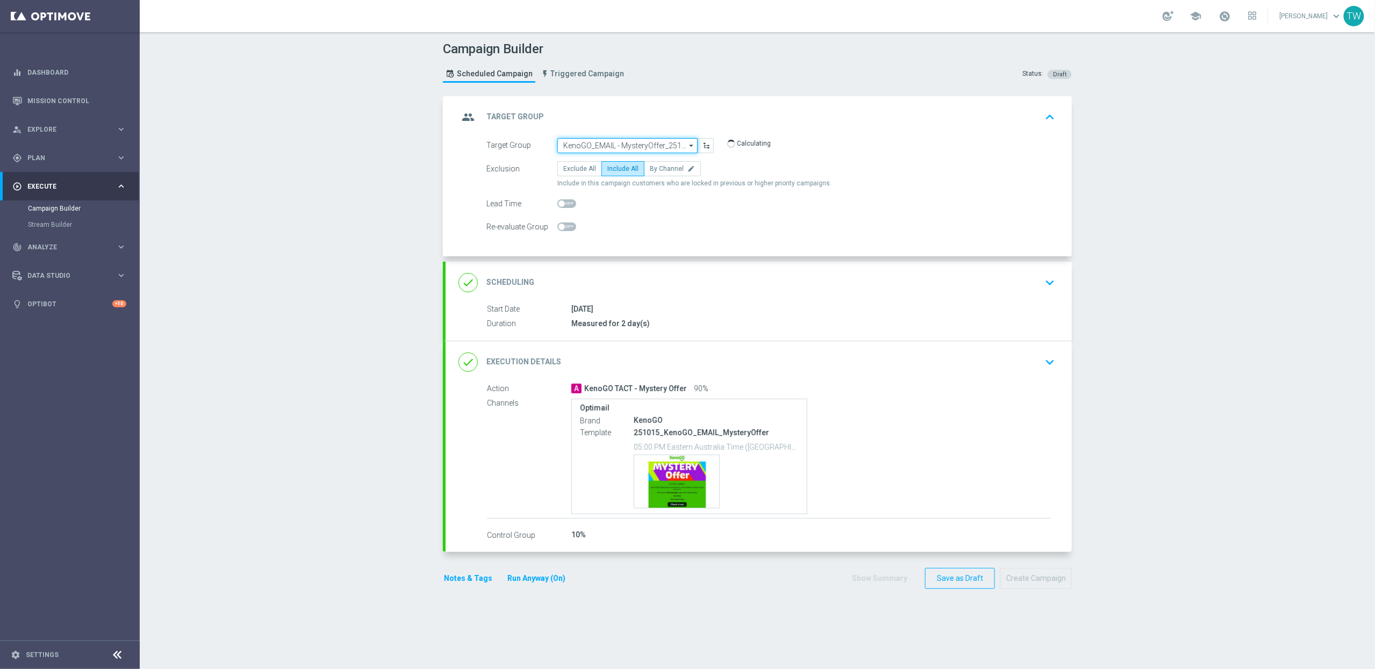
click at [590, 148] on input "KenoGO_EMAIL - MysteryOffer_251015" at bounding box center [627, 145] width 140 height 15
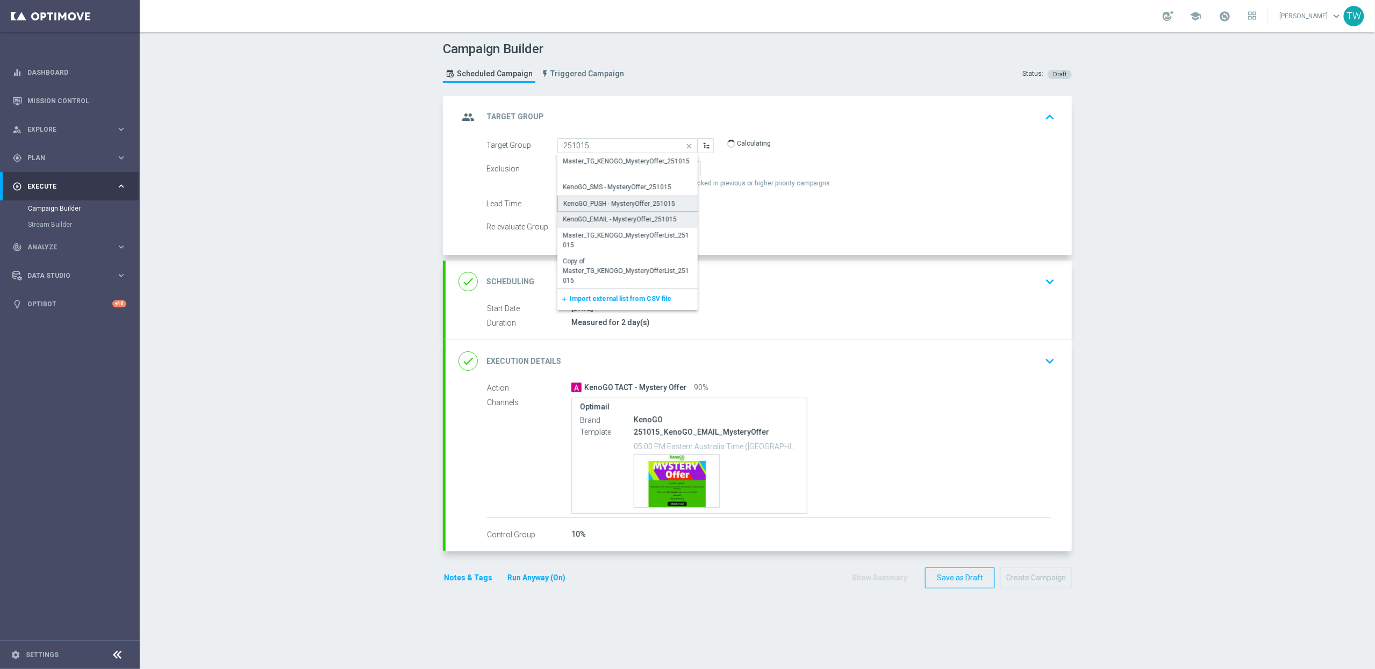
click at [591, 205] on div "KenoGO_PUSH - MysteryOffer_251015" at bounding box center [619, 204] width 112 height 10
type input "KenoGO_PUSH - MysteryOffer_251015"
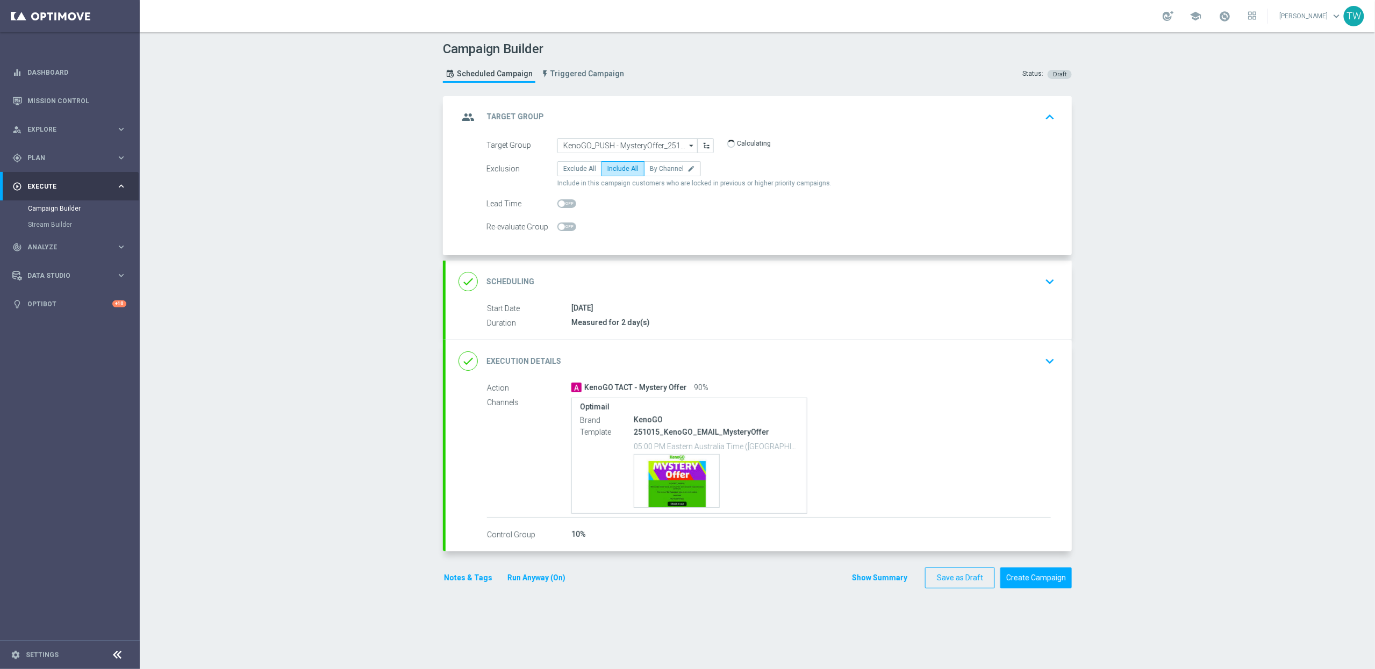
click at [688, 373] on div "done Execution Details keyboard_arrow_down" at bounding box center [758, 361] width 626 height 42
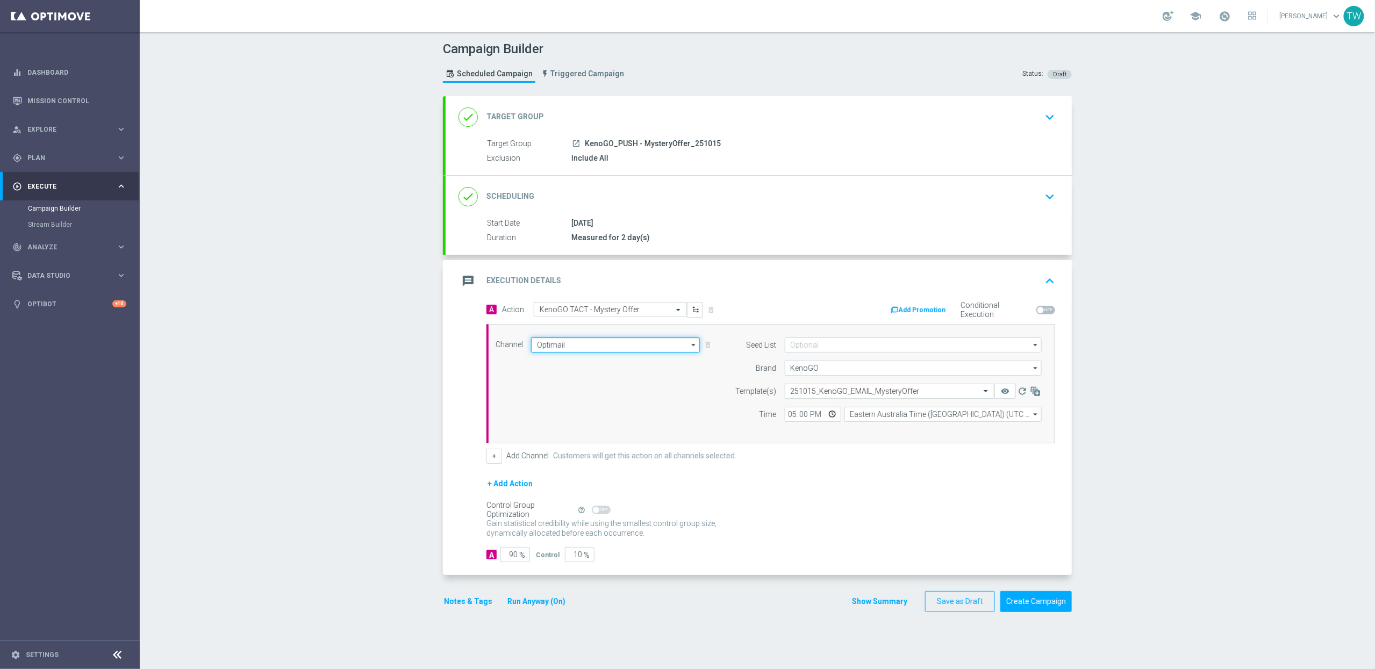
click at [658, 349] on input "Optimail" at bounding box center [615, 344] width 169 height 15
click at [615, 447] on div "OptiMobile Push" at bounding box center [611, 446] width 160 height 15
type input "OptiMobile Push"
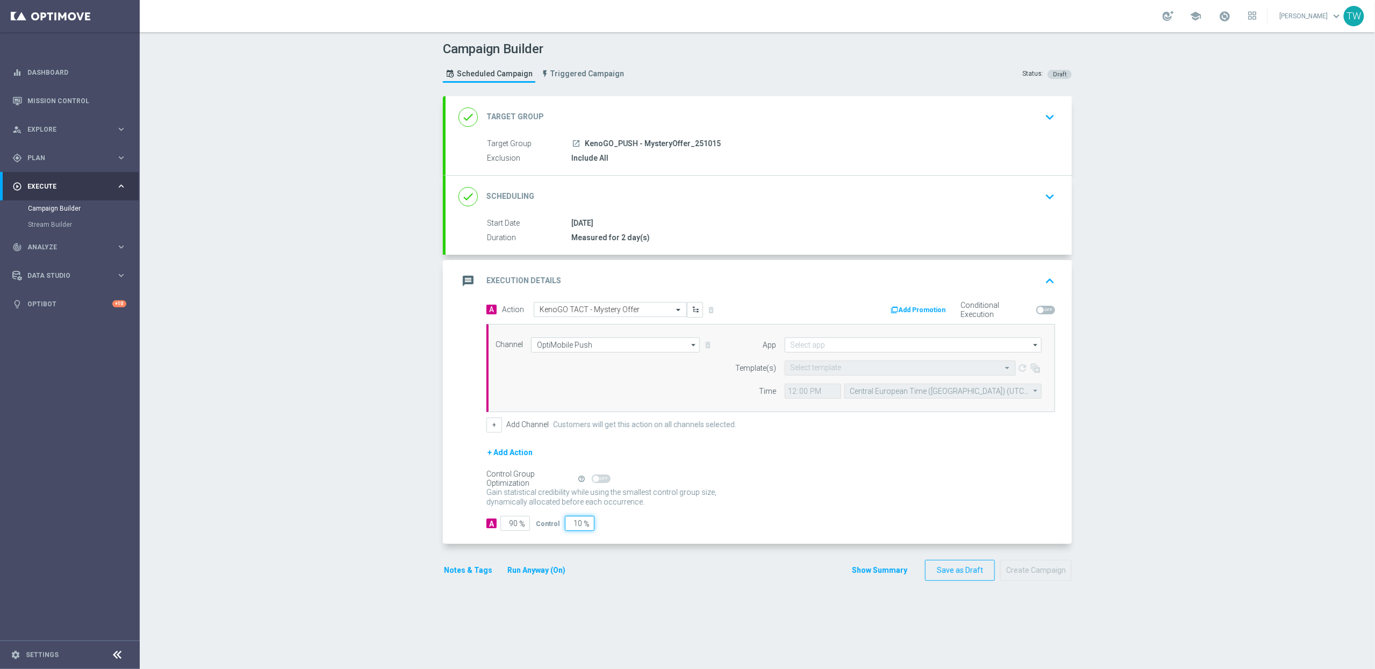
drag, startPoint x: 567, startPoint y: 529, endPoint x: 590, endPoint y: 529, distance: 22.6
click at [590, 529] on input "10" at bounding box center [580, 523] width 30 height 15
type input "0"
type input "100"
type input "0"
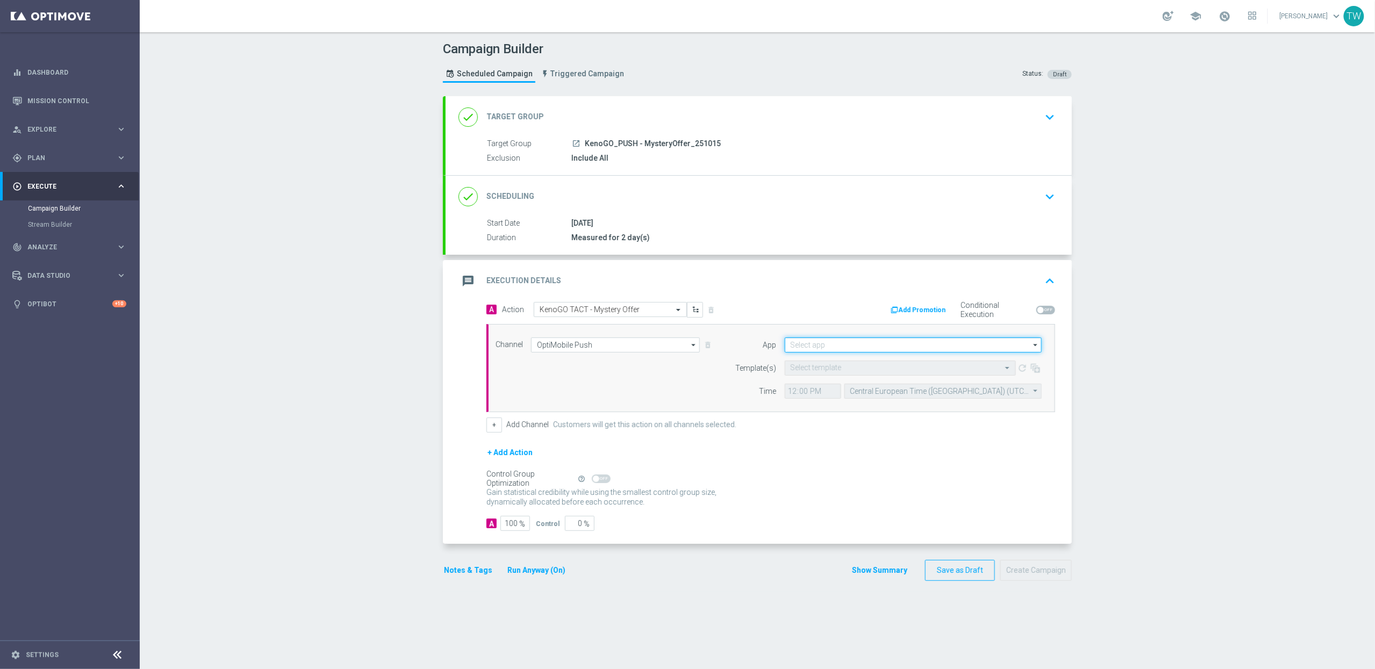
click at [856, 341] on input at bounding box center [913, 344] width 257 height 15
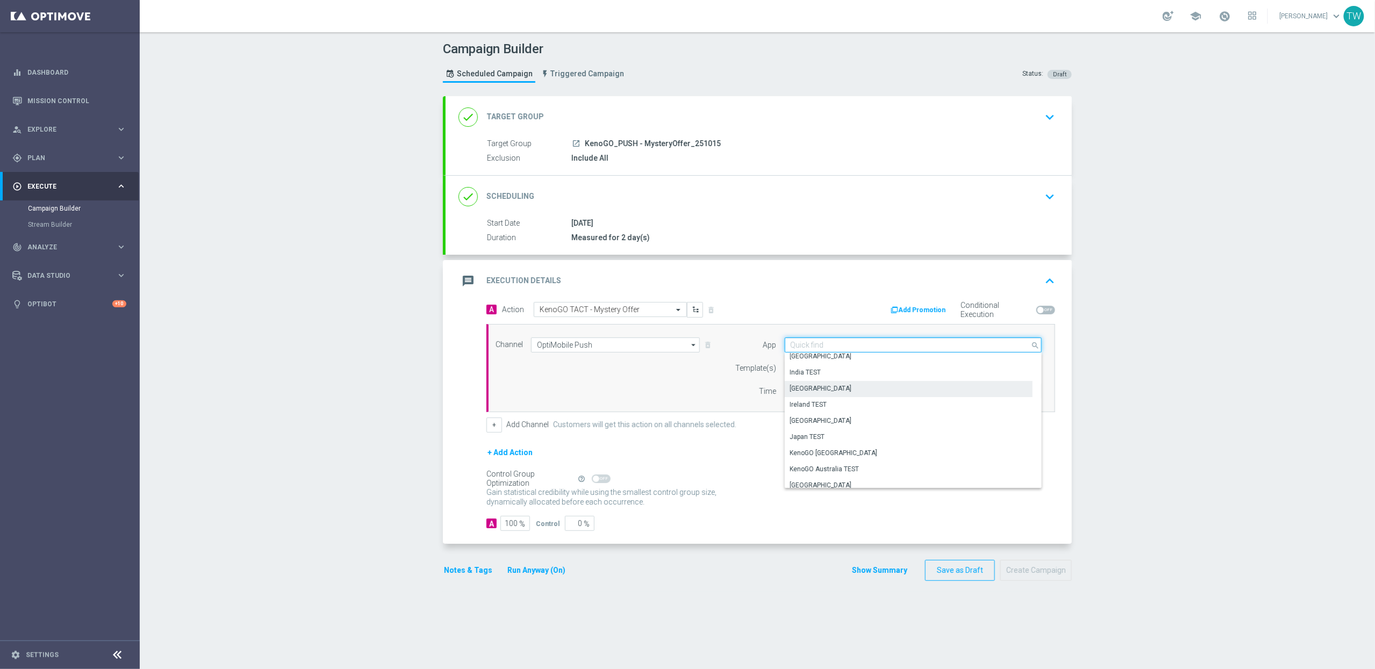
scroll to position [200, 0]
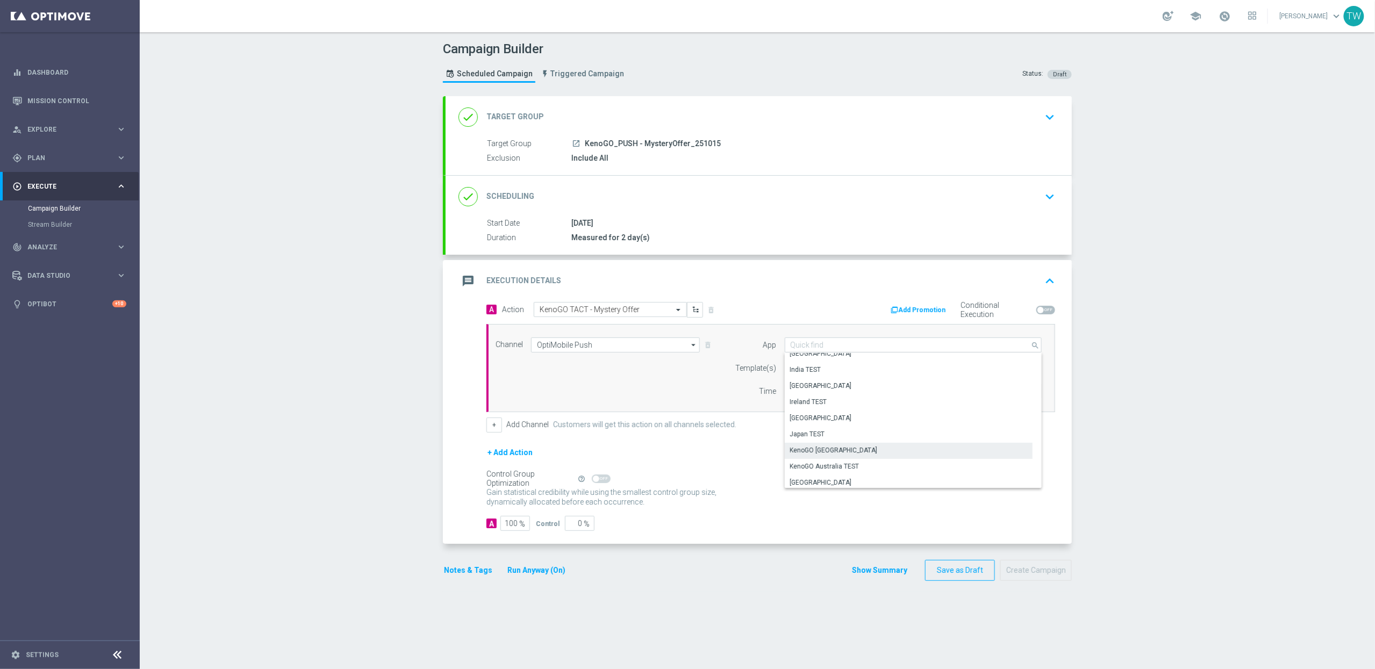
click at [863, 451] on div "KenoGO Australia" at bounding box center [909, 450] width 248 height 15
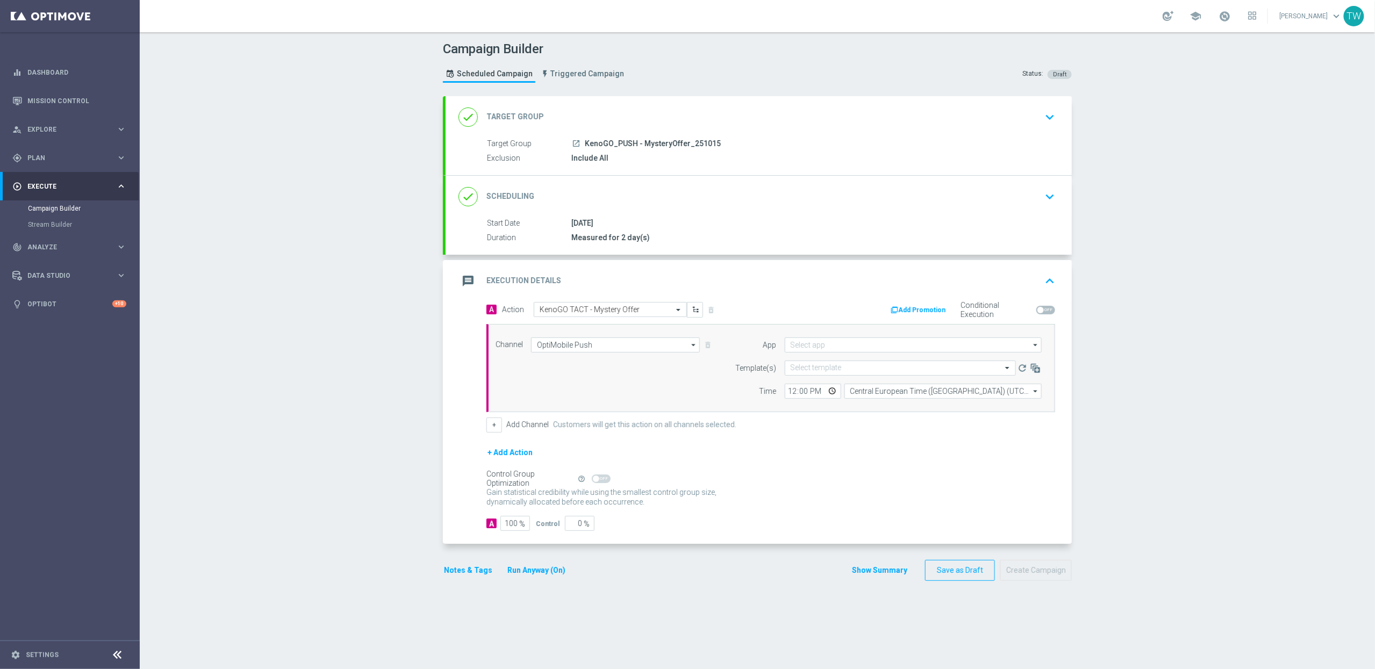
type input "KenoGO Australia"
click at [796, 396] on input "12:00" at bounding box center [813, 391] width 56 height 15
type input "17:00"
click at [868, 390] on input "Central European Time (Budapest) (UTC +02:00)" at bounding box center [942, 391] width 197 height 15
click at [868, 408] on div "Eastern Australia Time (Sydney) (UTC +11:00)" at bounding box center [938, 407] width 176 height 10
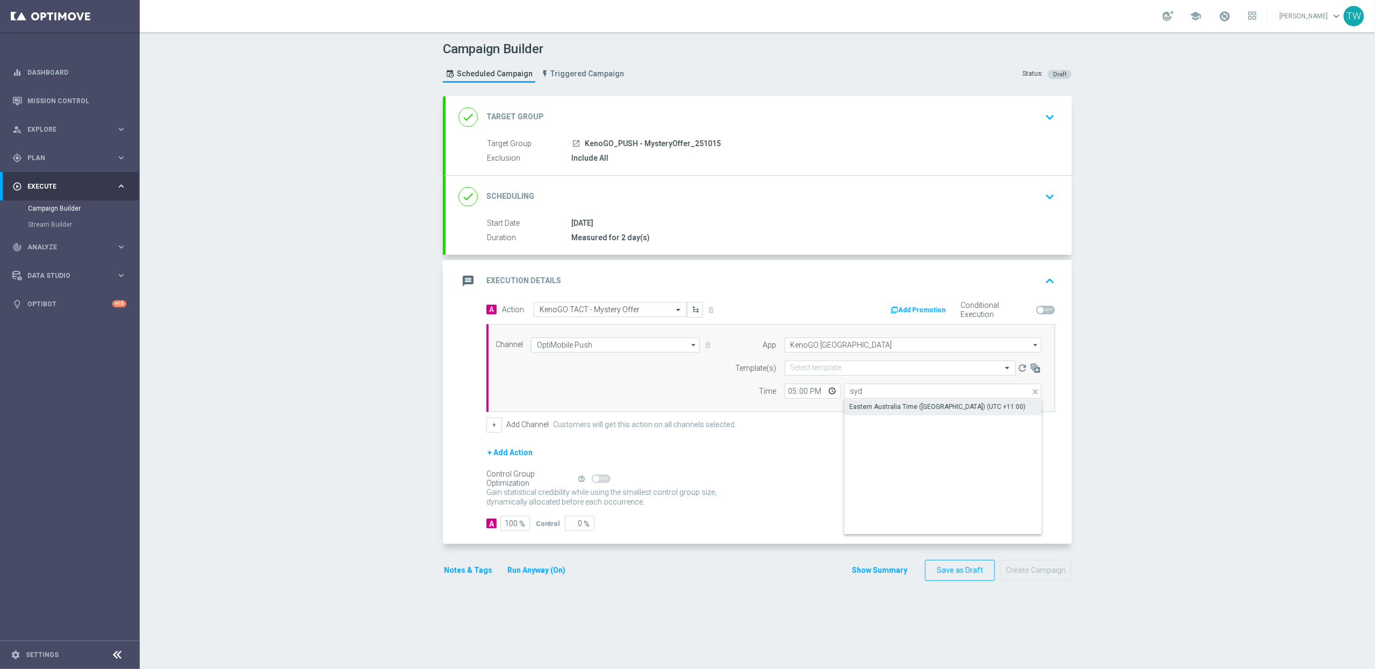
type input "Eastern Australia Time (Sydney) (UTC +11:00)"
click at [861, 369] on input "text" at bounding box center [890, 368] width 198 height 9
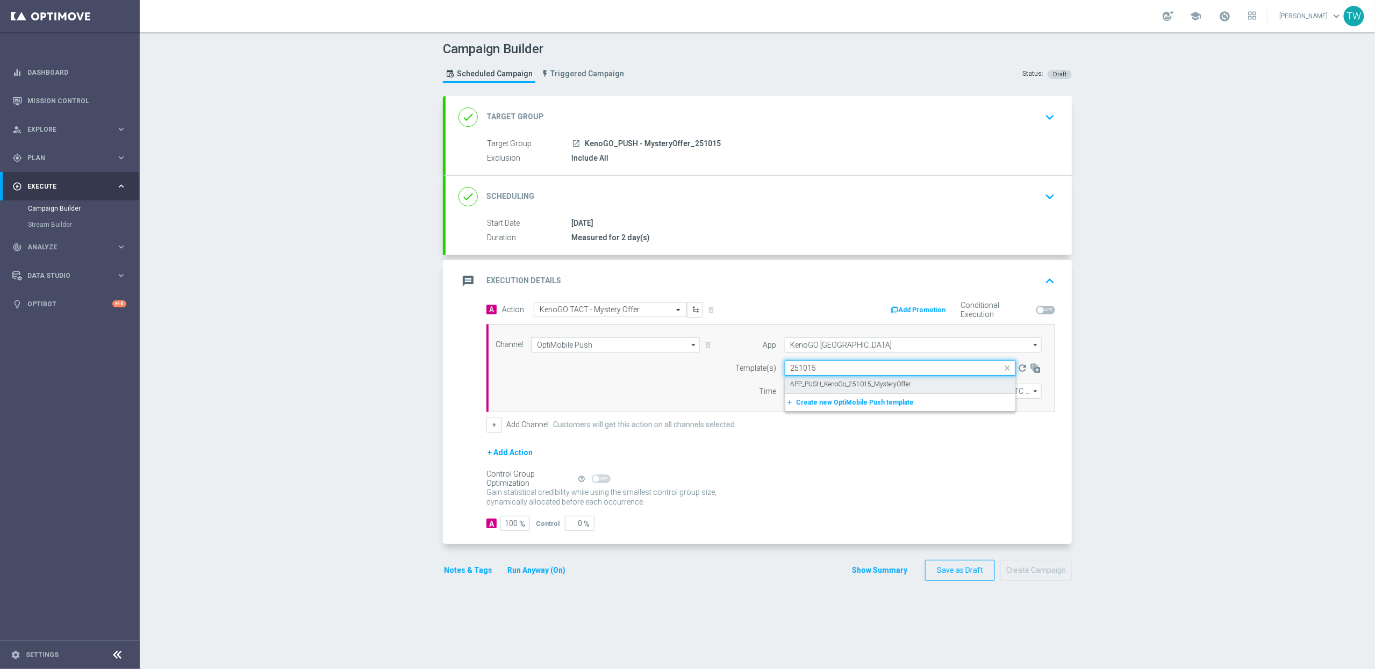
click at [857, 389] on label "APP_PUSH_KenoGo_251015_MysteryOffer" at bounding box center [851, 384] width 120 height 9
type input "251015"
click at [1044, 574] on button "Create Campaign" at bounding box center [1035, 570] width 71 height 21
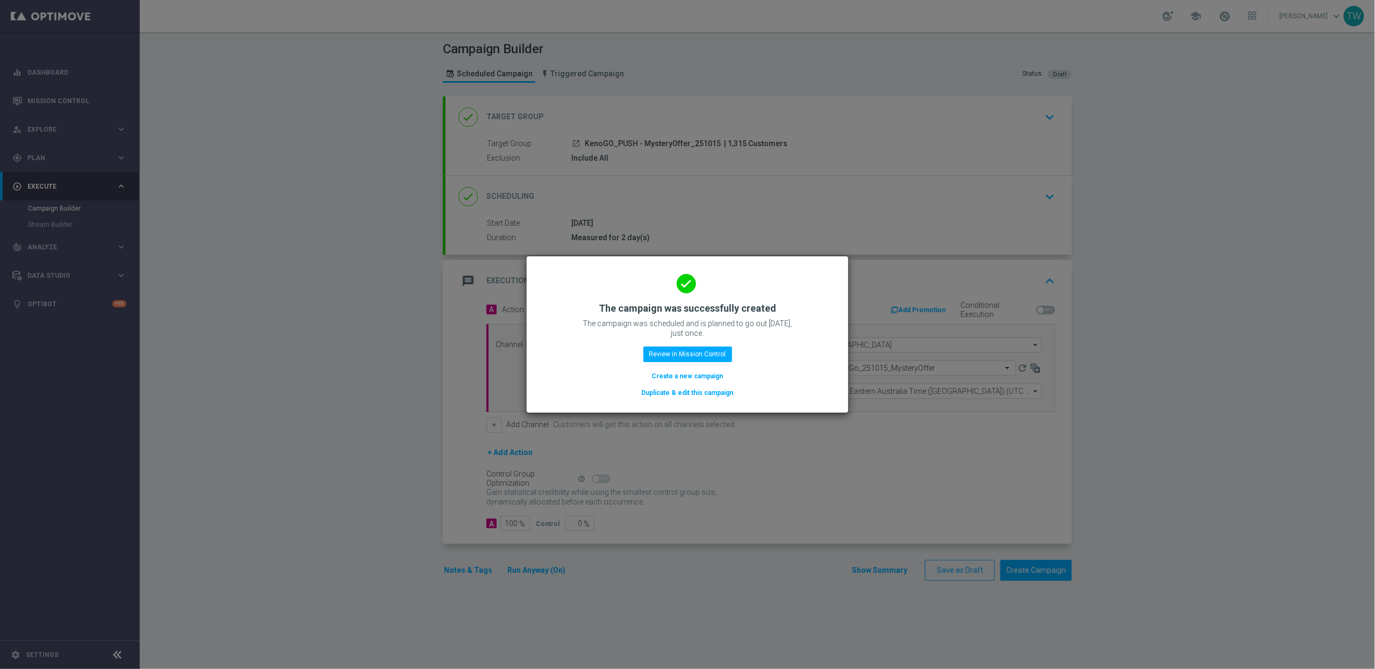
click at [710, 390] on button "Duplicate & edit this campaign" at bounding box center [688, 393] width 94 height 12
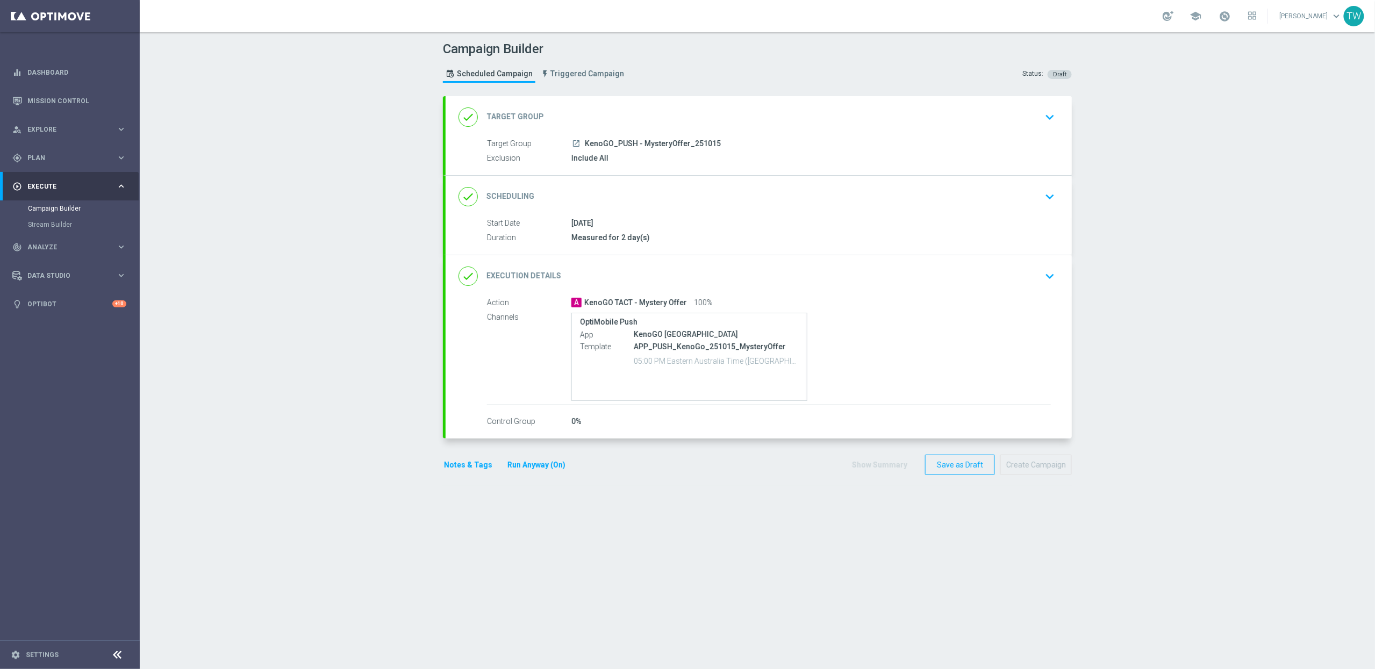
drag, startPoint x: 777, startPoint y: 116, endPoint x: 586, endPoint y: 186, distance: 203.7
click at [777, 117] on div "done Target Group keyboard_arrow_down" at bounding box center [758, 117] width 600 height 20
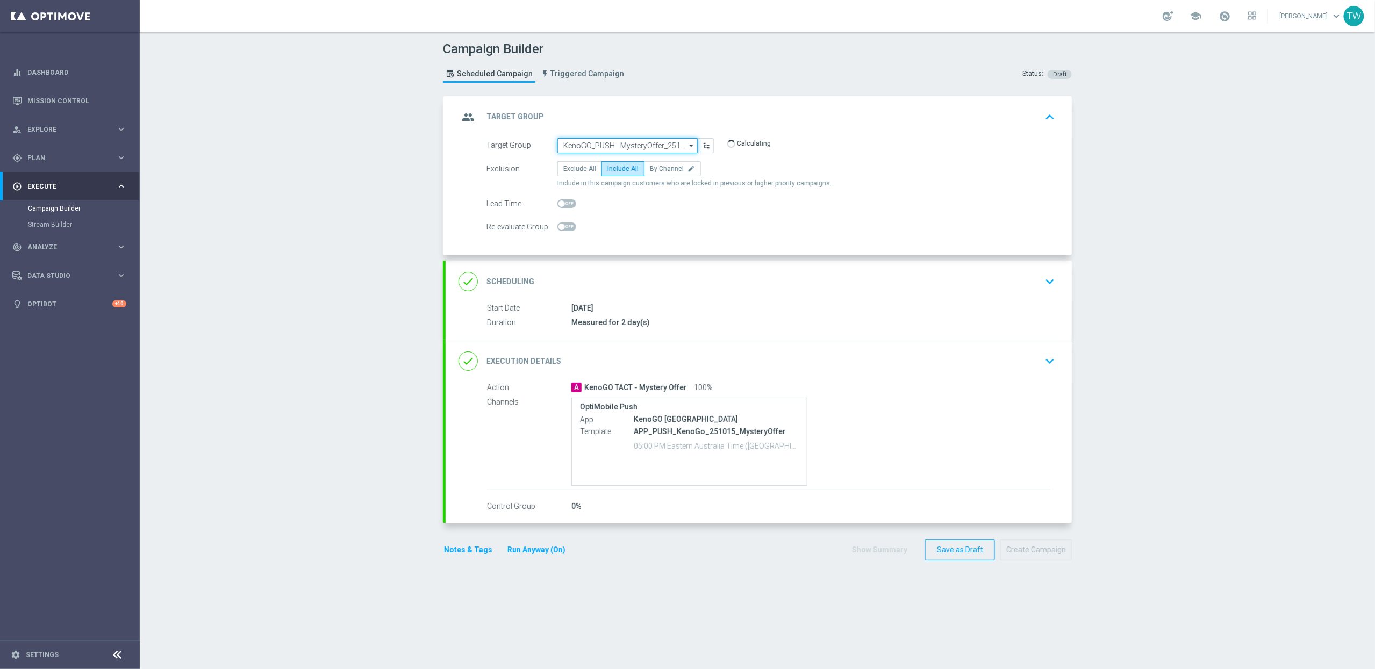
click at [581, 148] on input "KenoGO_PUSH - MysteryOffer_251015" at bounding box center [627, 145] width 140 height 15
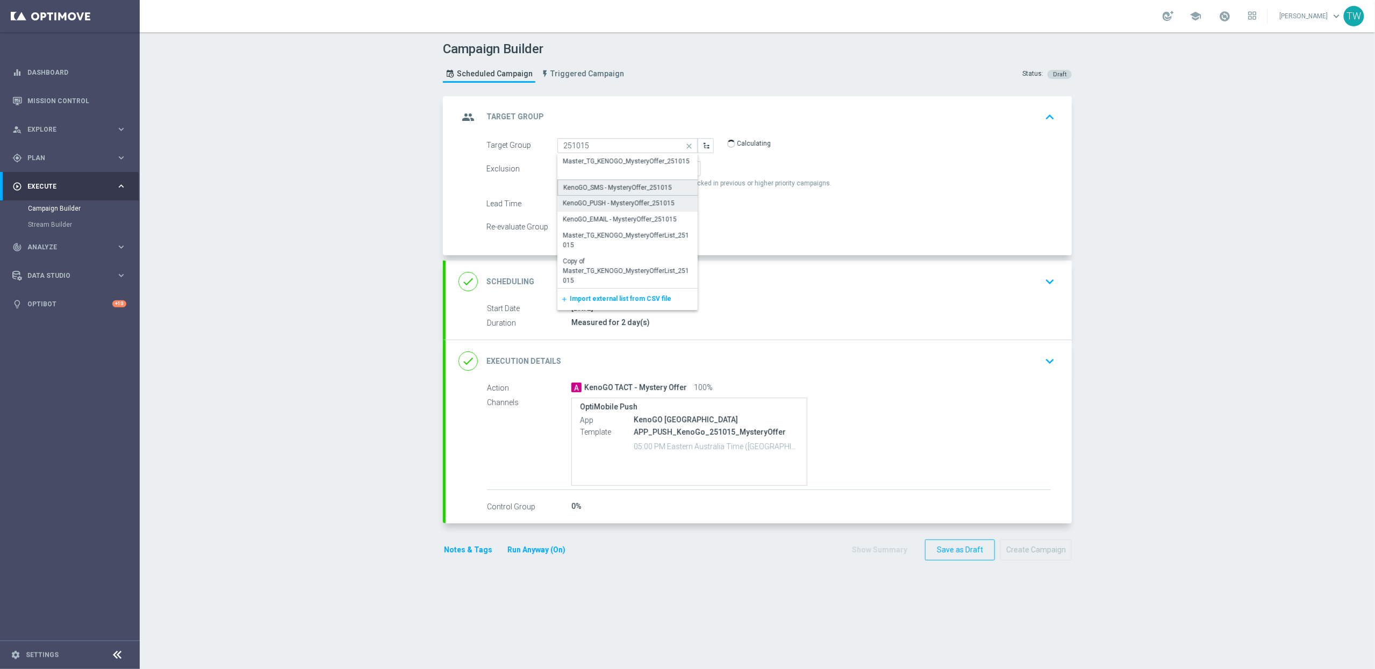
click at [587, 189] on div "KenoGO_SMS - MysteryOffer_251015" at bounding box center [617, 188] width 109 height 10
type input "KenoGO_SMS - MysteryOffer_251015"
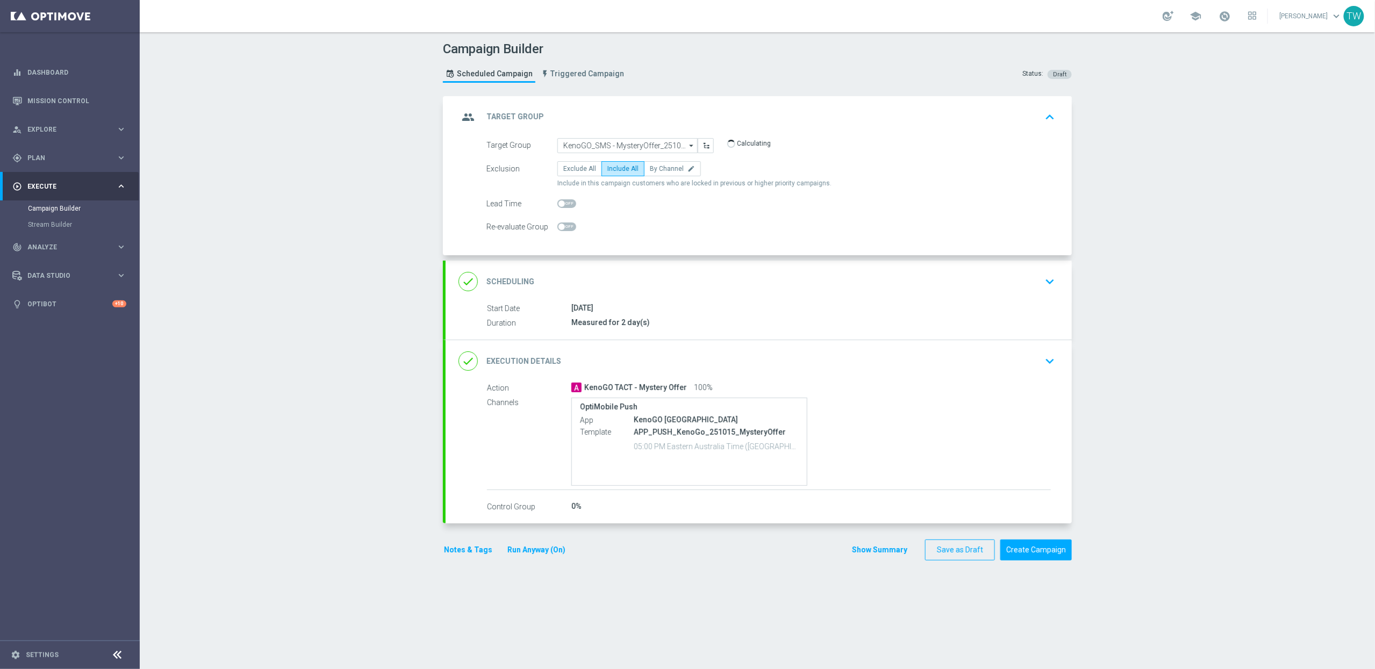
click at [747, 364] on div "done Execution Details keyboard_arrow_down" at bounding box center [758, 361] width 600 height 20
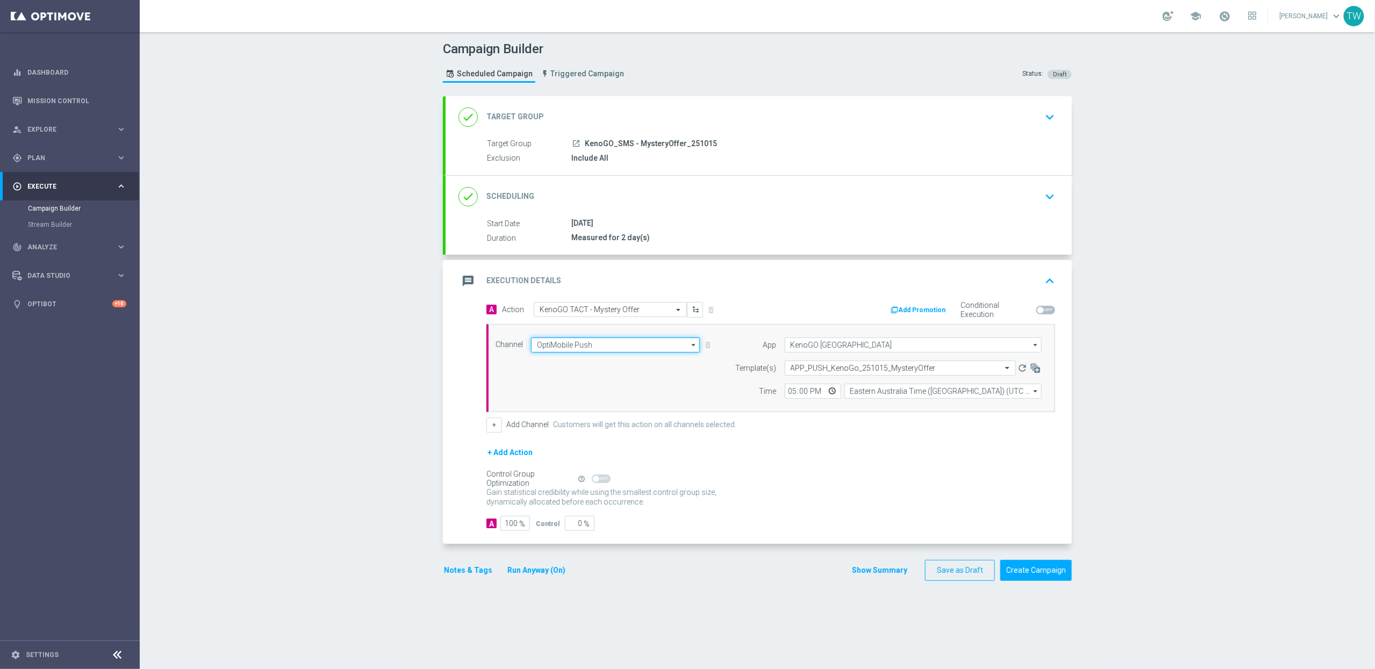
click at [570, 347] on input "OptiMobile Push" at bounding box center [615, 344] width 169 height 15
click at [597, 456] on div "Vonage" at bounding box center [611, 452] width 160 height 15
type input "Vonage"
click at [836, 370] on input "text" at bounding box center [896, 367] width 211 height 9
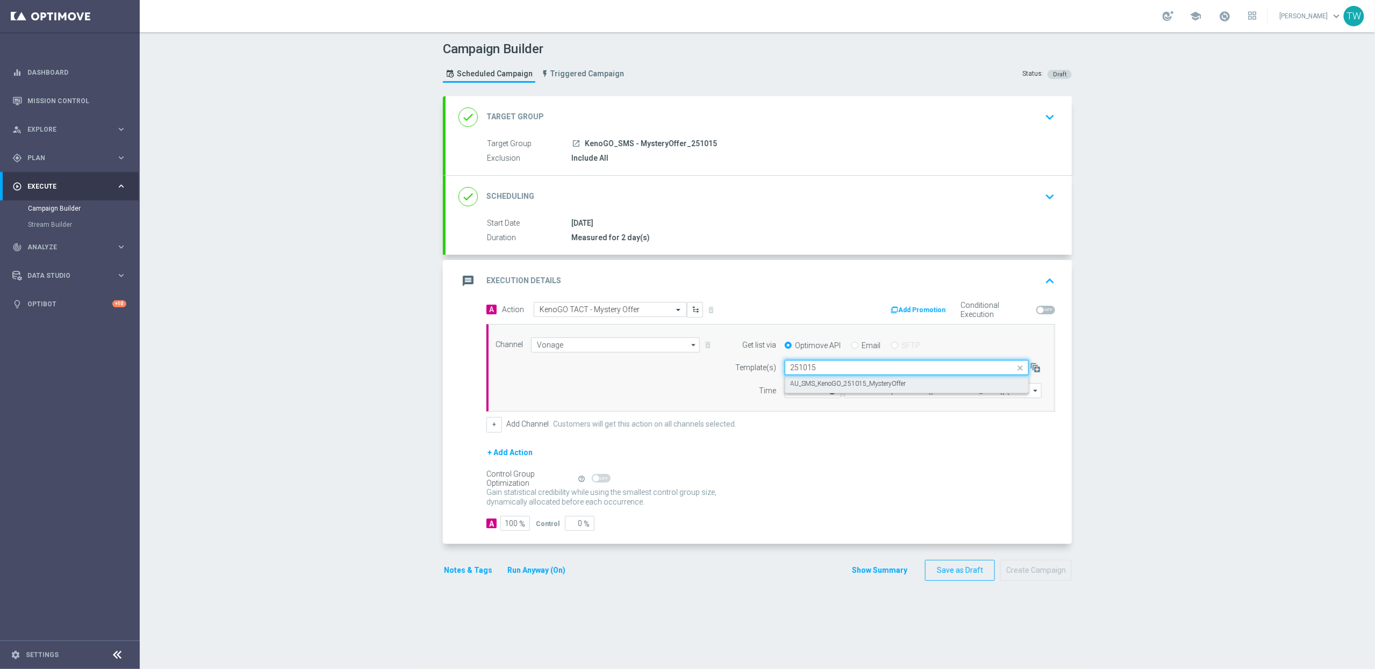
drag, startPoint x: 832, startPoint y: 385, endPoint x: 796, endPoint y: 390, distance: 36.3
click at [829, 385] on label "AU_SMS_KenoGO_251015_MysteryOffer" at bounding box center [849, 383] width 116 height 9
type input "251015"
click at [792, 390] on input "12:00" at bounding box center [813, 390] width 56 height 15
type input "17:00"
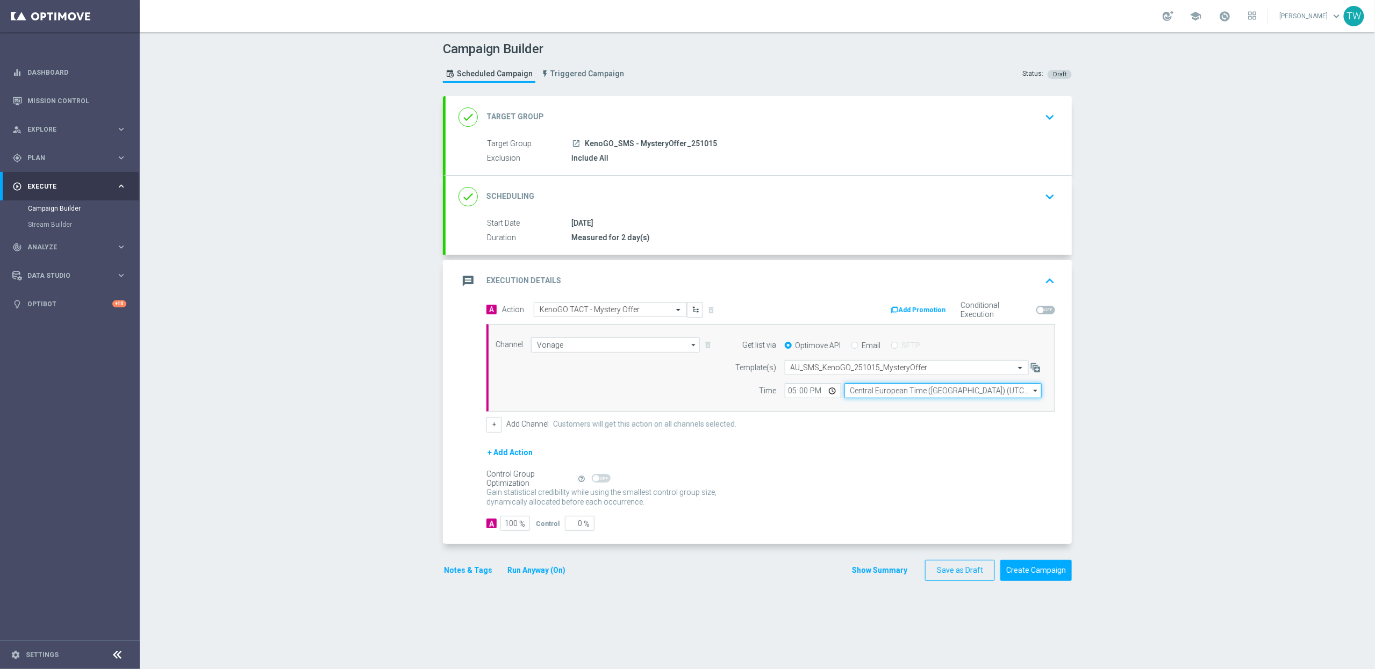
click at [912, 389] on input "Central European Time (Budapest) (UTC +02:00)" at bounding box center [942, 390] width 197 height 15
click at [912, 407] on div "Eastern Australia Time (Sydney) (UTC +11:00)" at bounding box center [938, 407] width 176 height 10
type input "Eastern Australia Time (Sydney) (UTC +11:00)"
click at [1033, 564] on button "Create Campaign" at bounding box center [1035, 570] width 71 height 21
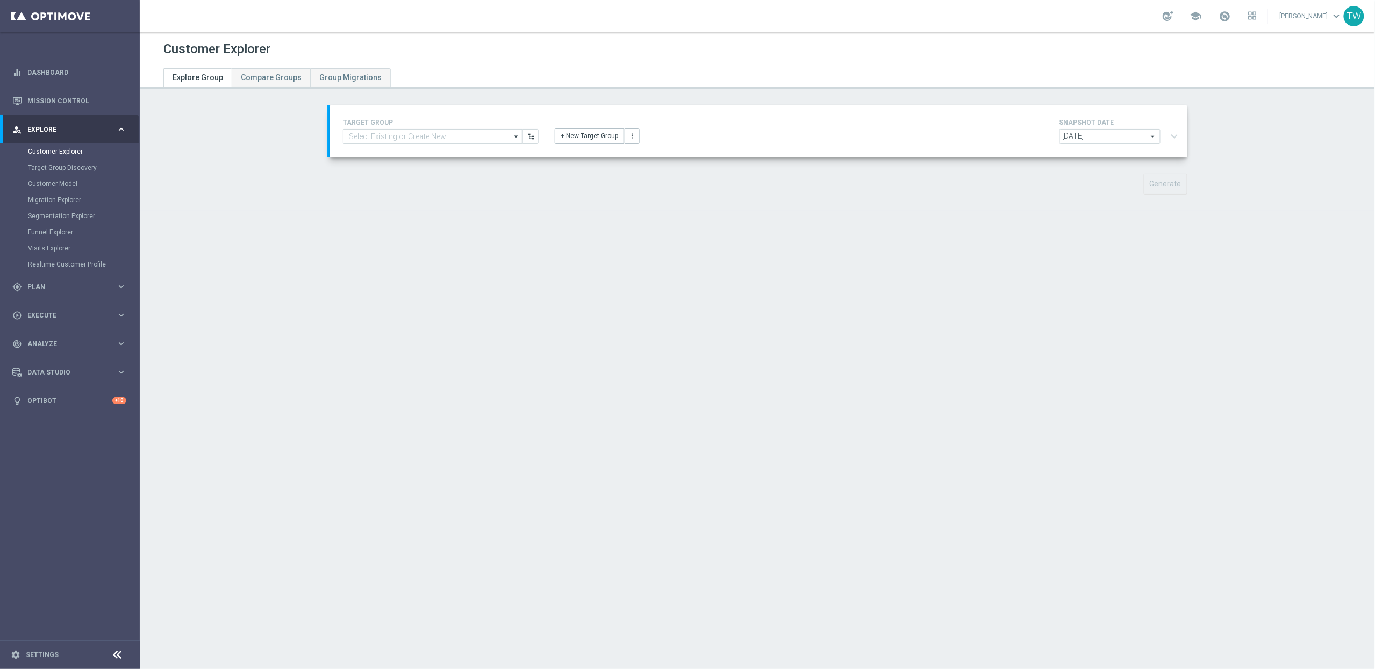
type input "Master_TG_KENOGO_MysteryOfferList_251015"
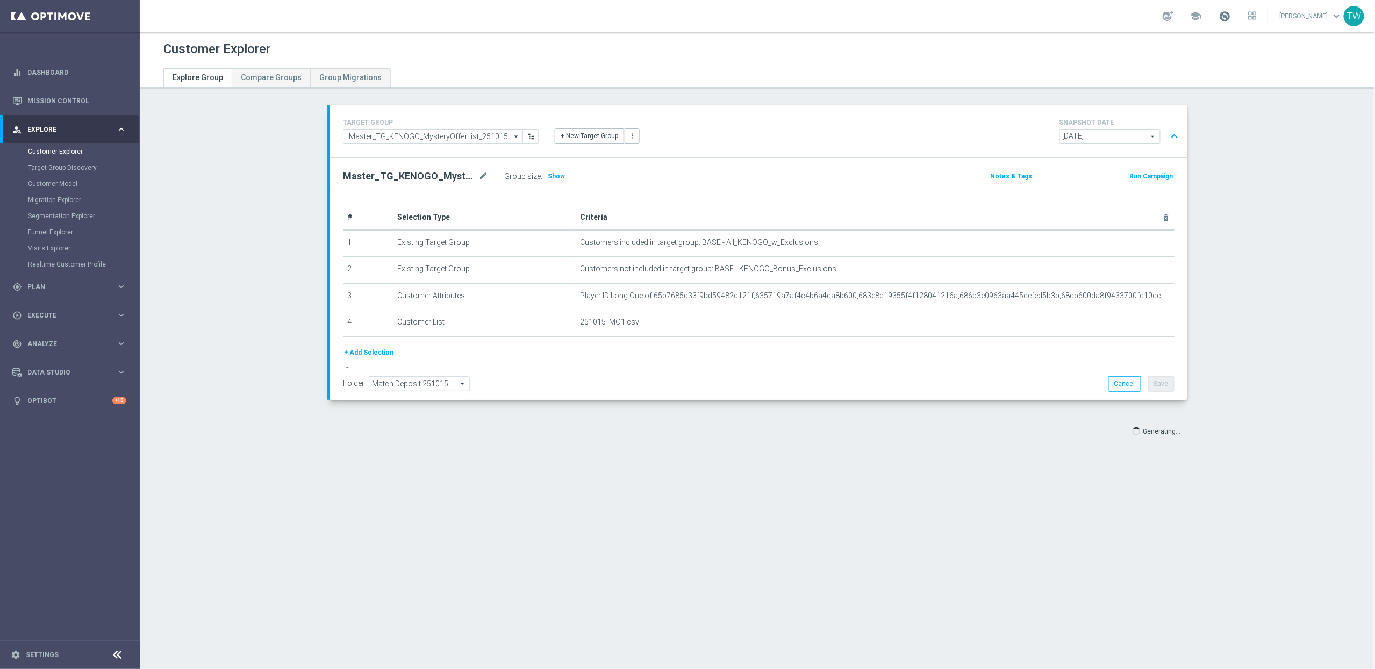
click at [1231, 19] on span at bounding box center [1225, 16] width 12 height 12
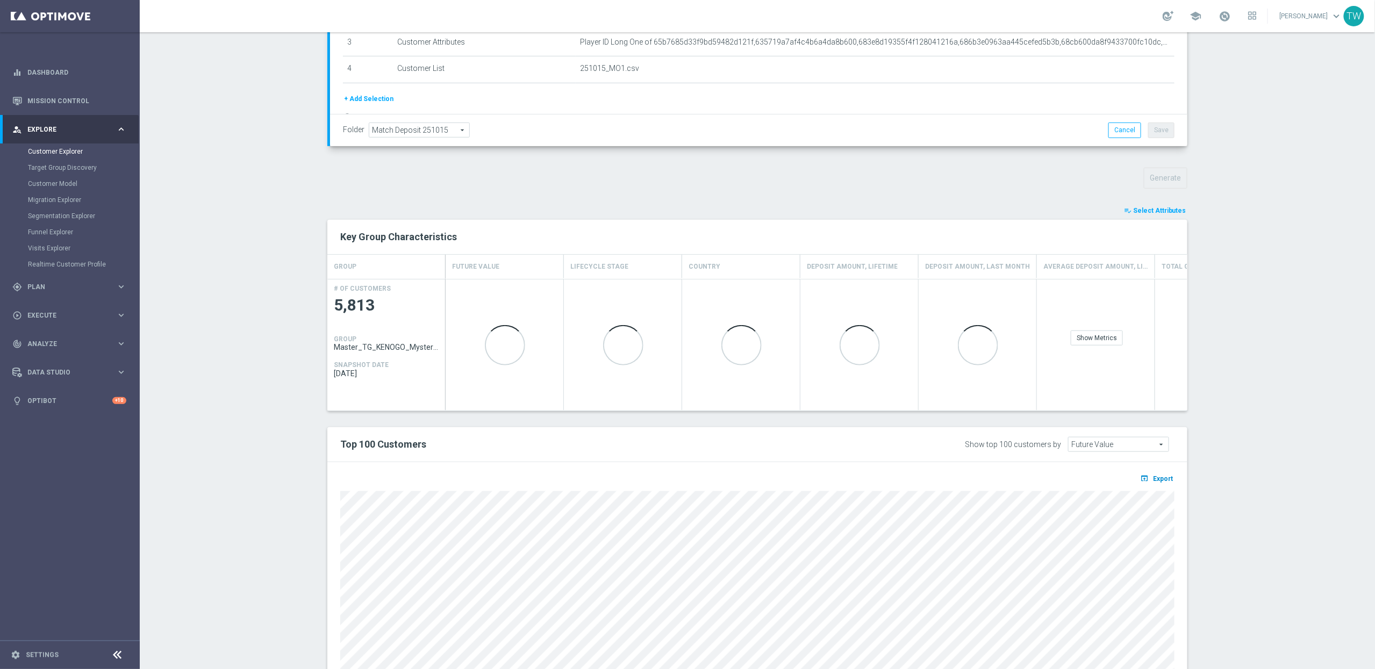
scroll to position [256, 0]
click at [1166, 480] on span "Export" at bounding box center [1163, 477] width 20 height 8
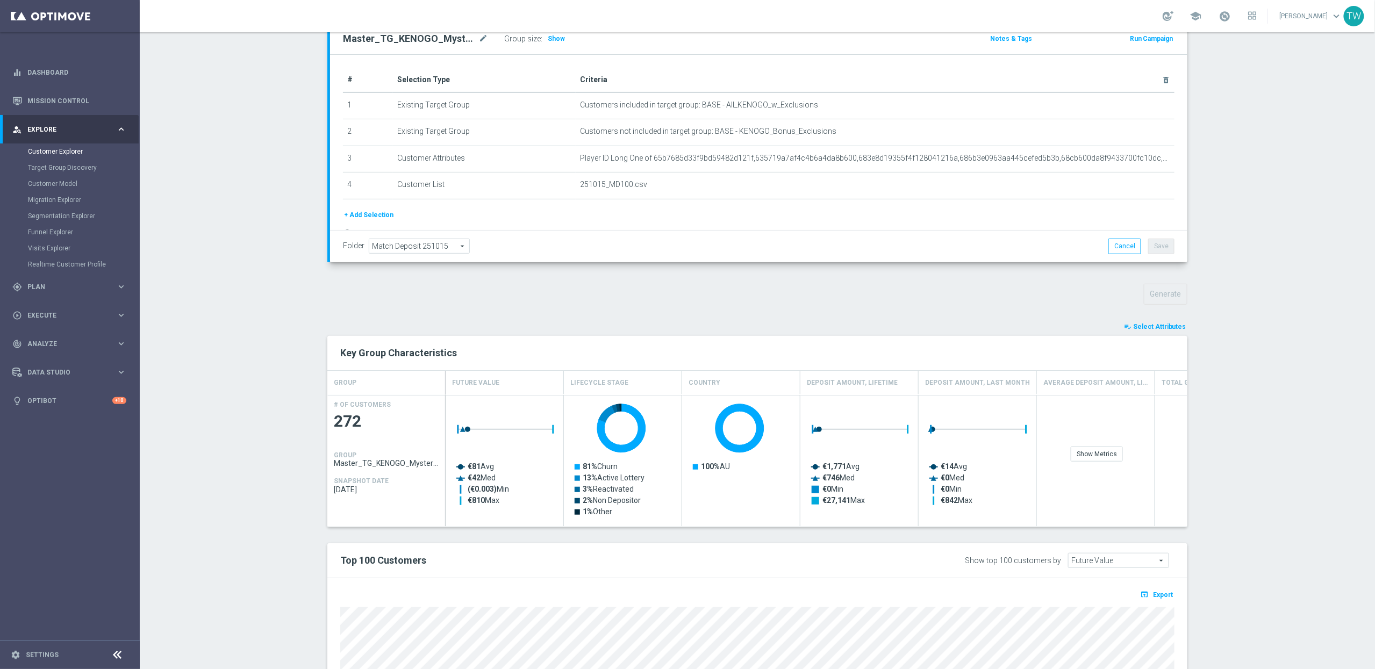
scroll to position [153, 0]
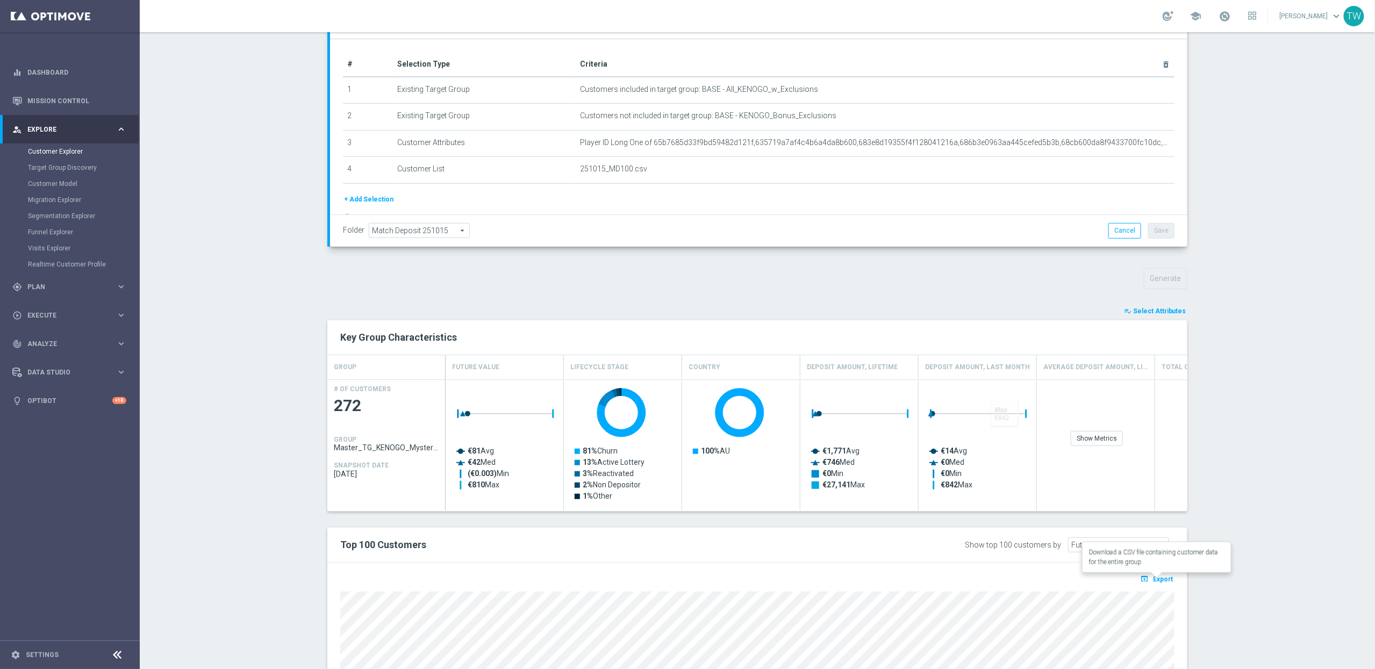
click at [1158, 574] on button "open_in_browser Export" at bounding box center [1156, 579] width 36 height 14
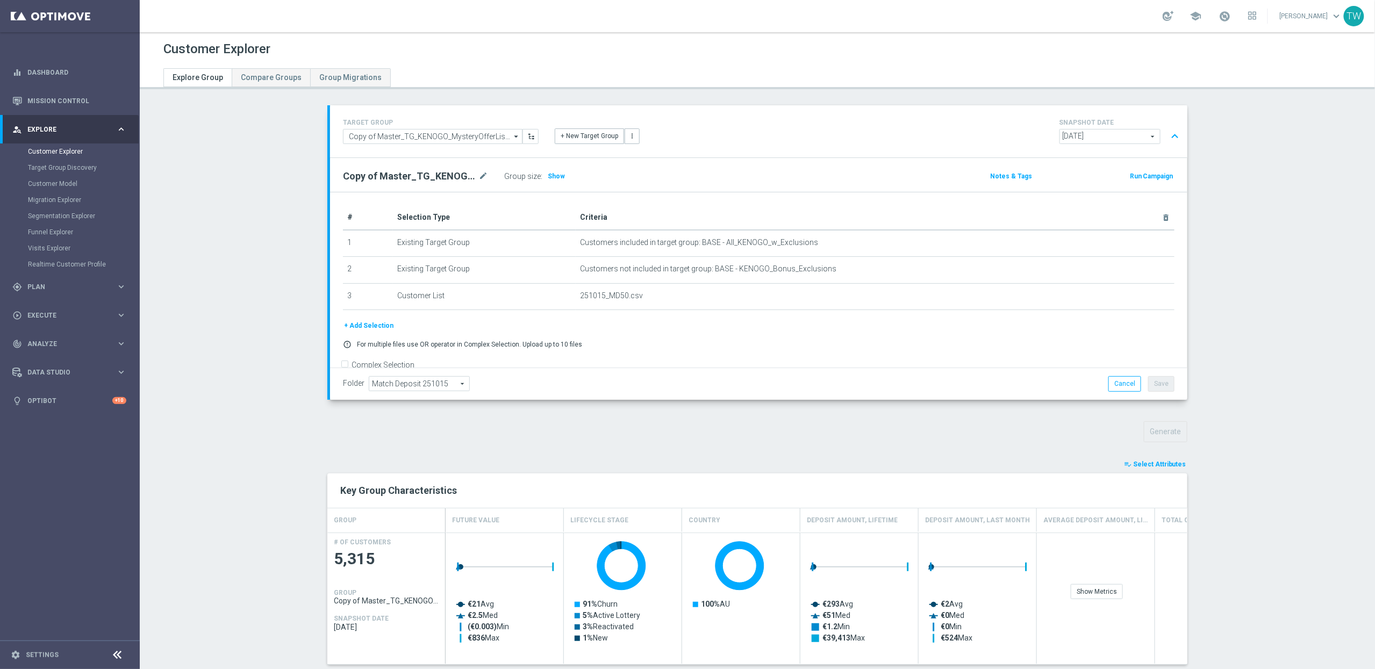
scroll to position [110, 0]
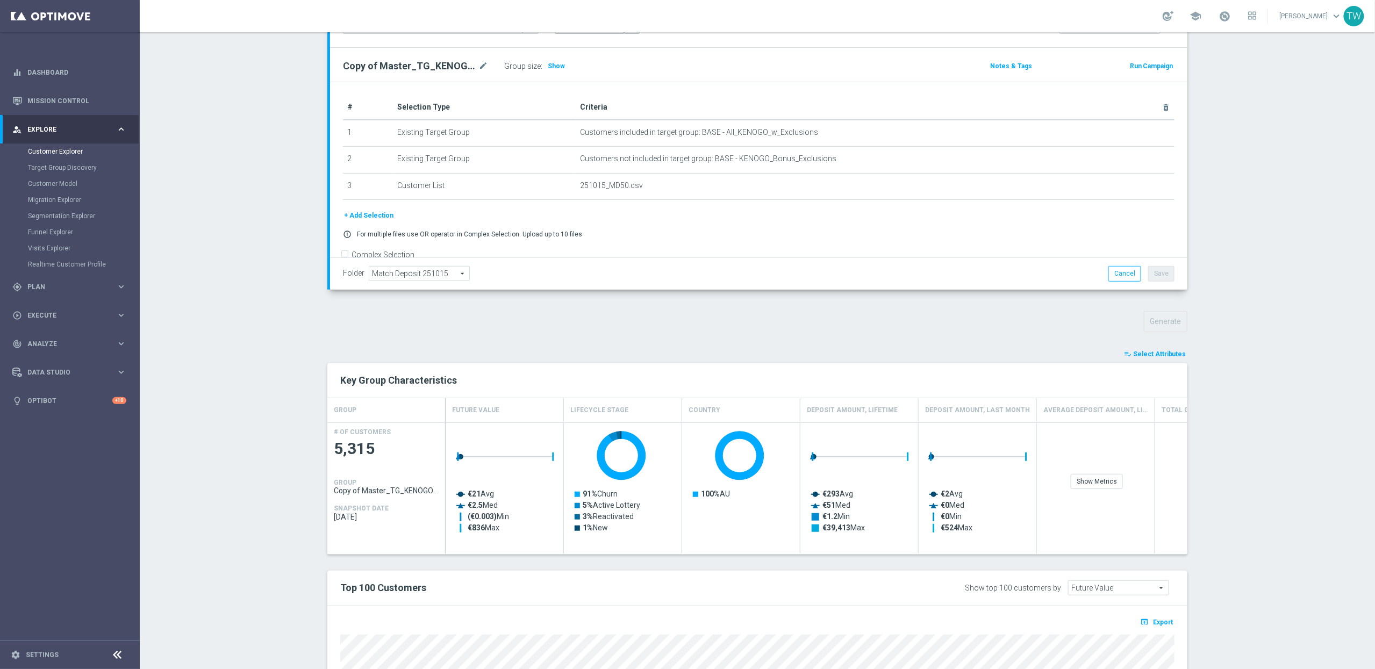
click at [1175, 622] on div "open_in_browser Export" at bounding box center [757, 625] width 850 height 13
drag, startPoint x: 1171, startPoint y: 623, endPoint x: 1180, endPoint y: 619, distance: 9.9
click at [1171, 623] on span "Export" at bounding box center [1163, 623] width 20 height 8
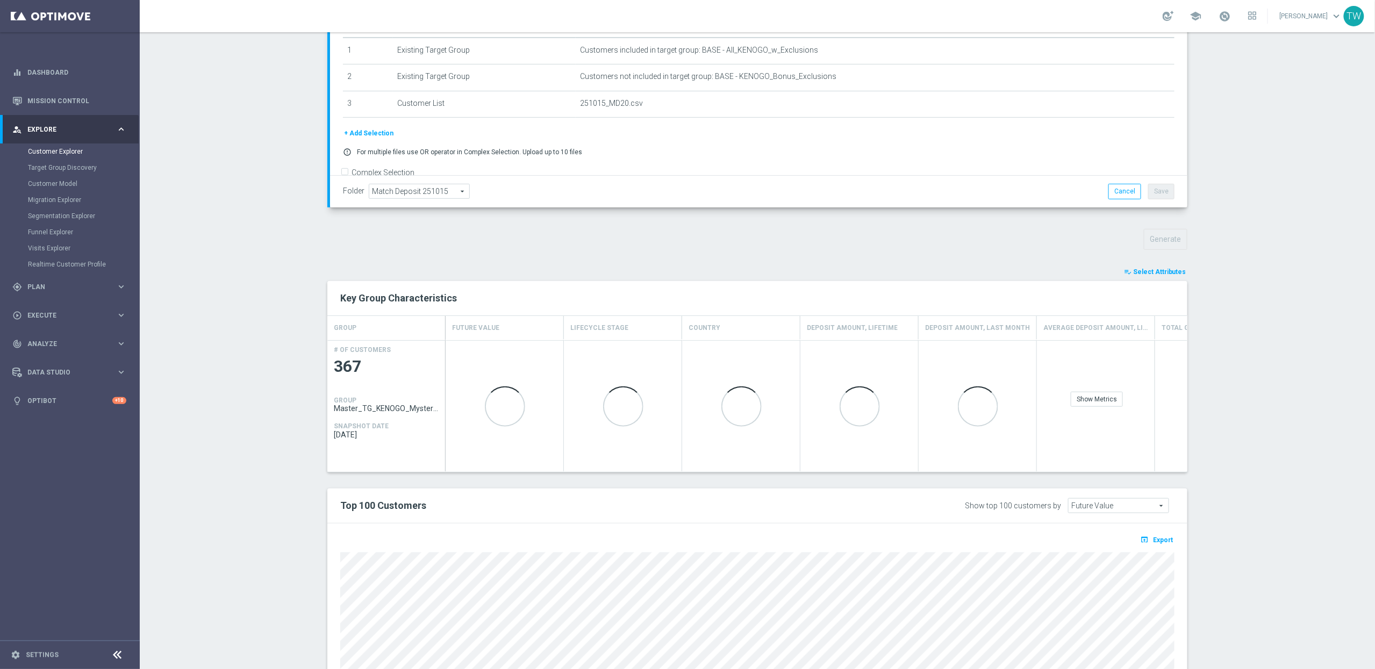
scroll to position [197, 0]
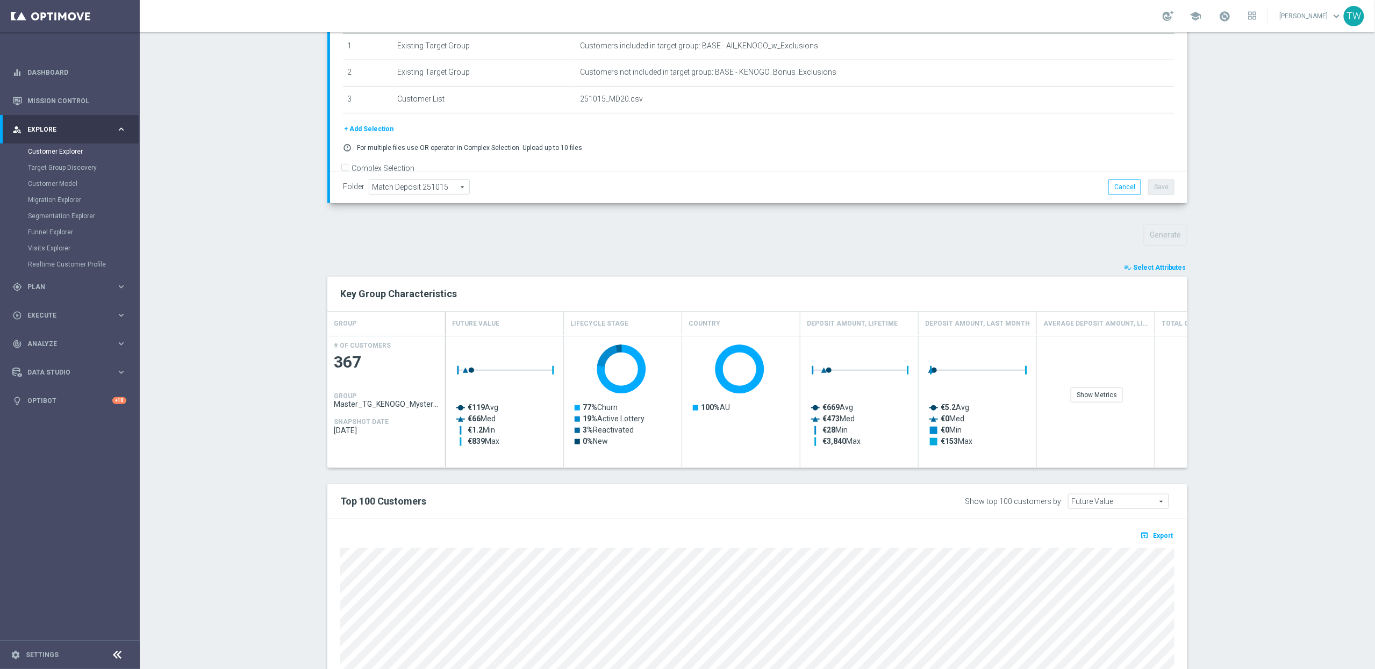
click at [1165, 536] on span "Export" at bounding box center [1163, 536] width 20 height 8
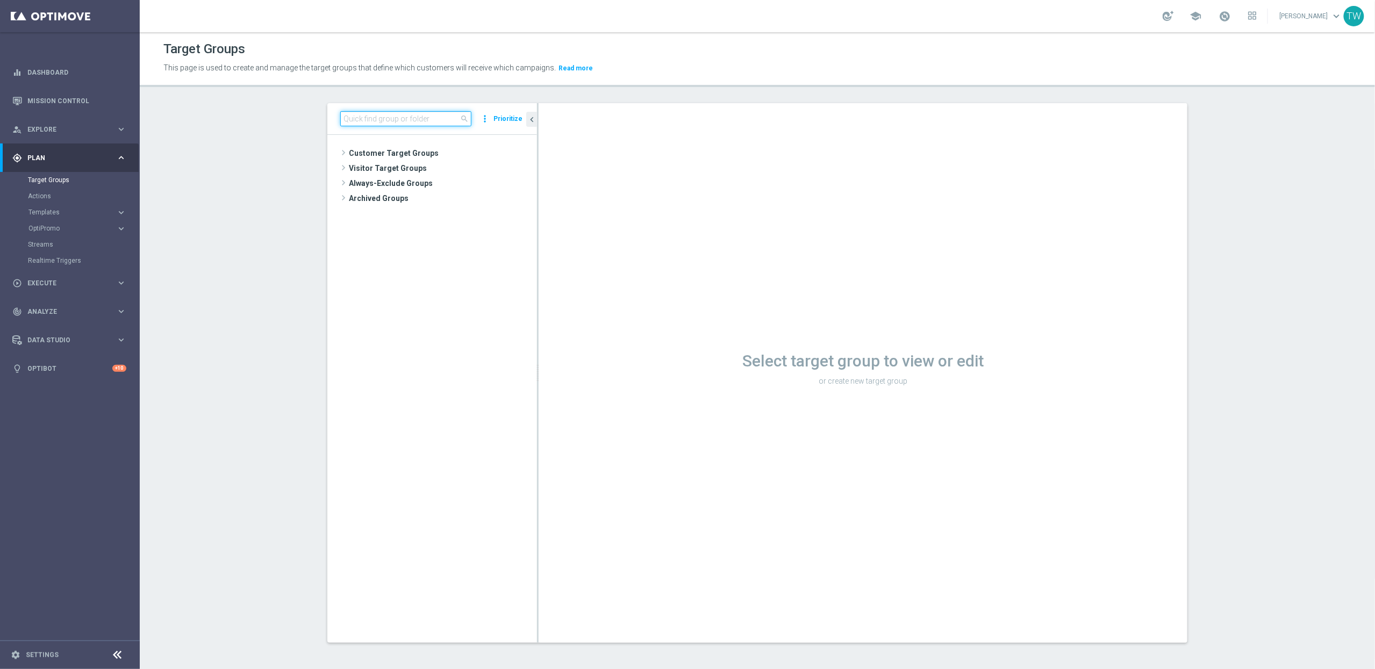
click at [421, 119] on input at bounding box center [405, 118] width 131 height 15
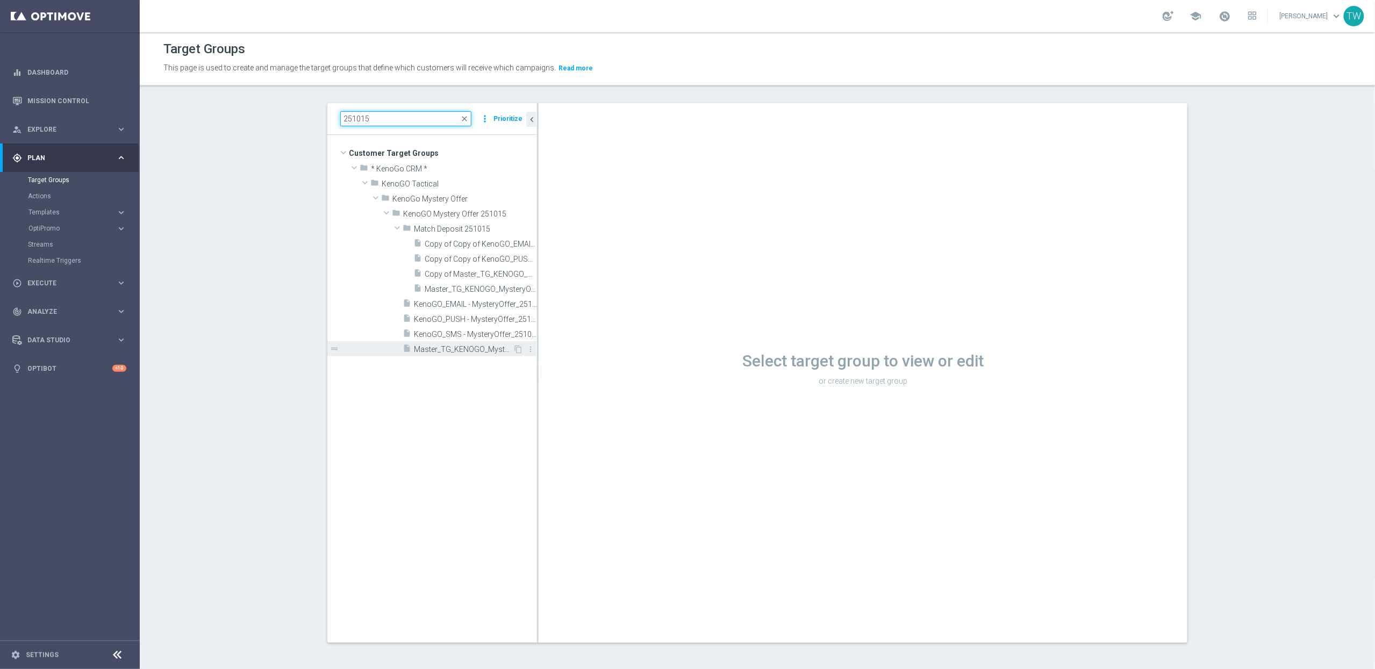
type input "251015"
click at [465, 351] on span "Master_TG_KENOGO_MysteryOffer_251015" at bounding box center [463, 349] width 99 height 9
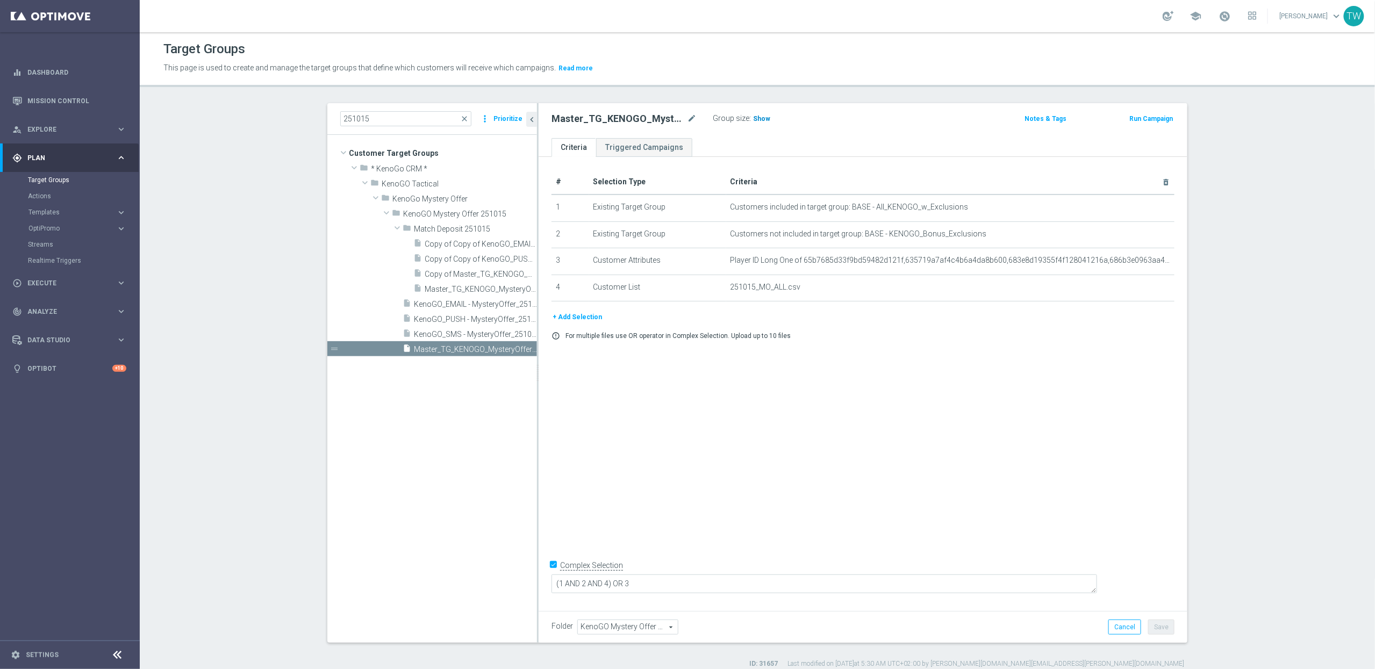
click at [763, 119] on span "Show" at bounding box center [761, 119] width 17 height 8
click at [478, 305] on span "KenoGO_EMAIL - MysteryOffer_251015" at bounding box center [463, 304] width 99 height 9
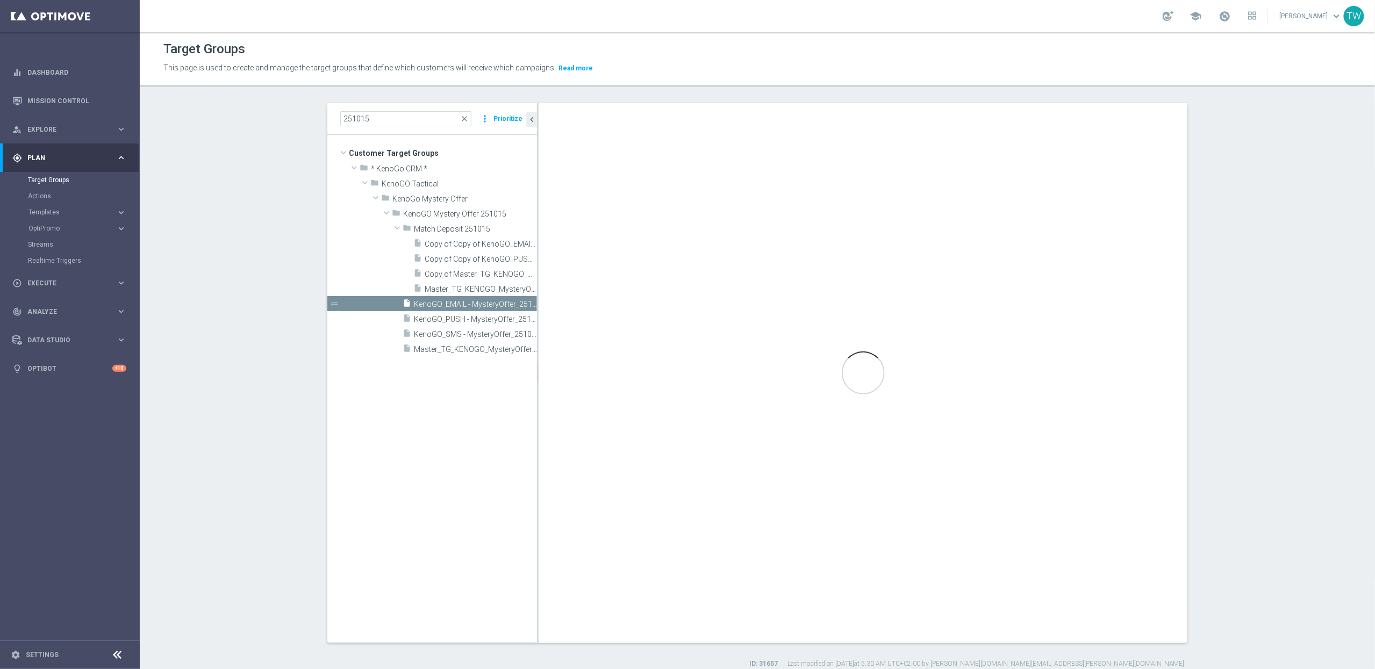
checkbox input "false"
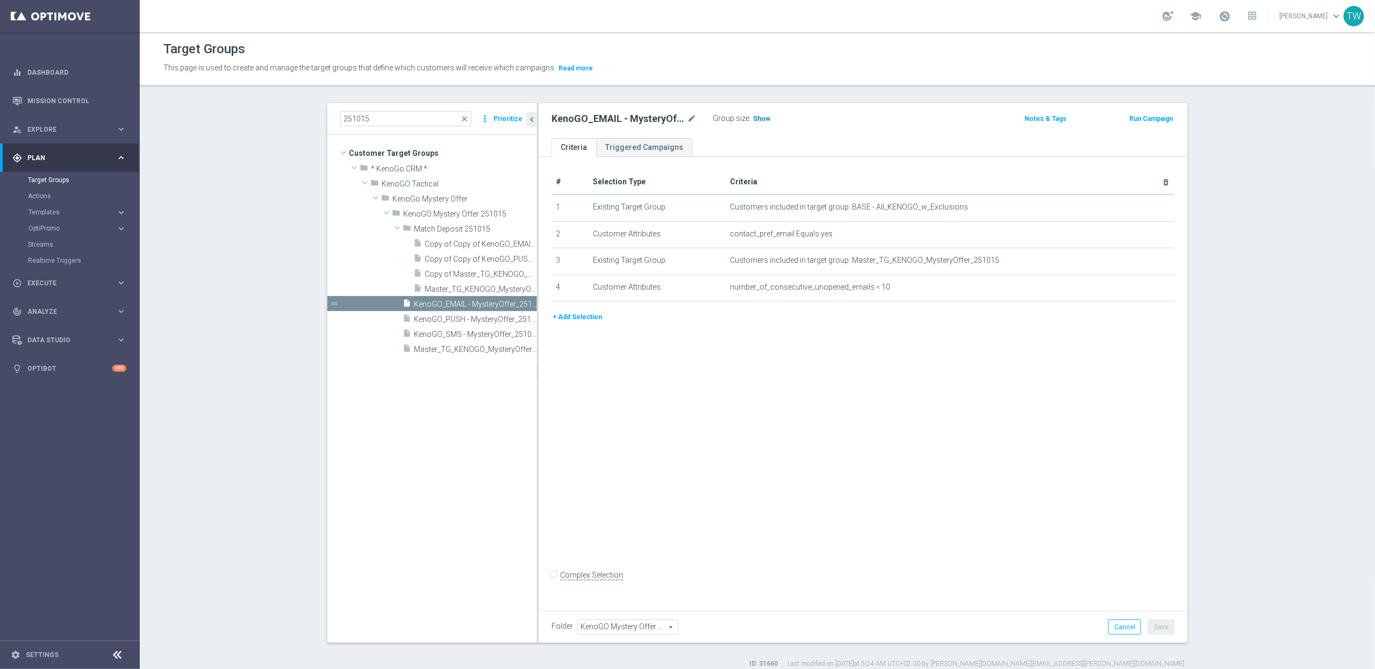
click at [756, 119] on span "Show" at bounding box center [761, 119] width 17 height 8
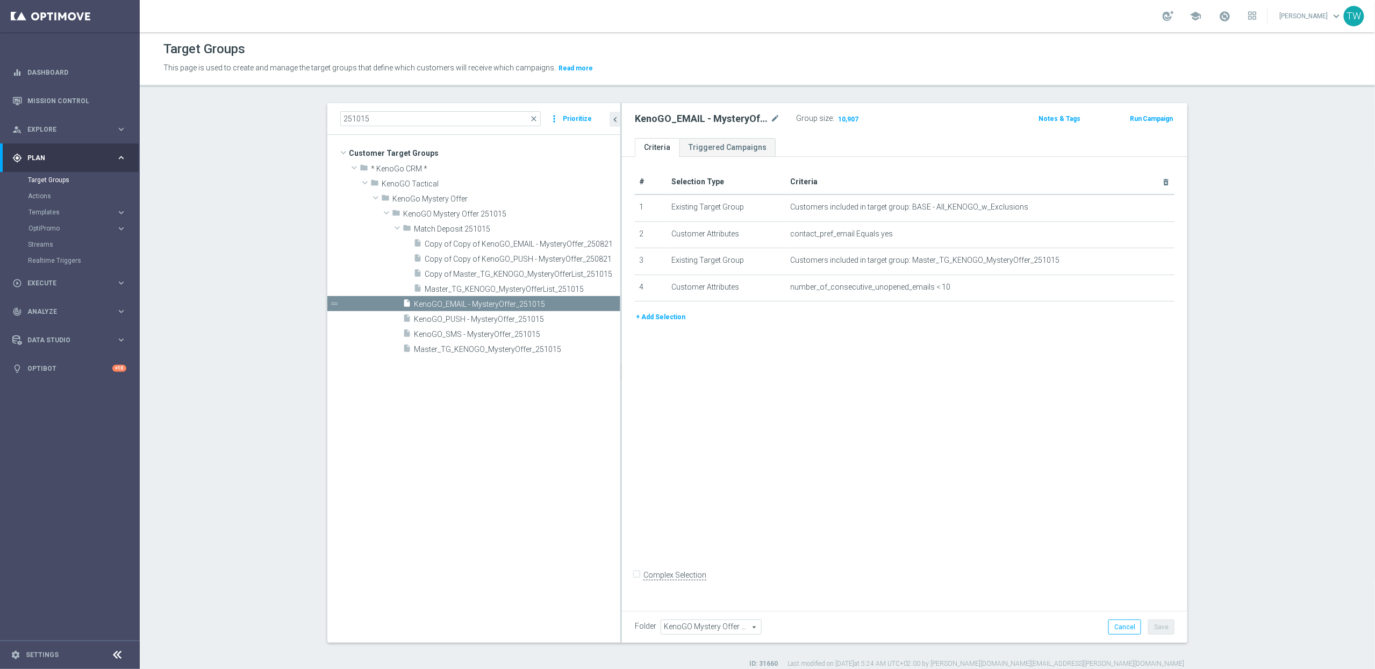
drag, startPoint x: 537, startPoint y: 406, endPoint x: 650, endPoint y: 397, distance: 112.6
click at [650, 397] on as-split "251015 close more_vert Prioritize Customer Target Groups library_add create_new…" at bounding box center [757, 373] width 860 height 540
click at [843, 120] on span "10,907" at bounding box center [848, 120] width 23 height 10
click at [112, 225] on div "OptiPromo" at bounding box center [72, 228] width 88 height 6
click at [120, 210] on icon "keyboard_arrow_right" at bounding box center [121, 212] width 10 height 10
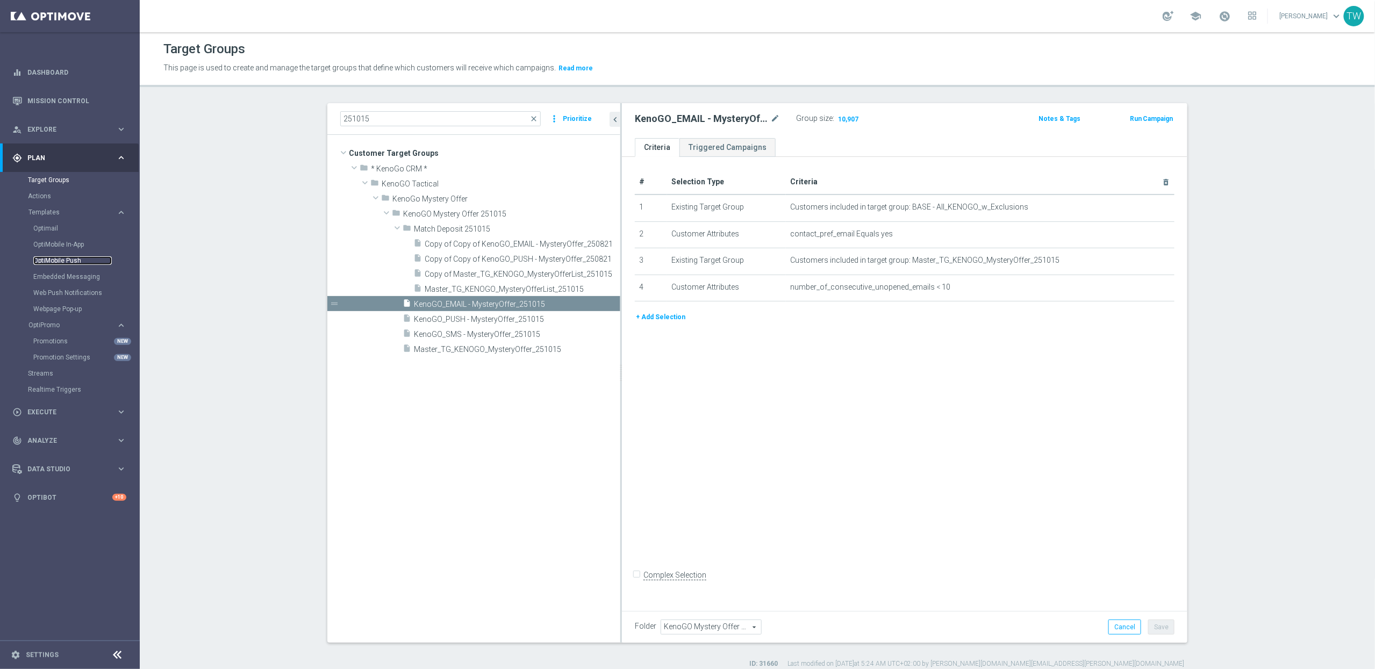
click at [60, 262] on link "OptiMobile Push" at bounding box center [72, 260] width 78 height 9
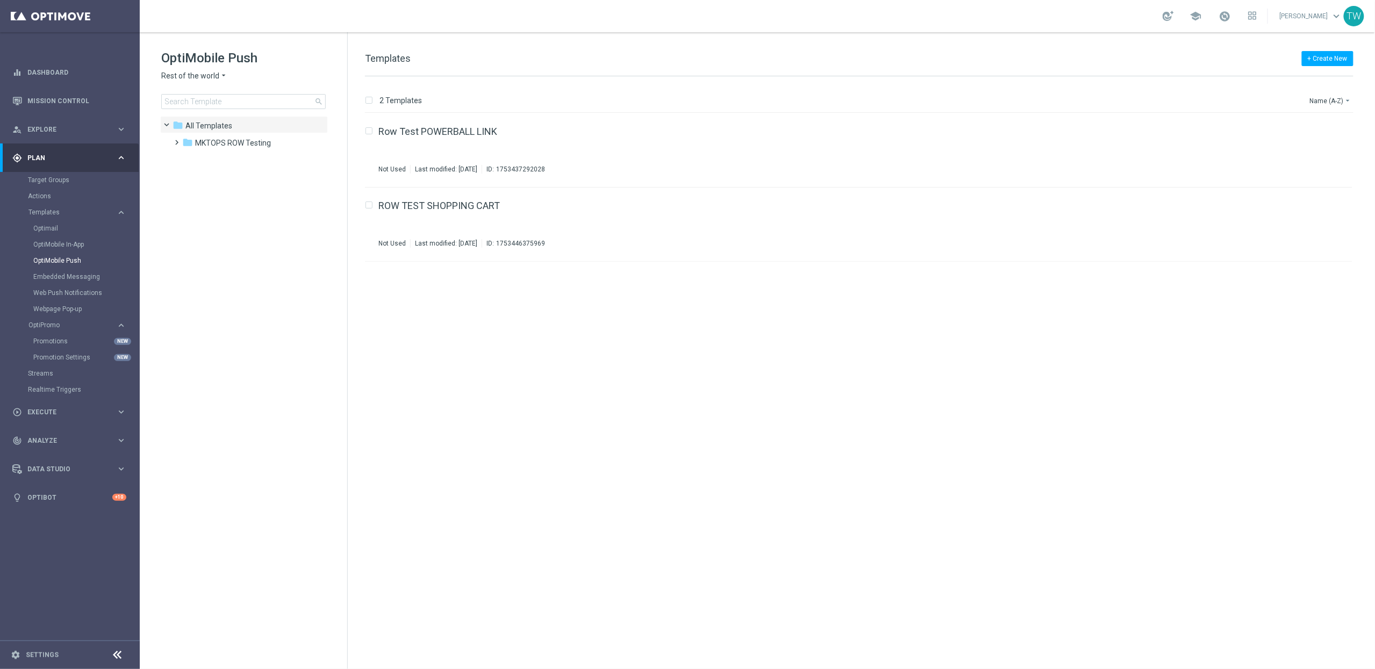
click at [197, 72] on span "Rest of the world" at bounding box center [190, 76] width 58 height 10
click at [0, 0] on span "KenoGO [GEOGRAPHIC_DATA]" at bounding box center [0, 0] width 0 height 0
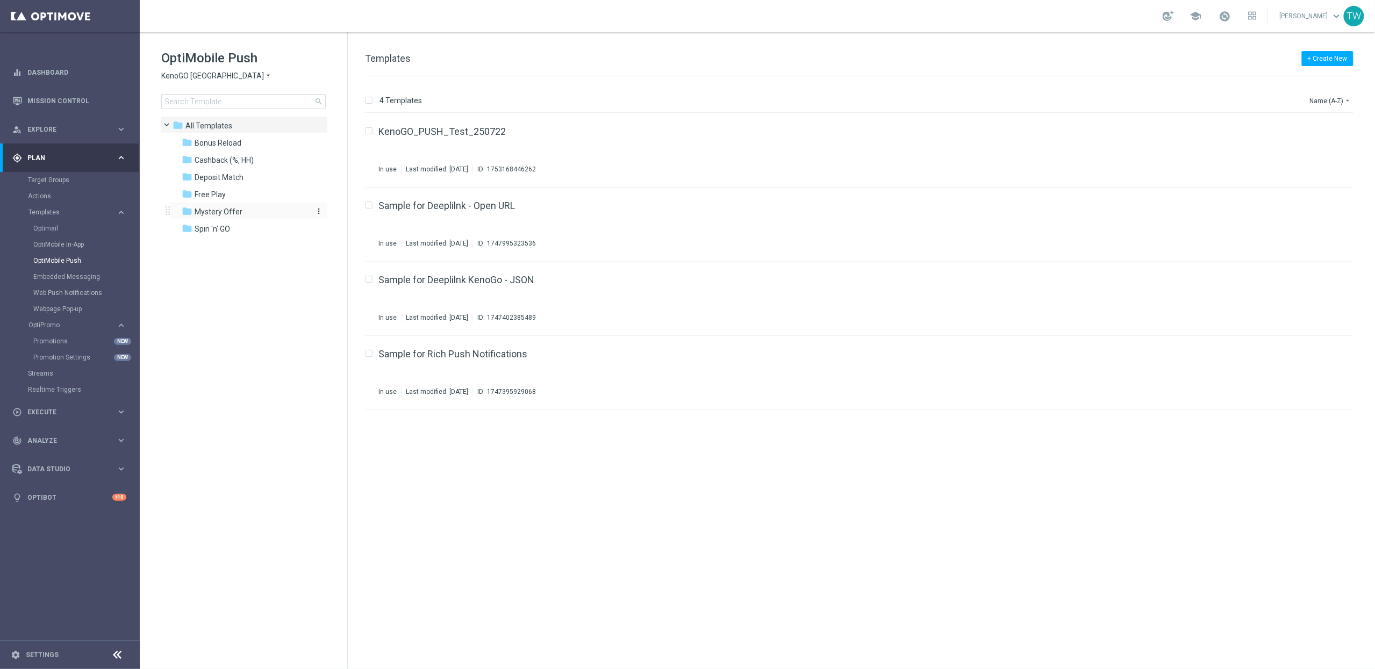
click at [246, 206] on div "folder Mystery Offer" at bounding box center [244, 212] width 124 height 12
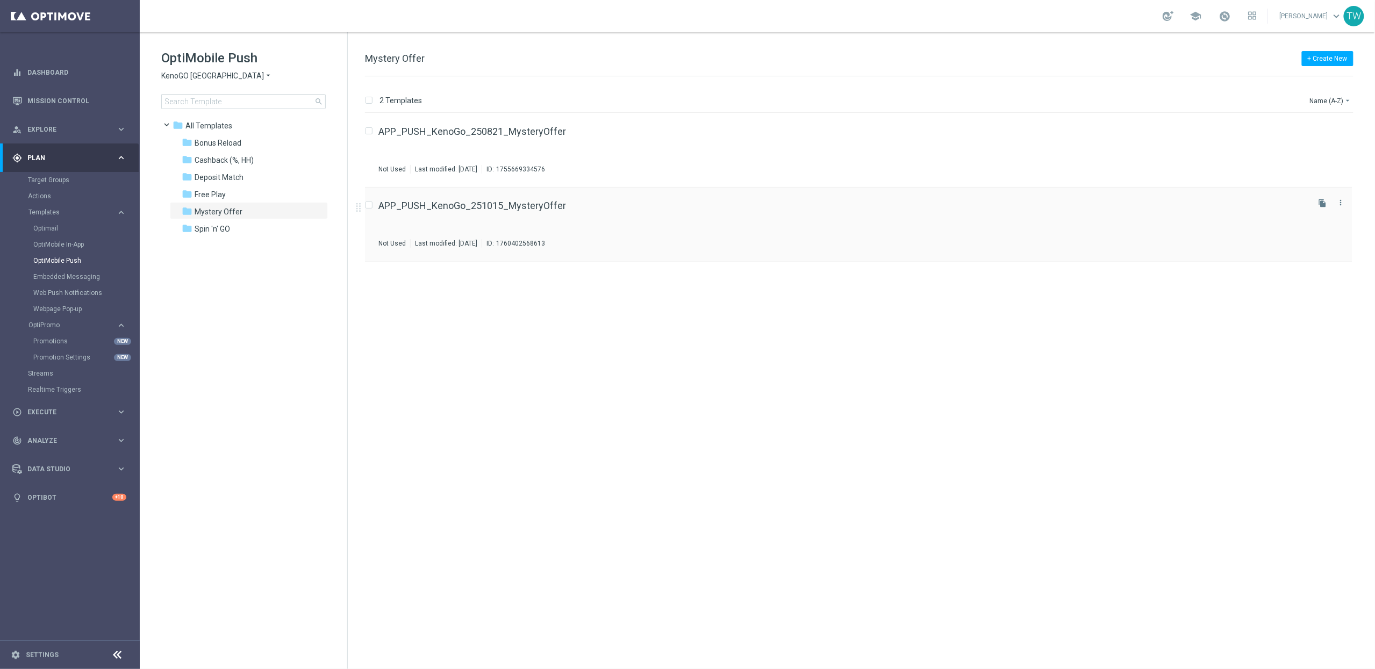
click at [681, 218] on div "APP_PUSH_KenoGo_251015_MysteryOffer Not Used Last modified: [DATE] ID: 17604025…" at bounding box center [842, 224] width 929 height 47
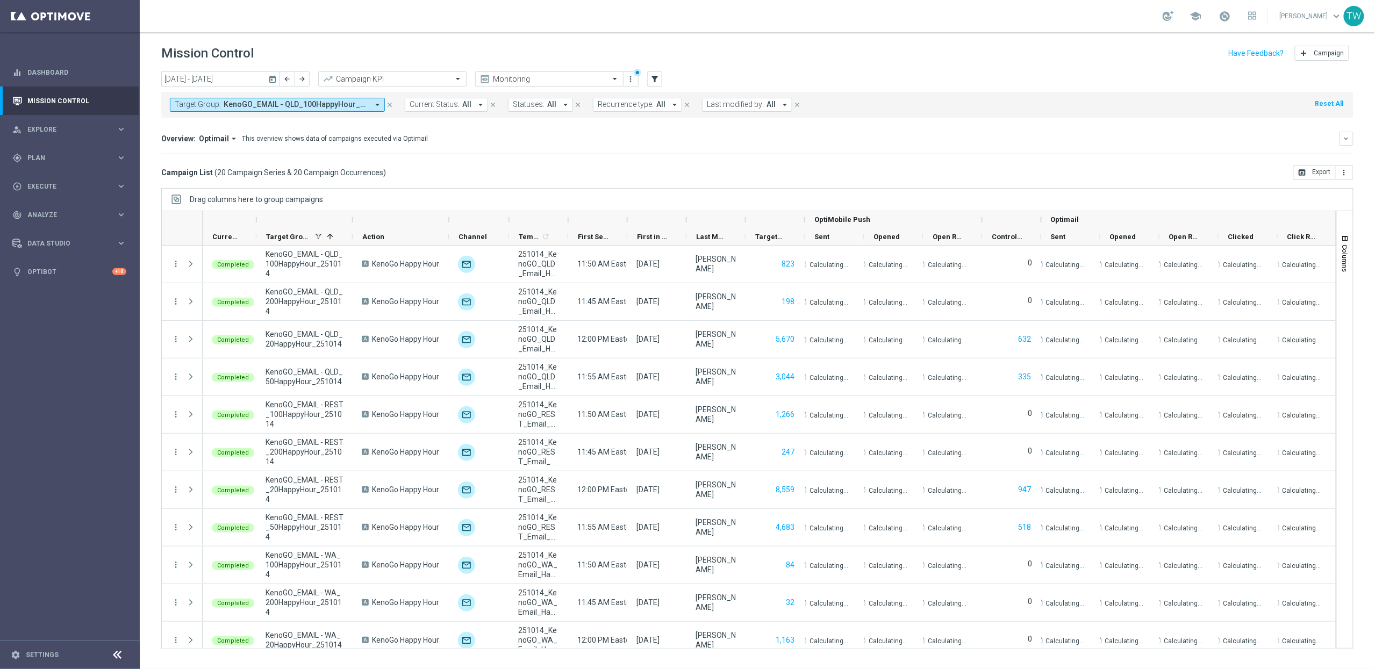
click at [332, 108] on span "KenoGO_EMAIL - QLD_100HappyHour_251014, KenoGO_EMAIL - QLD_200HappyHour_251014,…" at bounding box center [296, 104] width 145 height 9
click at [350, 155] on div "Selected 24 Of 20930 (All) info_outline Clear" at bounding box center [264, 151] width 188 height 27
click at [0, 0] on div "Clear" at bounding box center [0, 0] width 0 height 0
click at [270, 122] on input "text" at bounding box center [259, 124] width 157 height 9
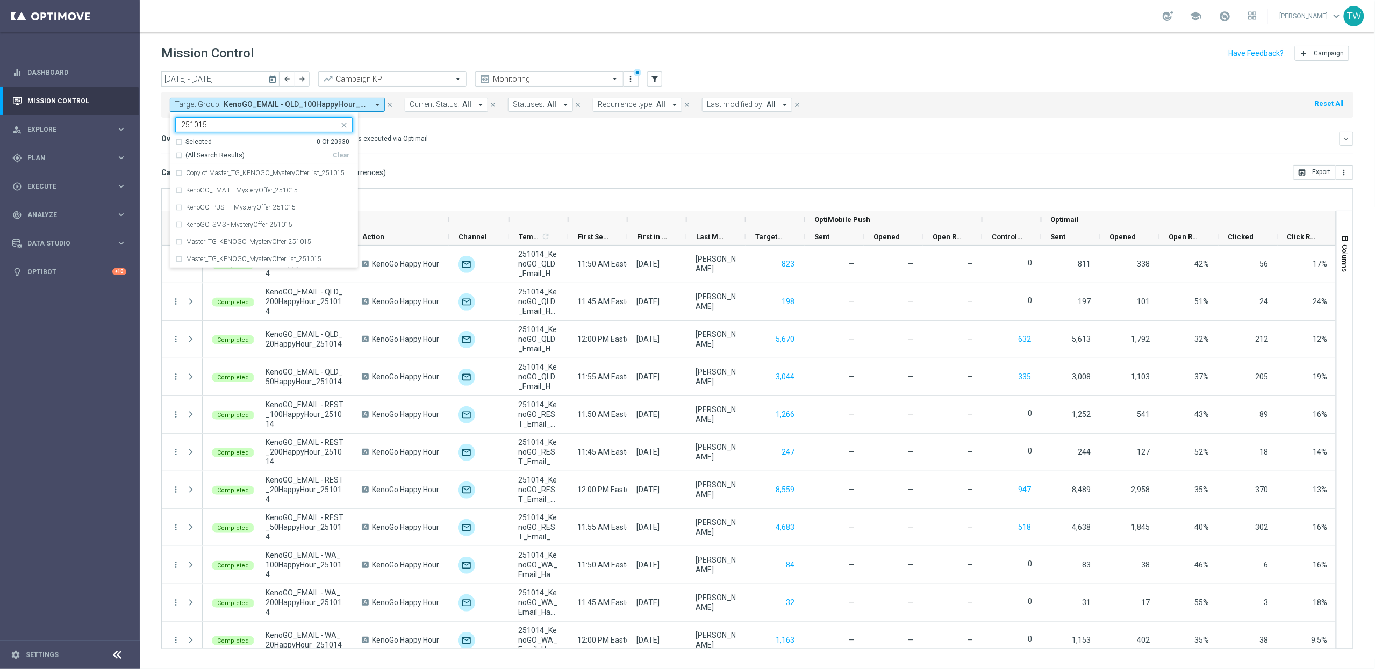
click at [222, 156] on span "(All Search Results)" at bounding box center [214, 155] width 59 height 9
type input "251015"
click at [420, 146] on div "Overview: Optimail arrow_drop_down This overview shows data of campaigns execut…" at bounding box center [757, 143] width 1192 height 23
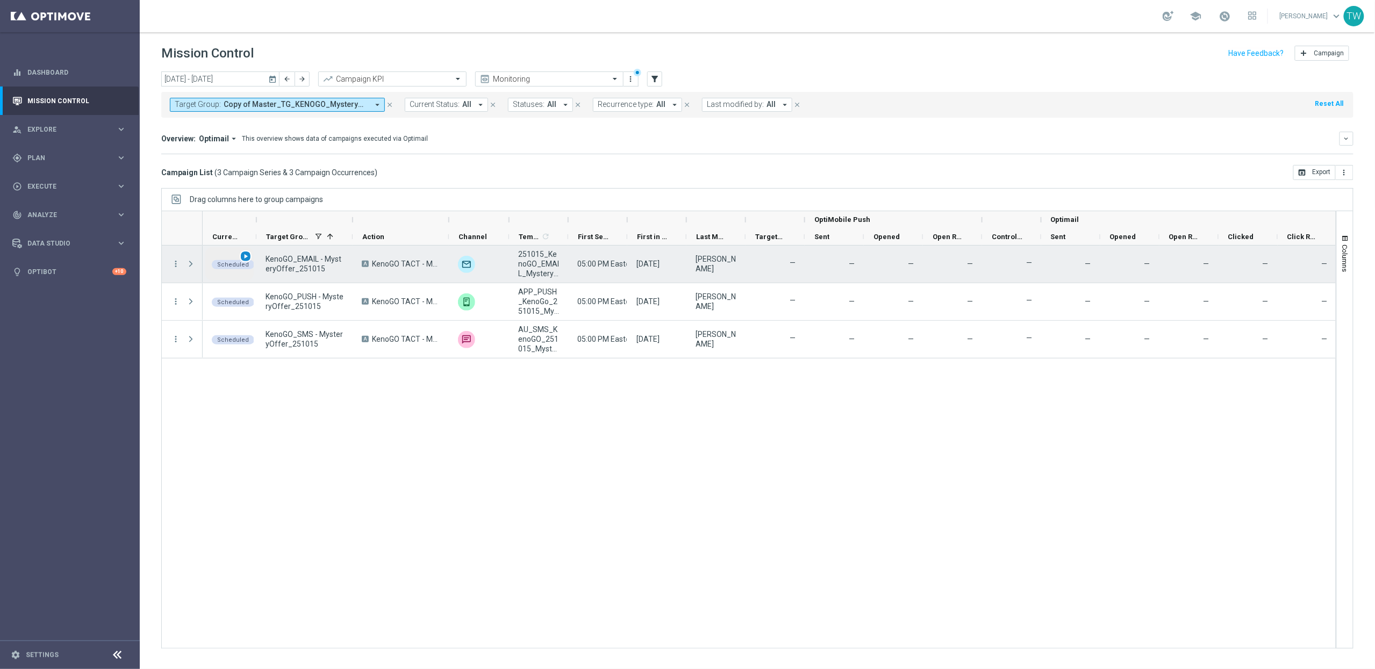
click at [248, 258] on span "play_arrow" at bounding box center [246, 257] width 8 height 8
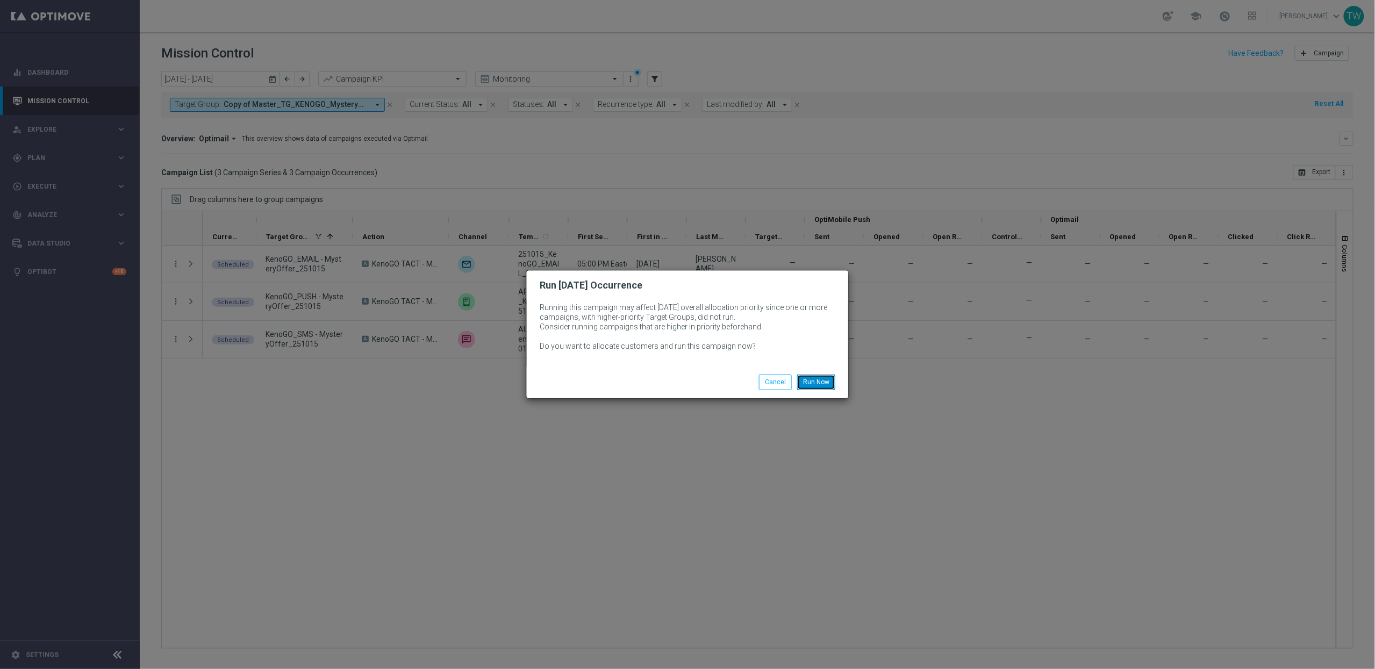
click at [822, 380] on button "Run Now" at bounding box center [816, 382] width 38 height 15
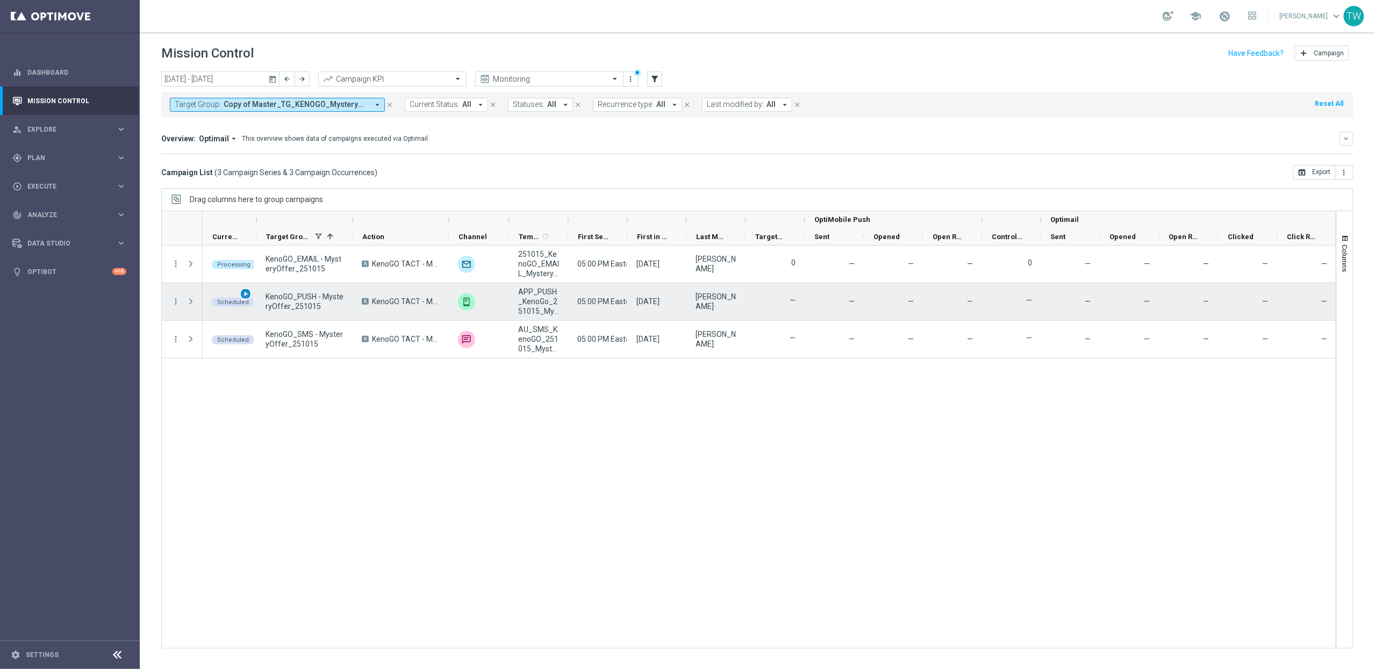
click at [242, 294] on span "play_arrow" at bounding box center [246, 294] width 8 height 8
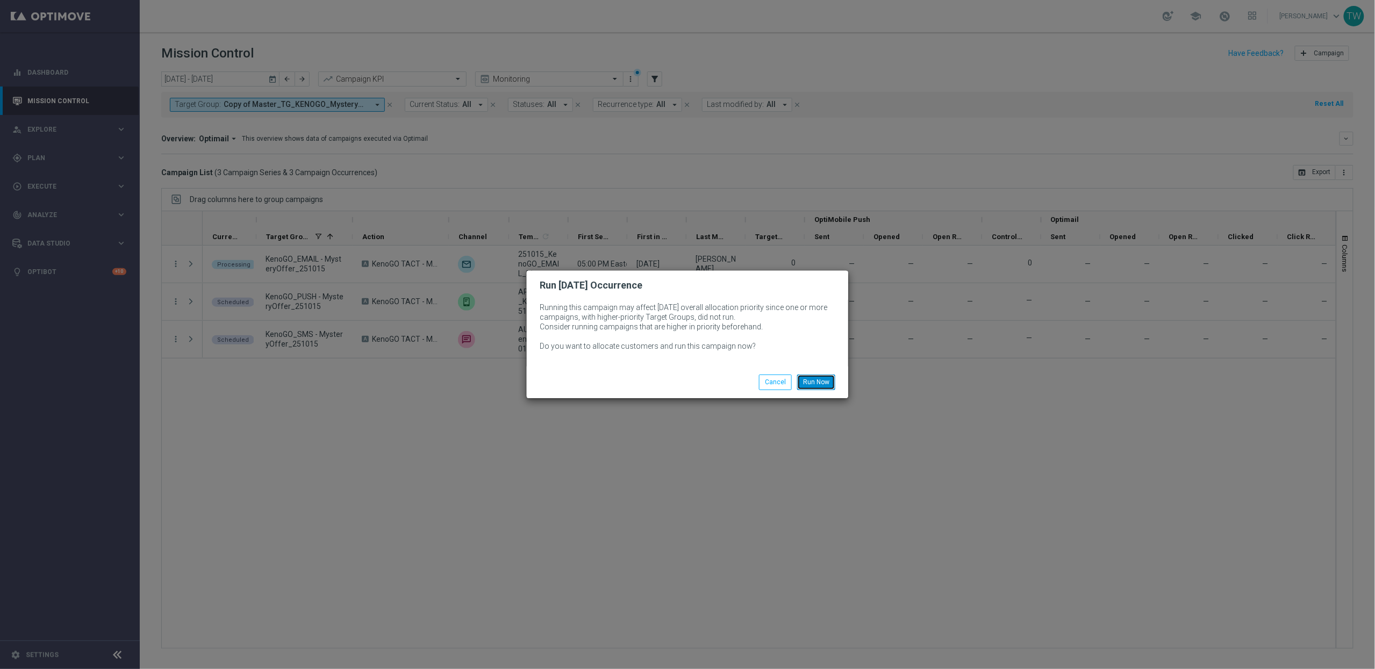
click at [820, 377] on button "Run Now" at bounding box center [816, 382] width 38 height 15
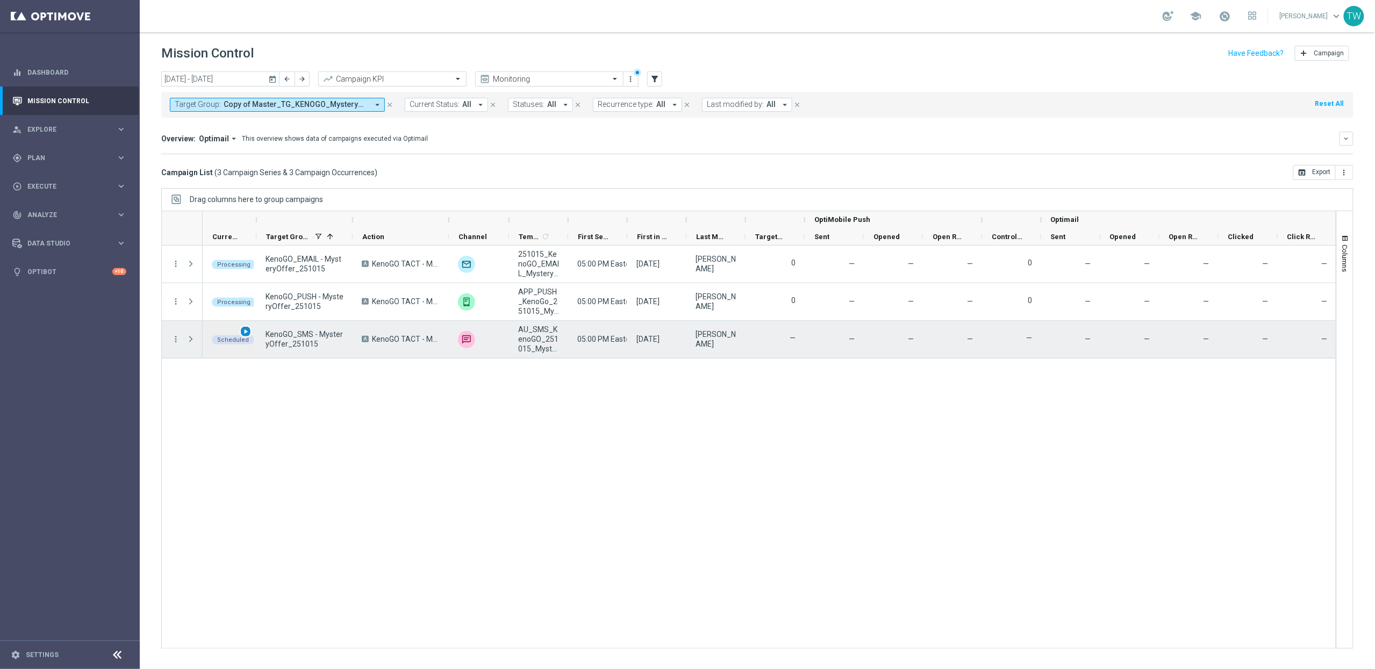
click at [247, 332] on span "play_arrow" at bounding box center [246, 332] width 8 height 8
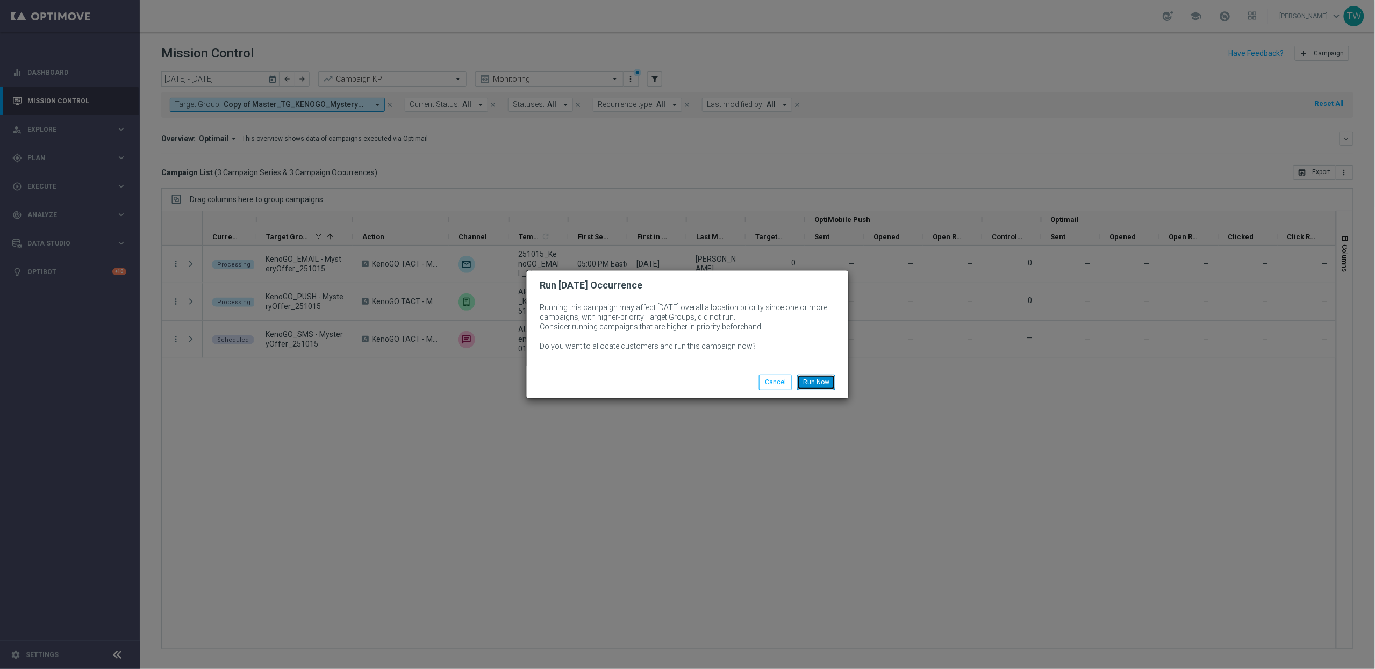
click at [825, 378] on button "Run Now" at bounding box center [816, 382] width 38 height 15
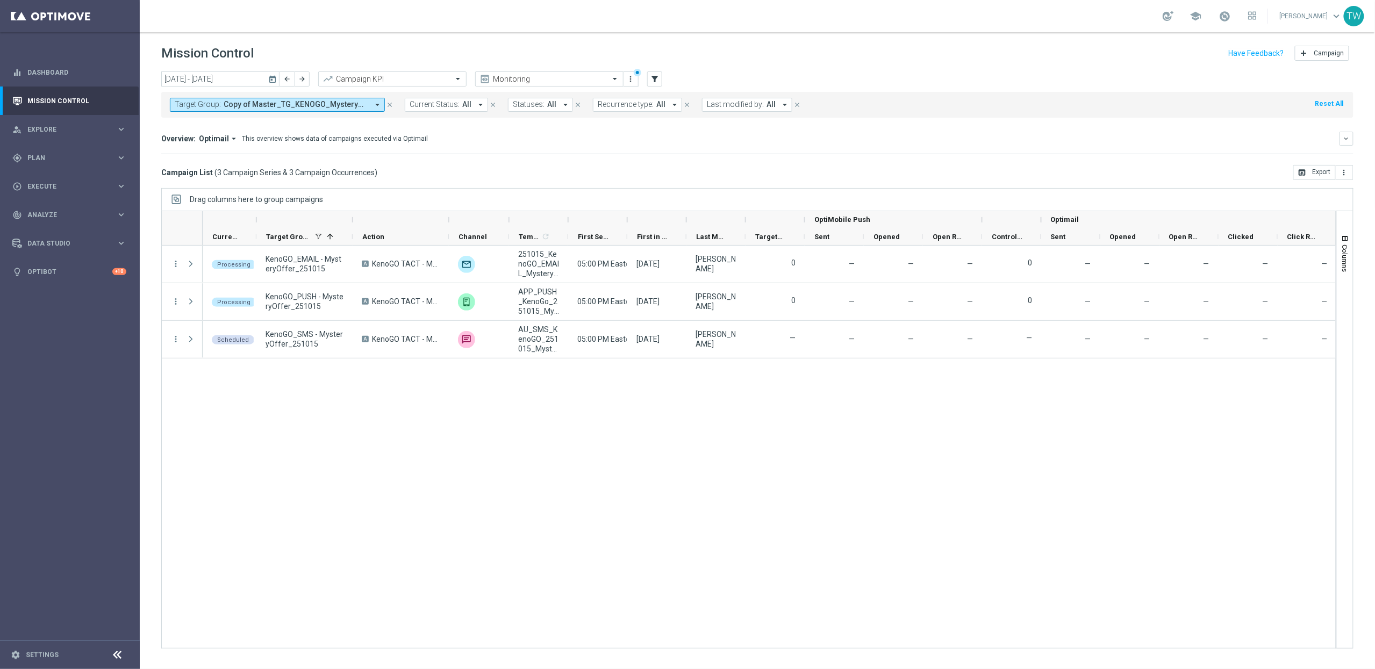
click at [569, 221] on div at bounding box center [568, 219] width 4 height 17
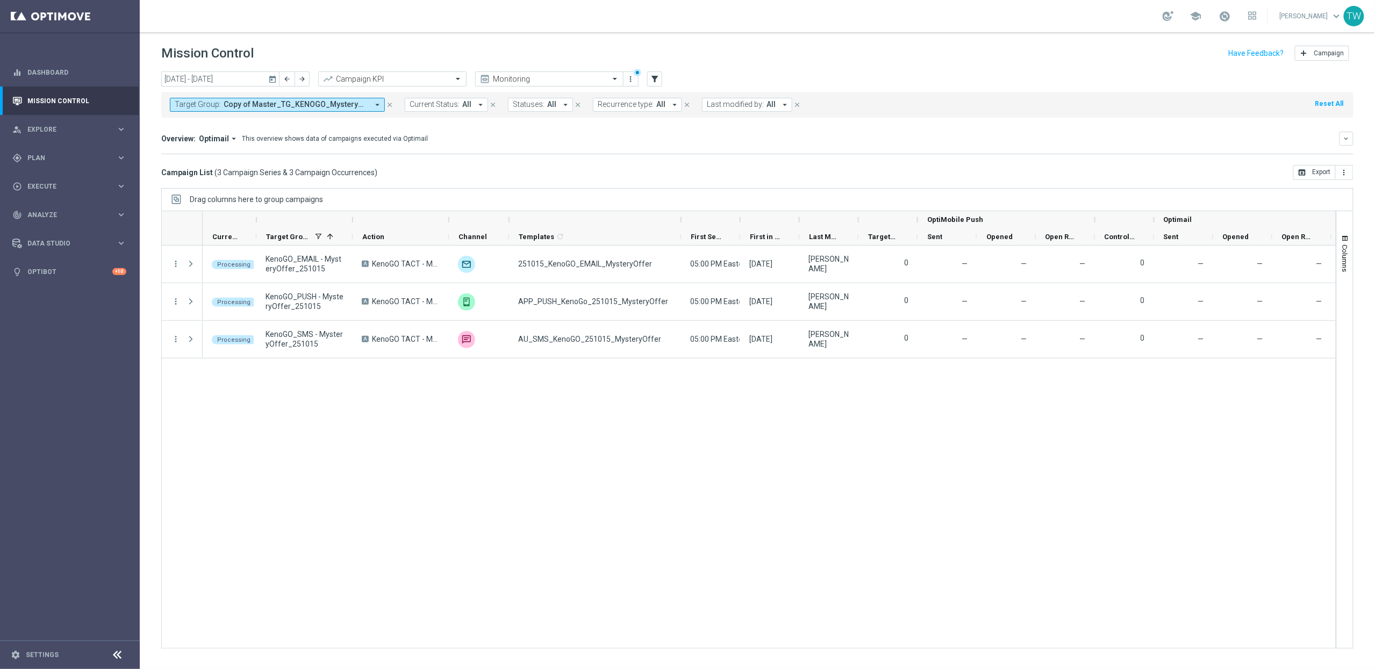
click at [353, 220] on div at bounding box center [352, 219] width 4 height 17
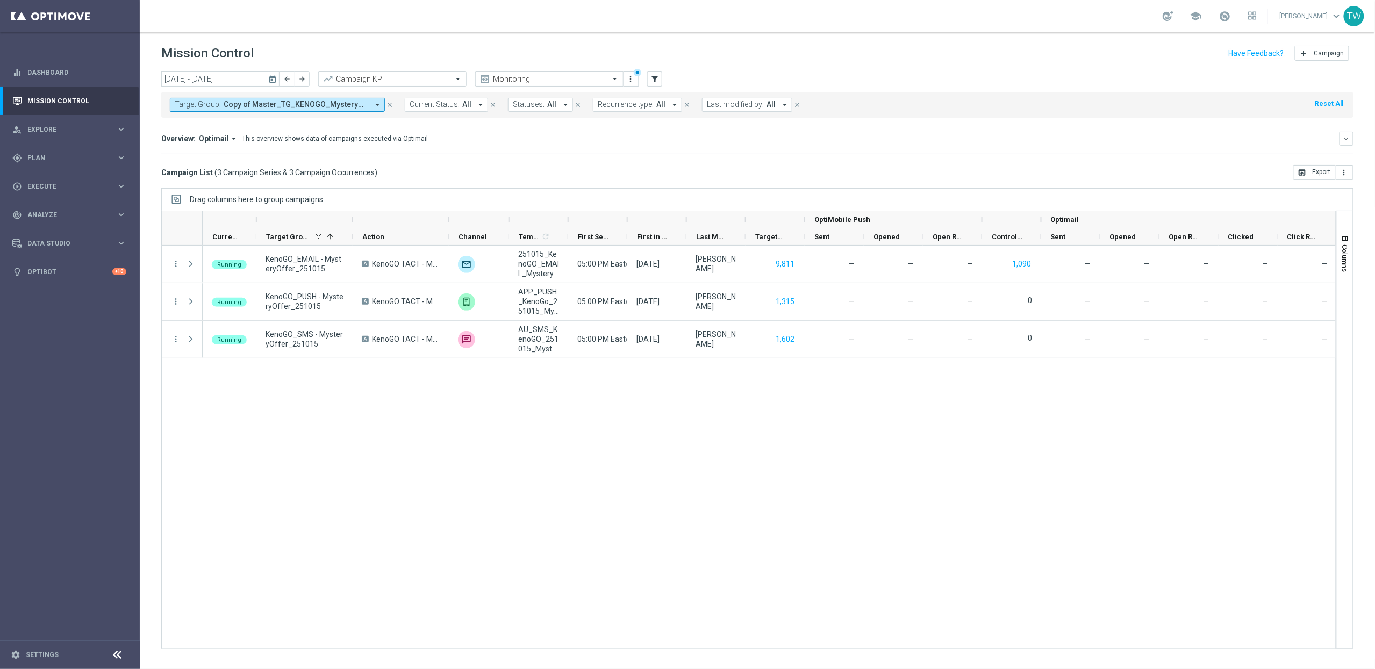
click at [354, 220] on div at bounding box center [352, 219] width 4 height 17
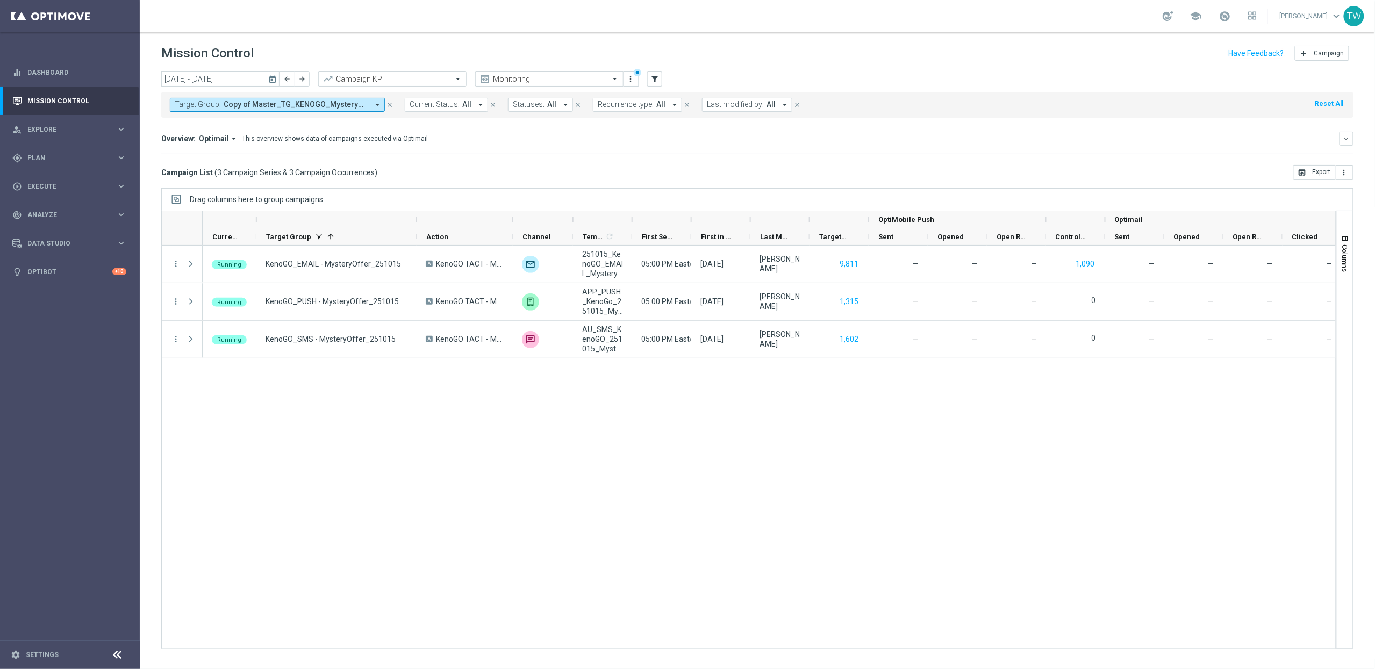
click at [514, 219] on div at bounding box center [513, 219] width 4 height 17
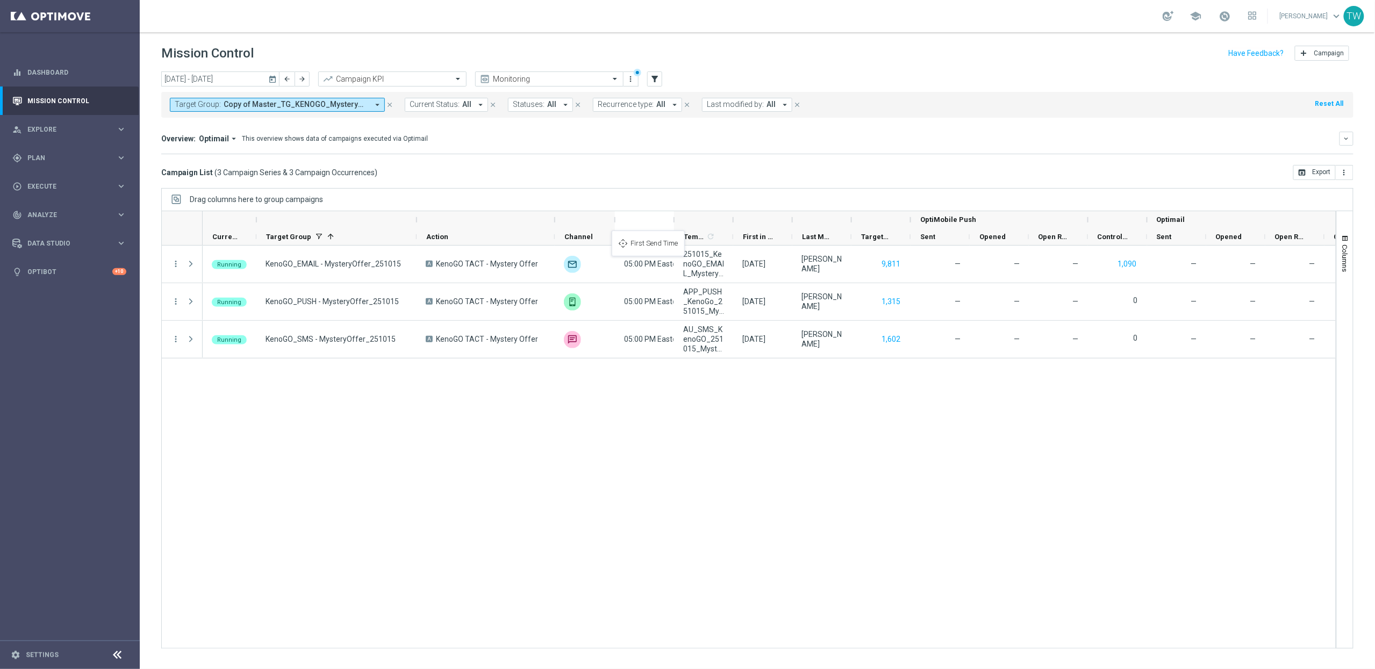
drag, startPoint x: 686, startPoint y: 235, endPoint x: 636, endPoint y: 236, distance: 50.0
drag, startPoint x: 761, startPoint y: 236, endPoint x: 685, endPoint y: 237, distance: 76.9
click at [731, 224] on div at bounding box center [733, 219] width 4 height 17
